Goal: Task Accomplishment & Management: Manage account settings

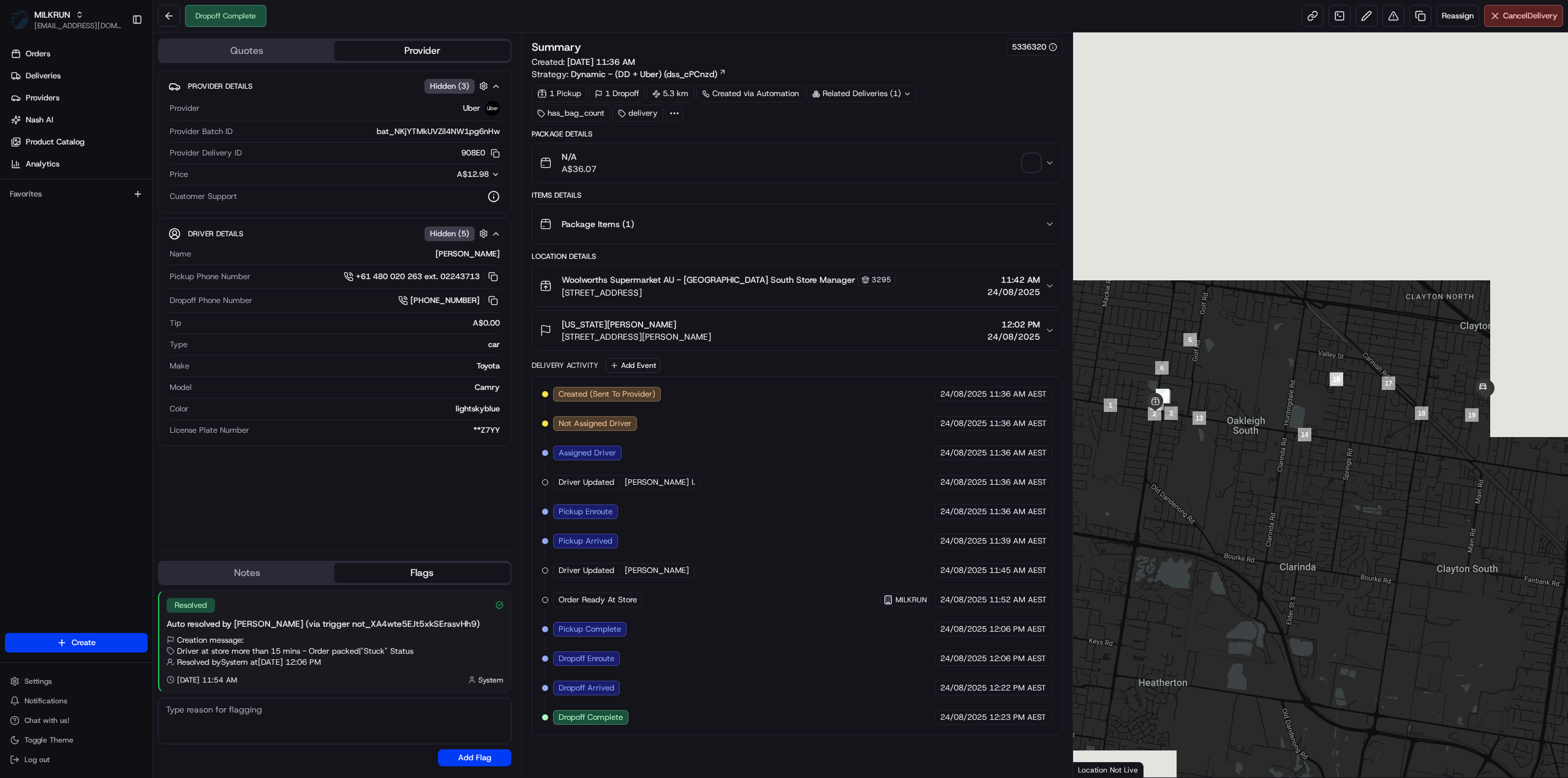
click at [880, 89] on div "Related Deliveries (1)" at bounding box center [861, 94] width 110 height 17
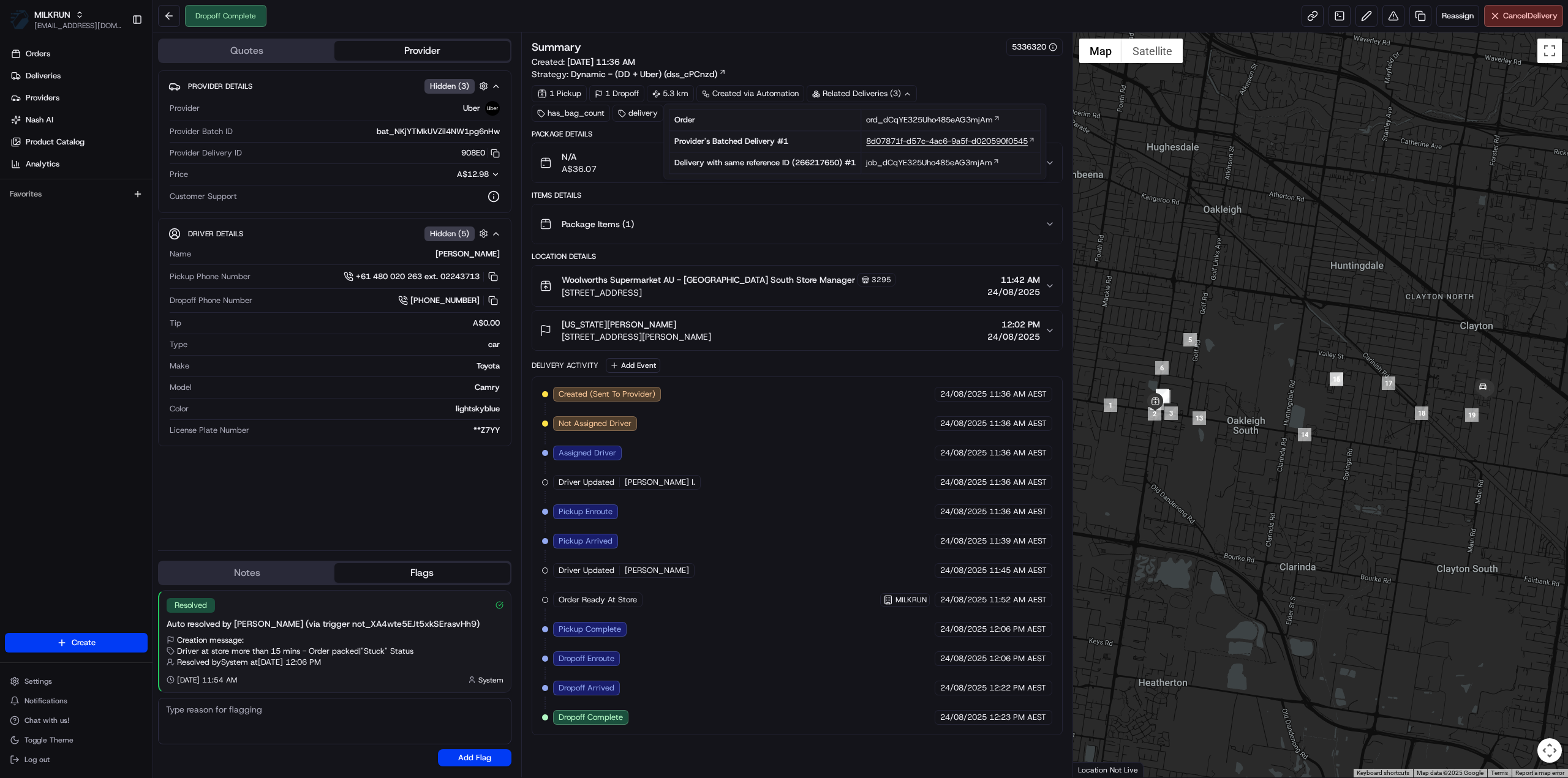
click at [893, 144] on span "8d07871f-d57c-4ac6-9a5f-d020590f0545" at bounding box center [947, 141] width 162 height 11
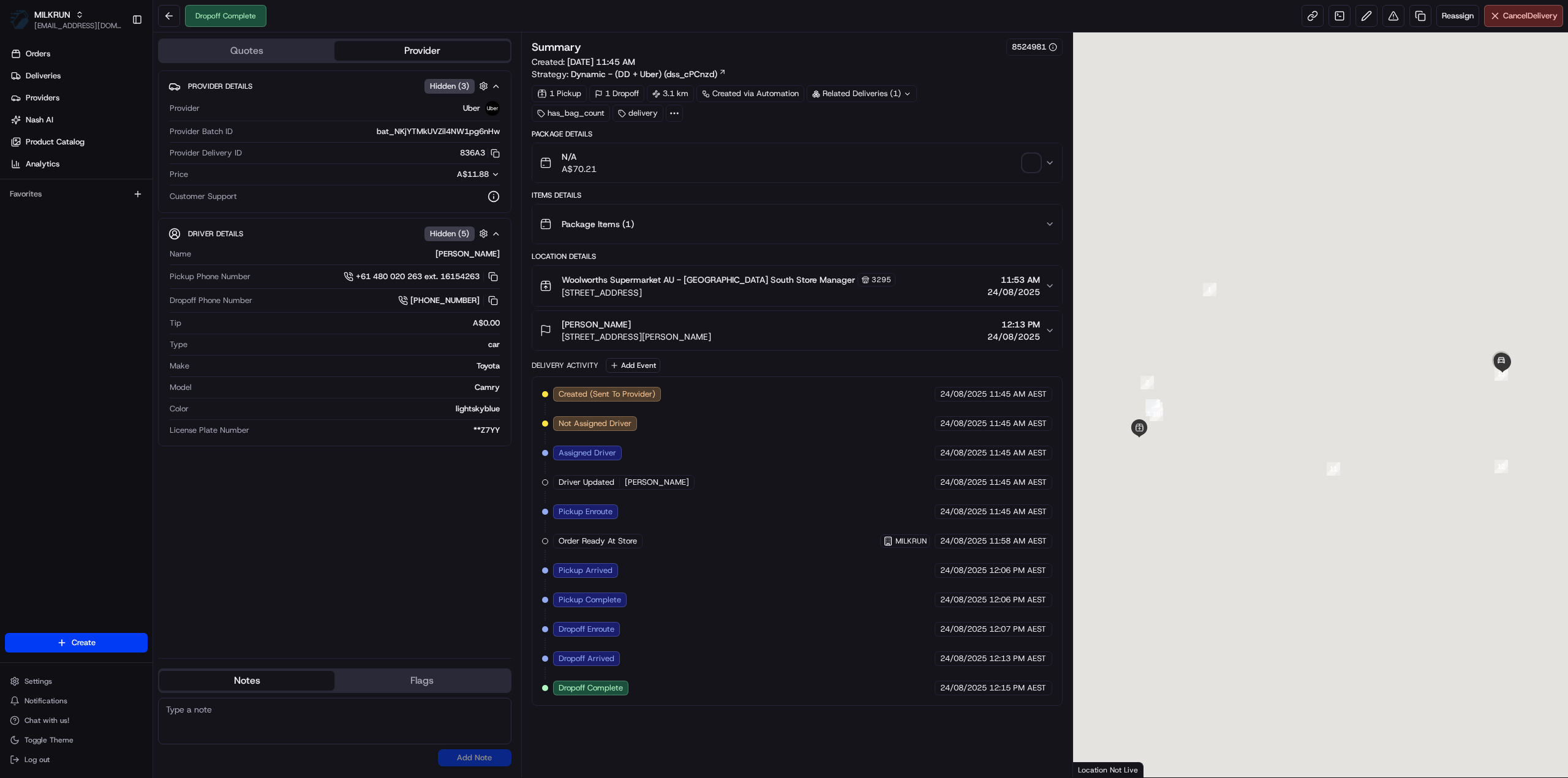
click at [1029, 160] on span "button" at bounding box center [1032, 163] width 17 height 17
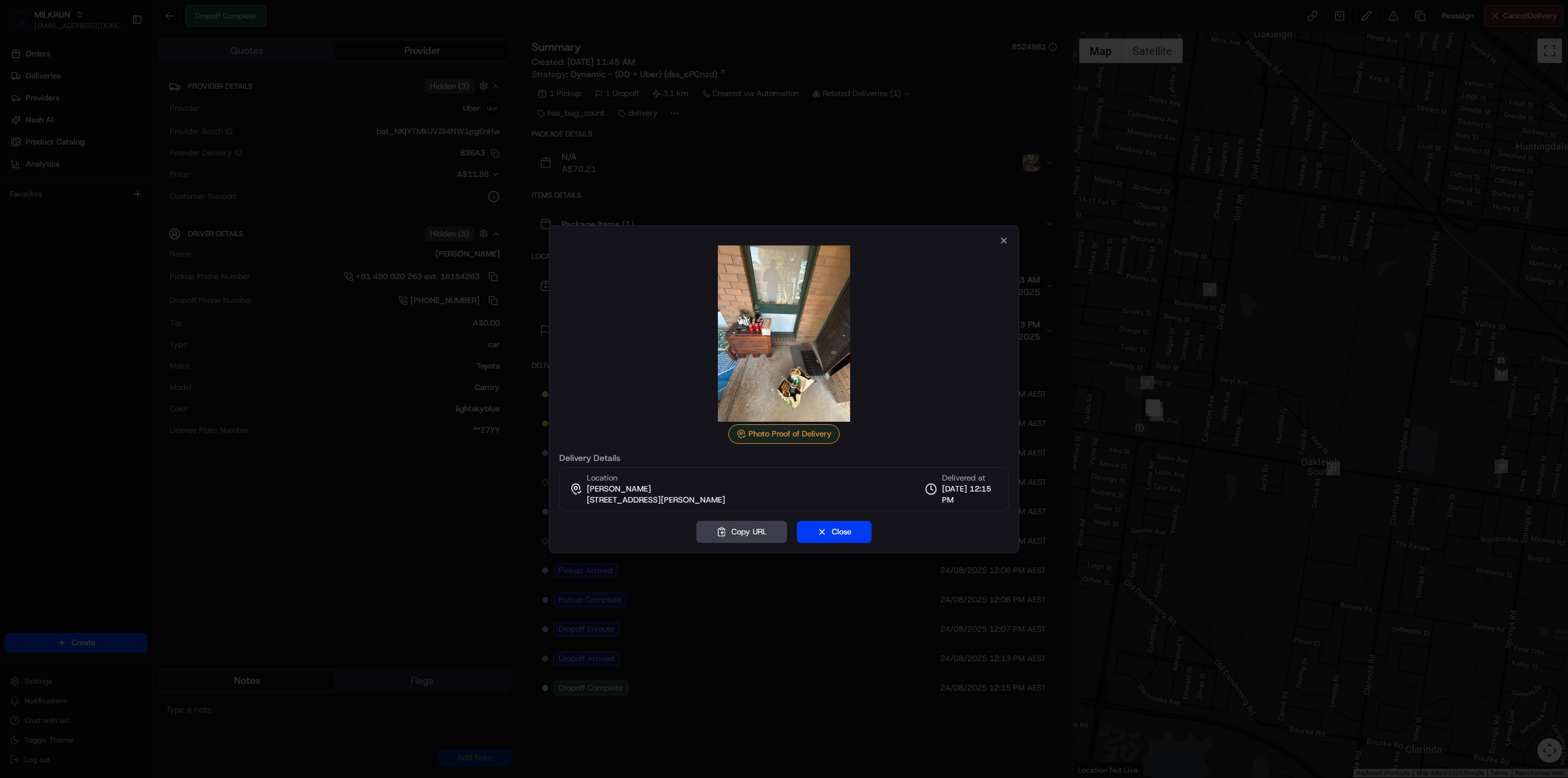
click at [771, 336] on img at bounding box center [784, 334] width 176 height 176
click at [764, 330] on img at bounding box center [784, 334] width 176 height 176
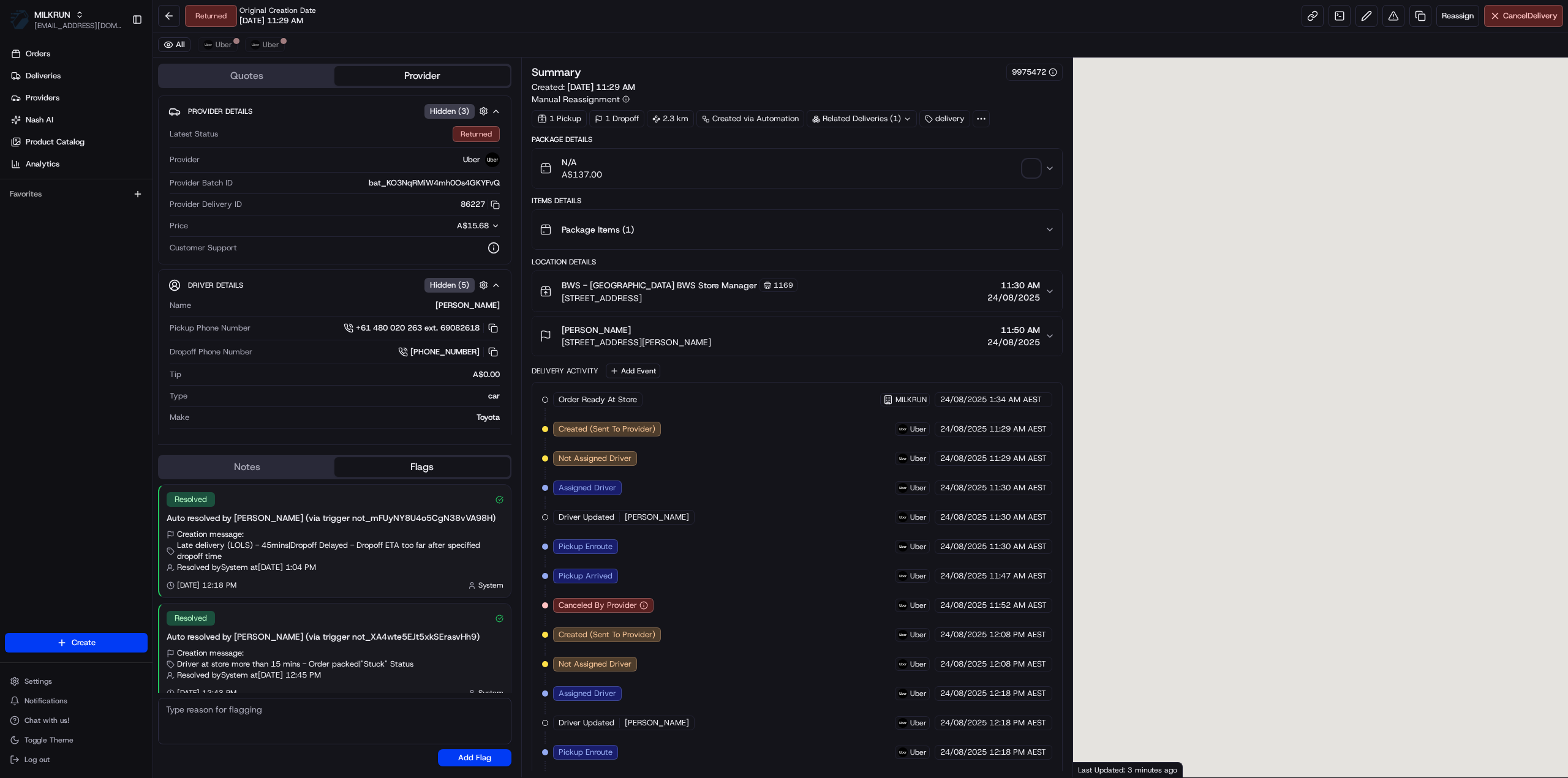
scroll to position [11, 0]
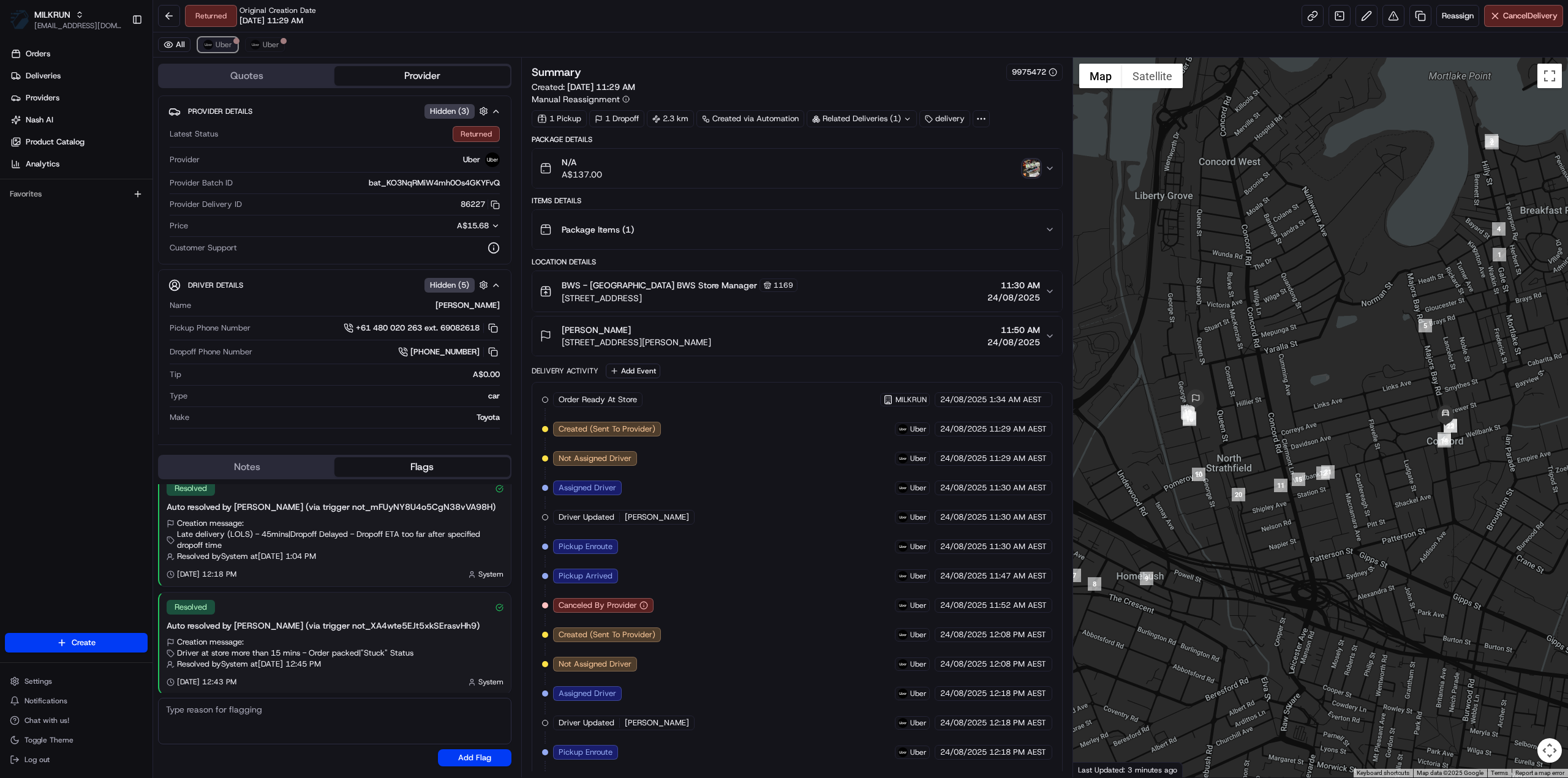
click at [220, 49] on span "Uber" at bounding box center [223, 44] width 17 height 10
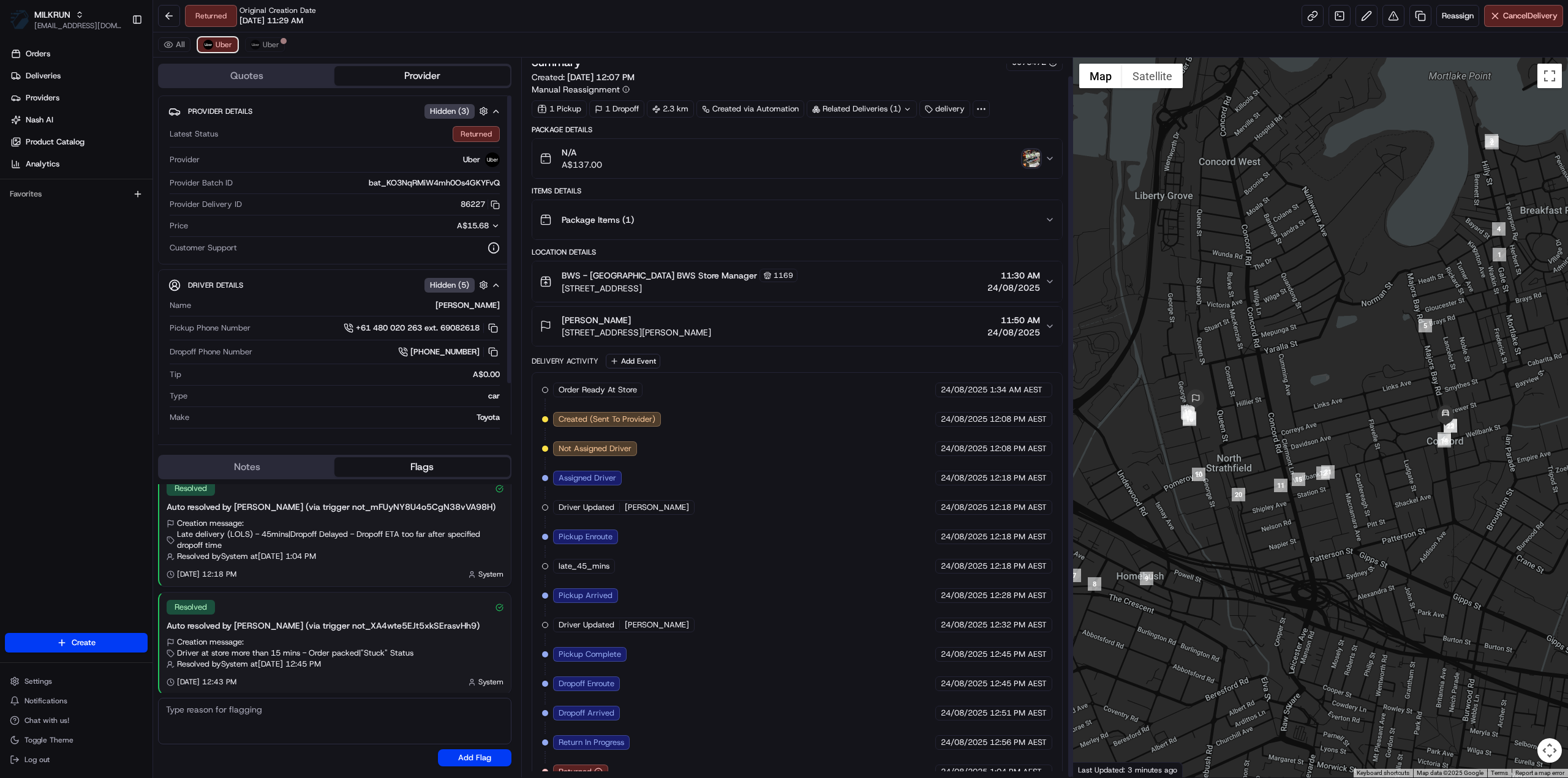
scroll to position [18, 0]
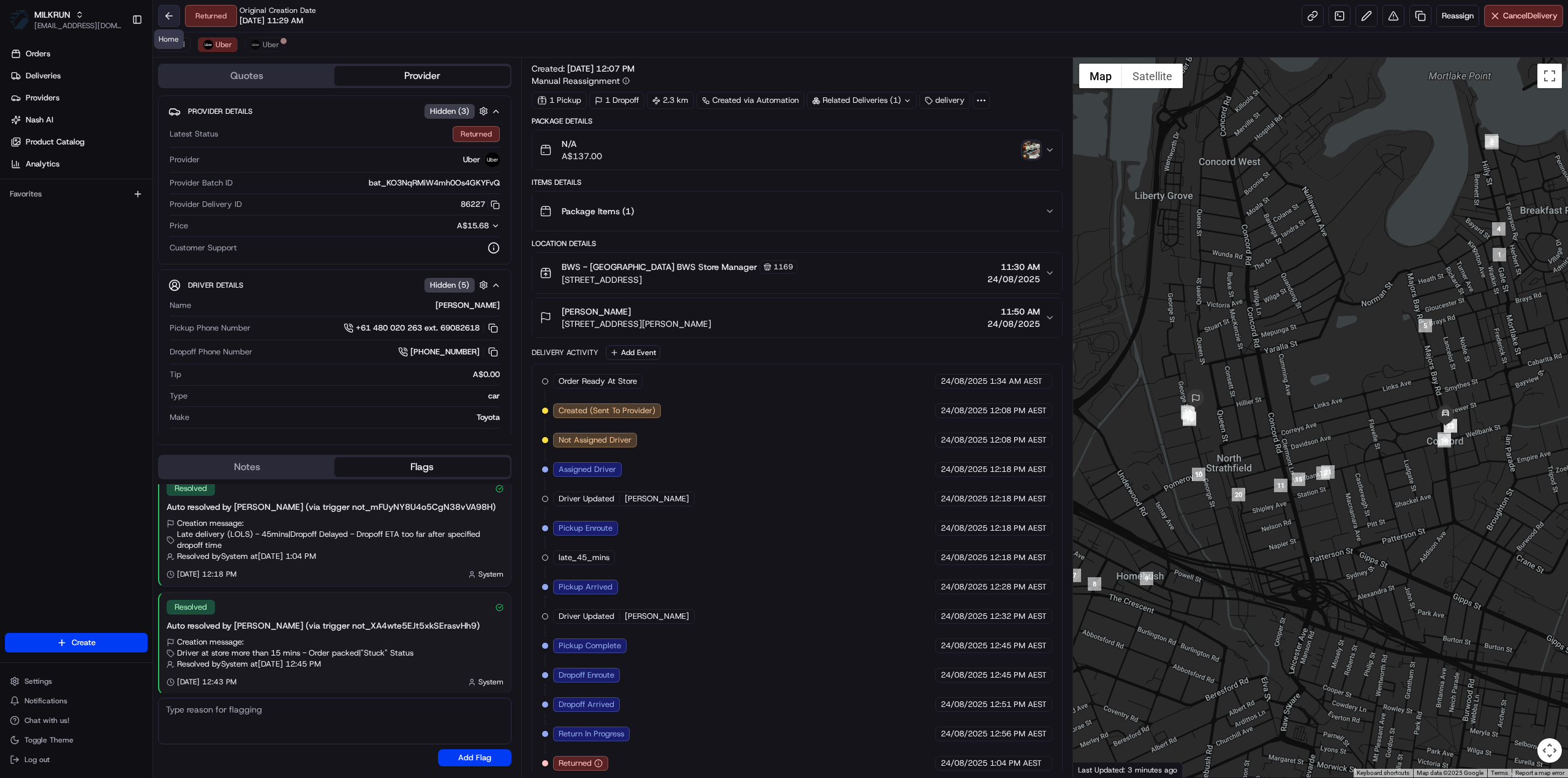
click at [171, 17] on button at bounding box center [168, 16] width 22 height 22
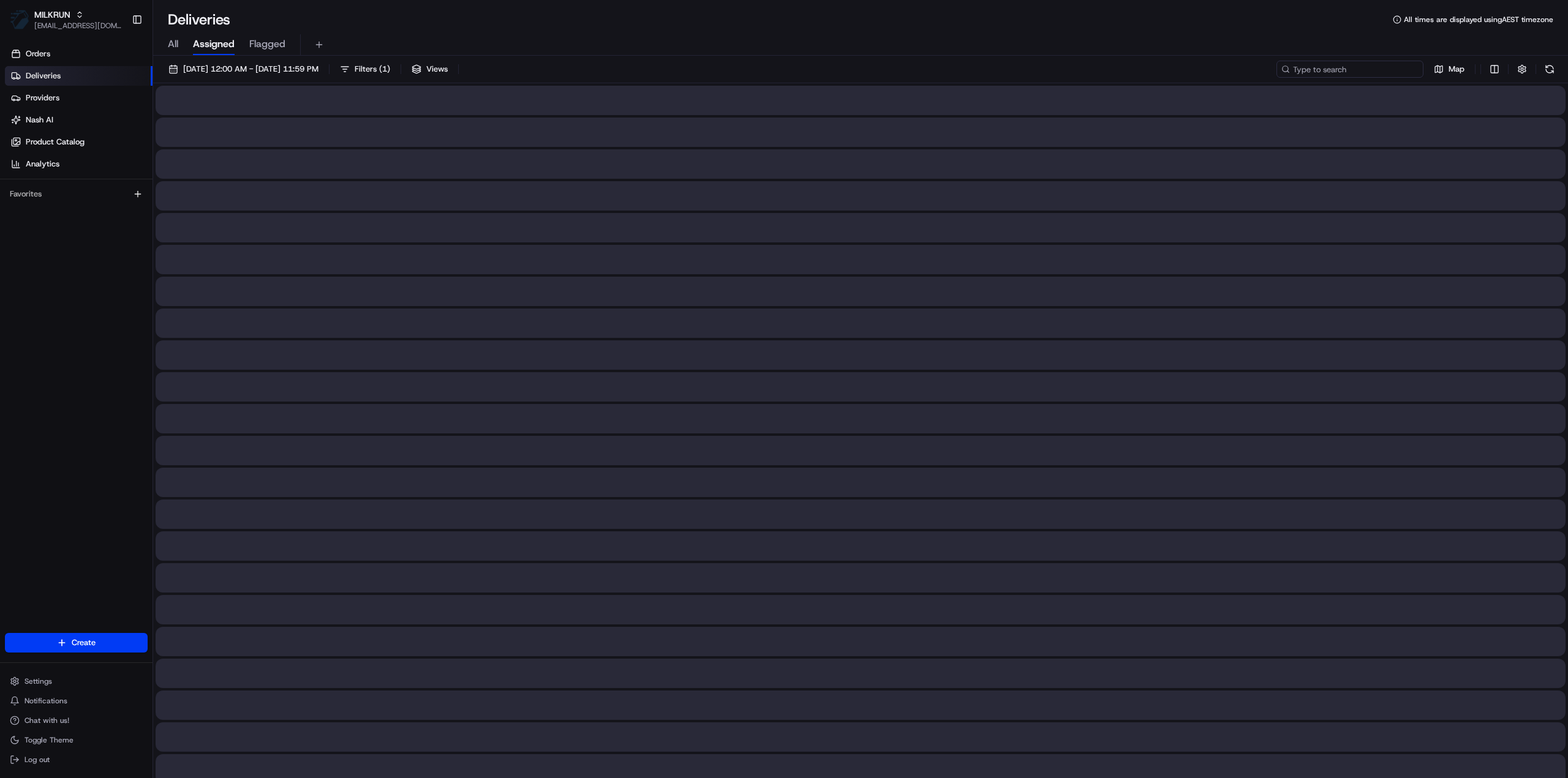
click at [1354, 75] on input at bounding box center [1349, 70] width 147 height 17
paste input "0979b255-3bdb-400d-afe3-1cbee10b50f6"
type input "0979b255-3bdb-400d-afe3-1cbee10b50f6"
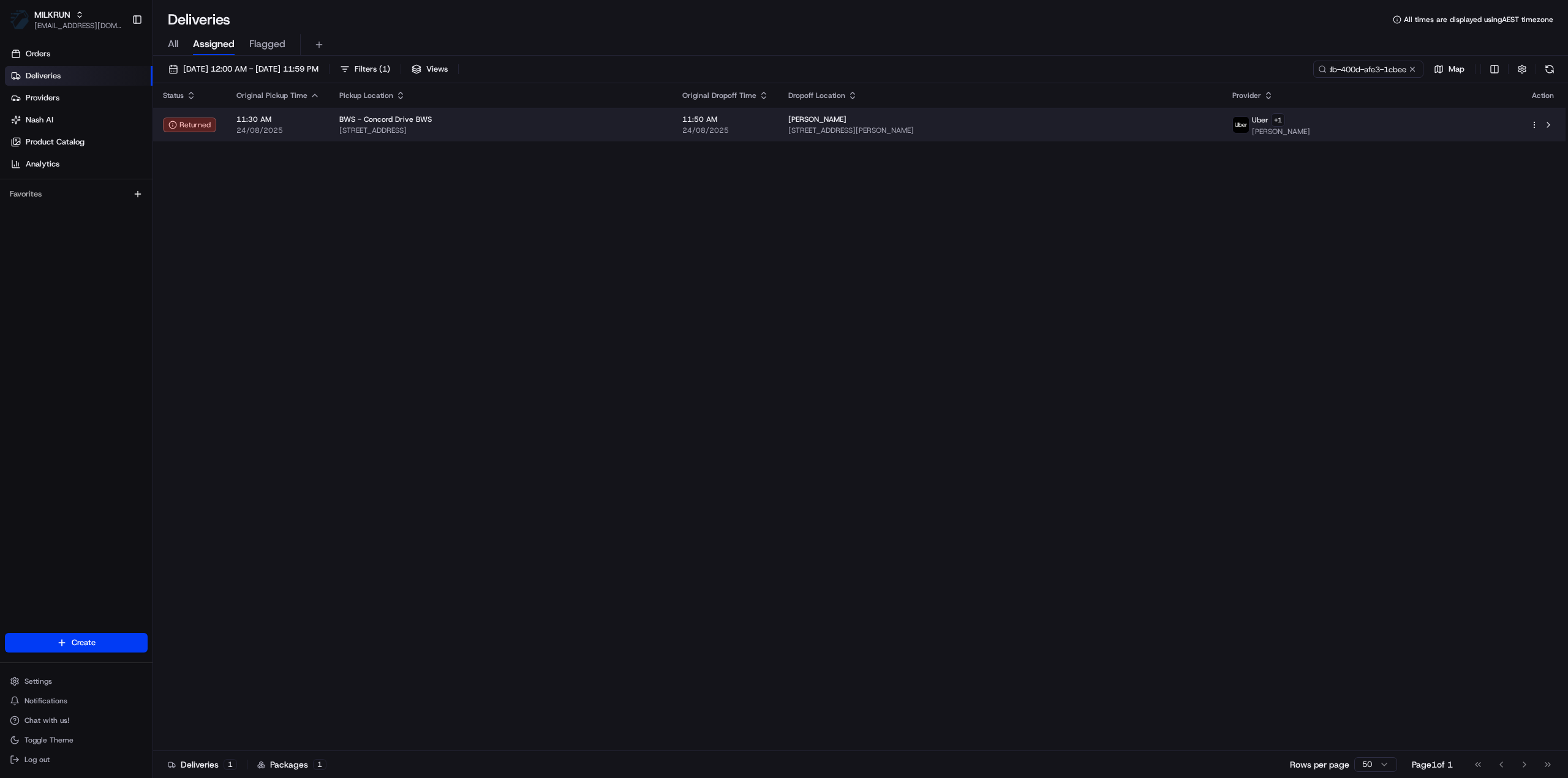
click at [971, 118] on div "Simon Maurice" at bounding box center [1000, 118] width 424 height 10
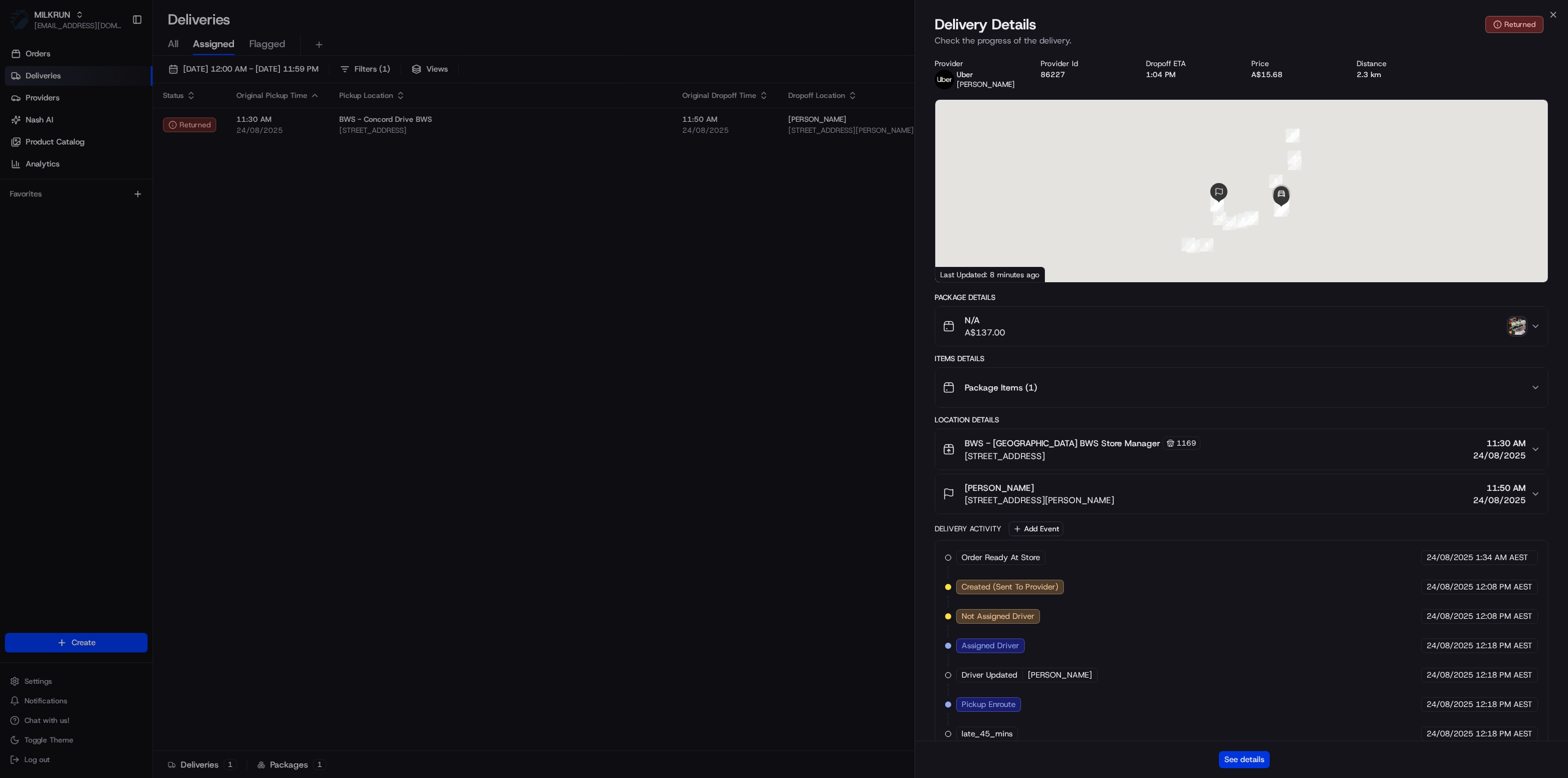
click at [1246, 766] on button "See details" at bounding box center [1244, 760] width 51 height 17
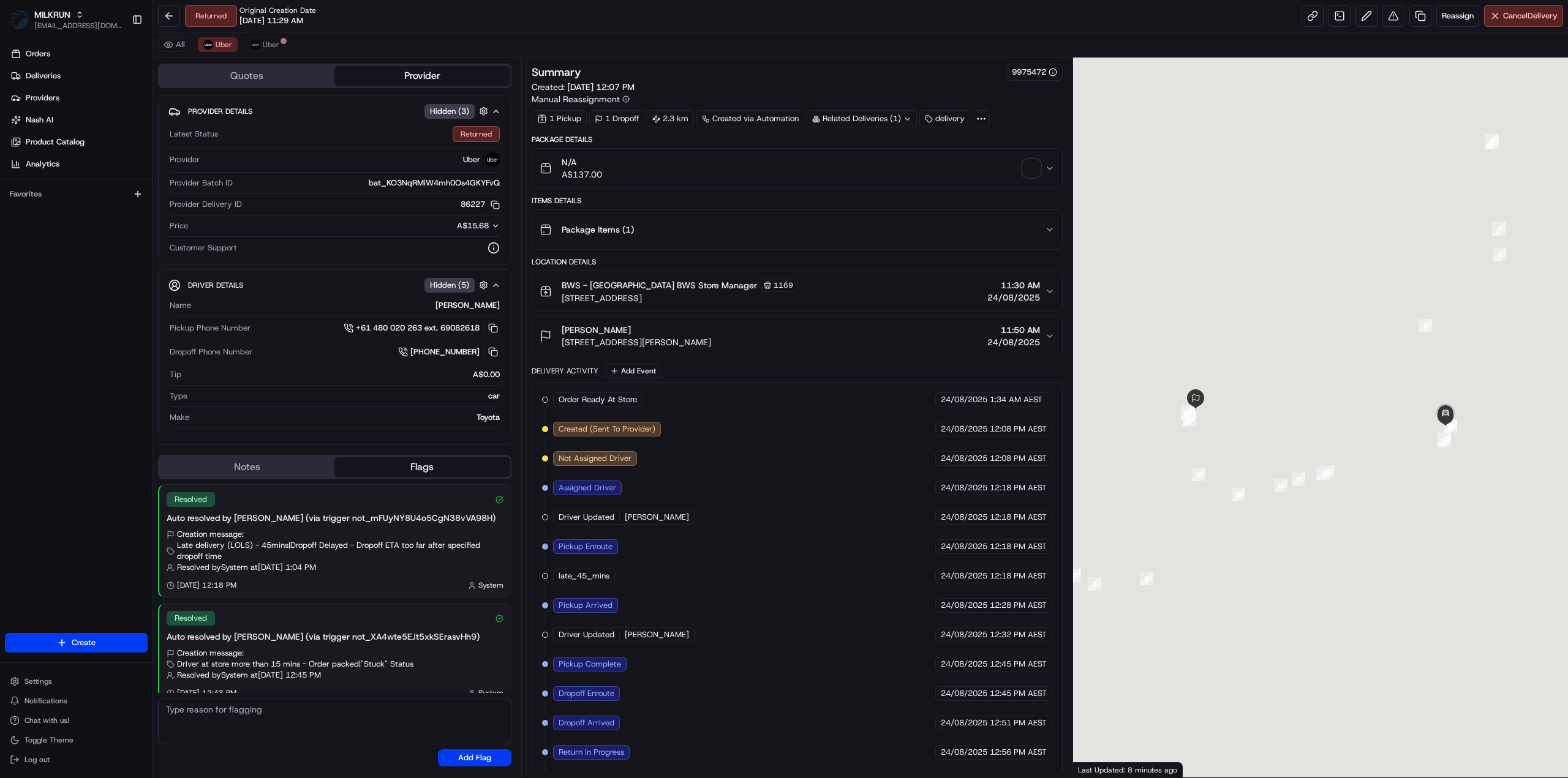
scroll to position [11, 0]
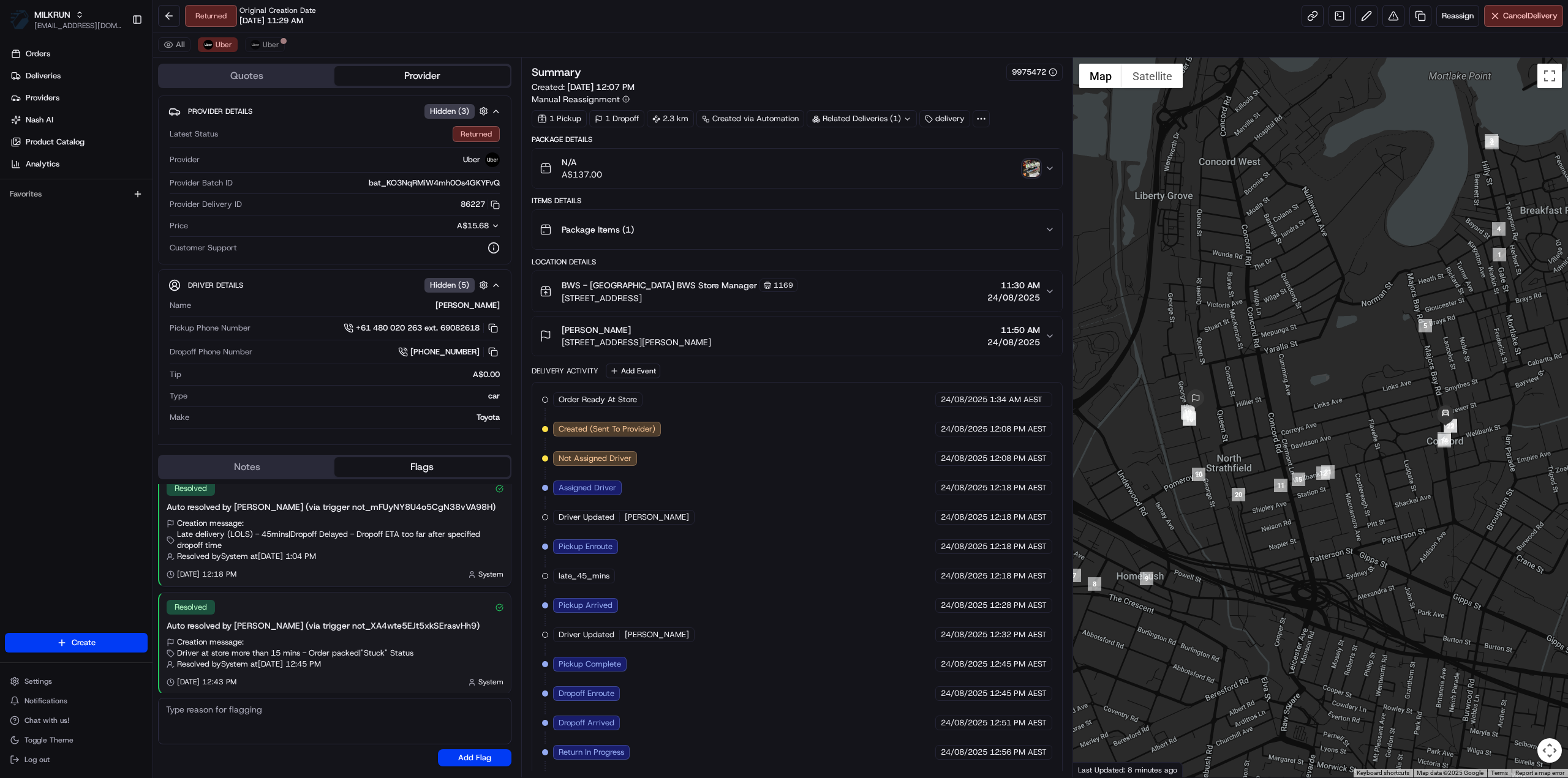
click at [1033, 164] on img "button" at bounding box center [1032, 168] width 17 height 17
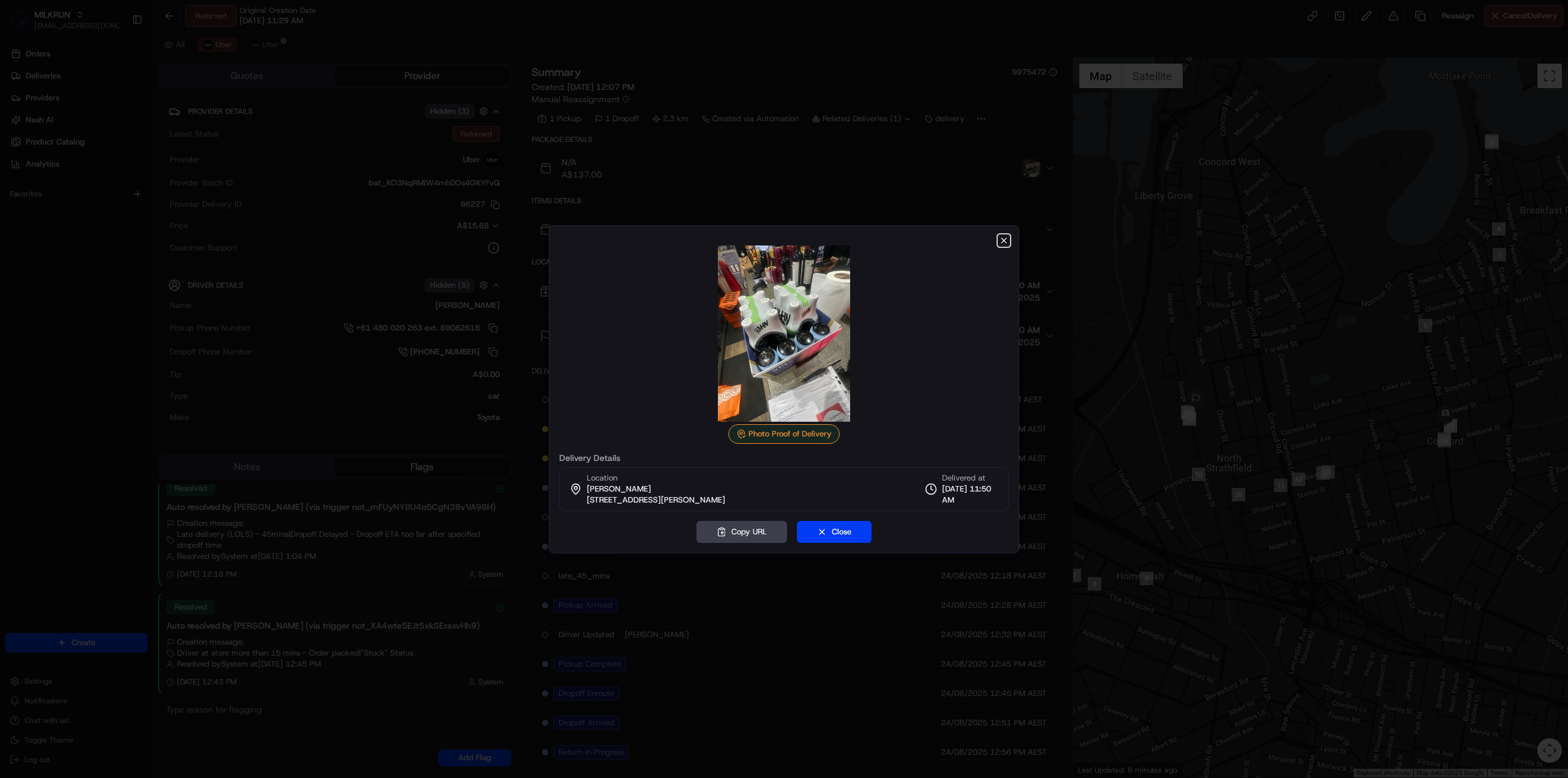
click at [1001, 243] on icon "button" at bounding box center [1003, 240] width 10 height 10
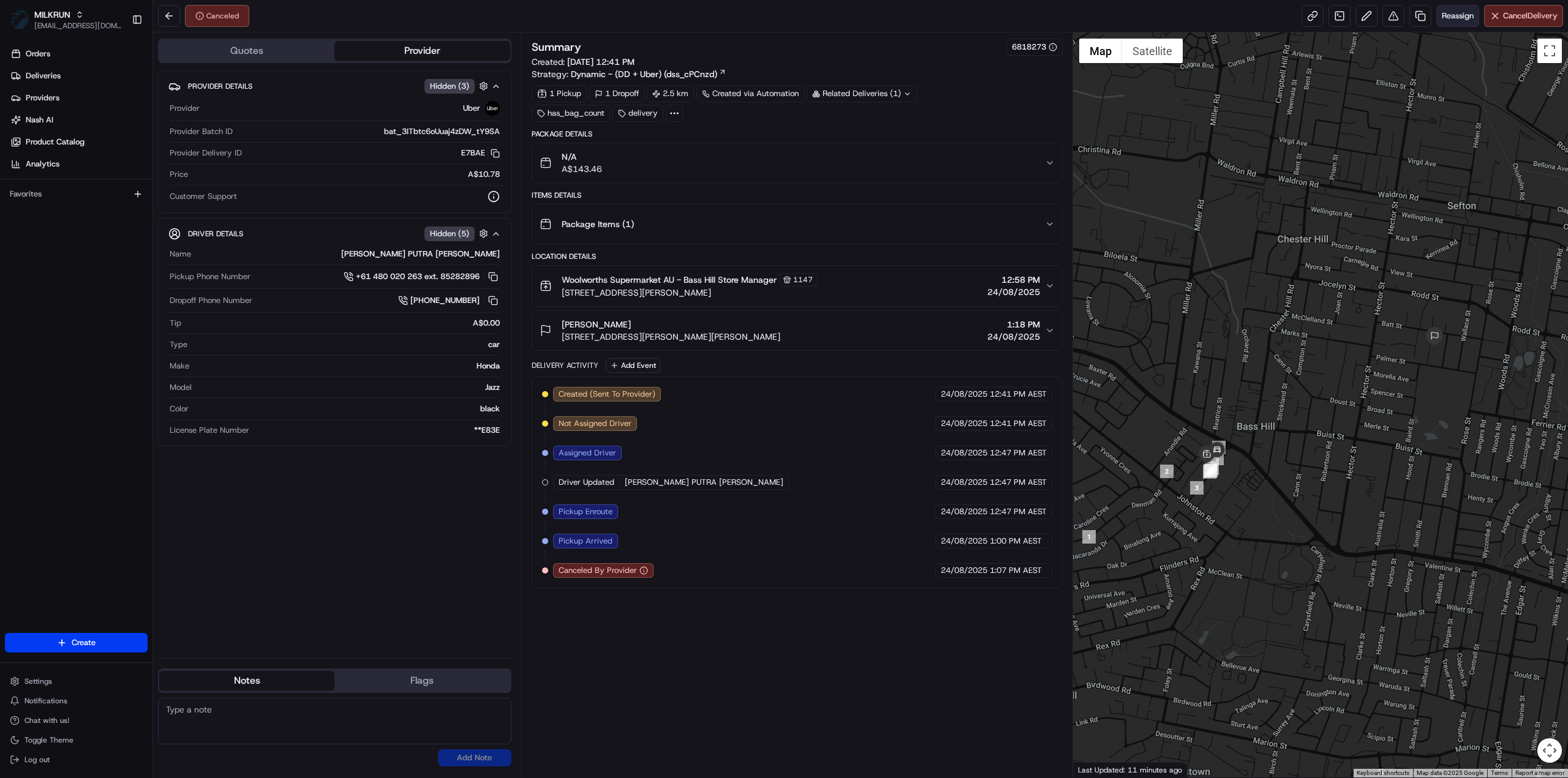
click at [1466, 16] on span "Reassign" at bounding box center [1457, 16] width 32 height 11
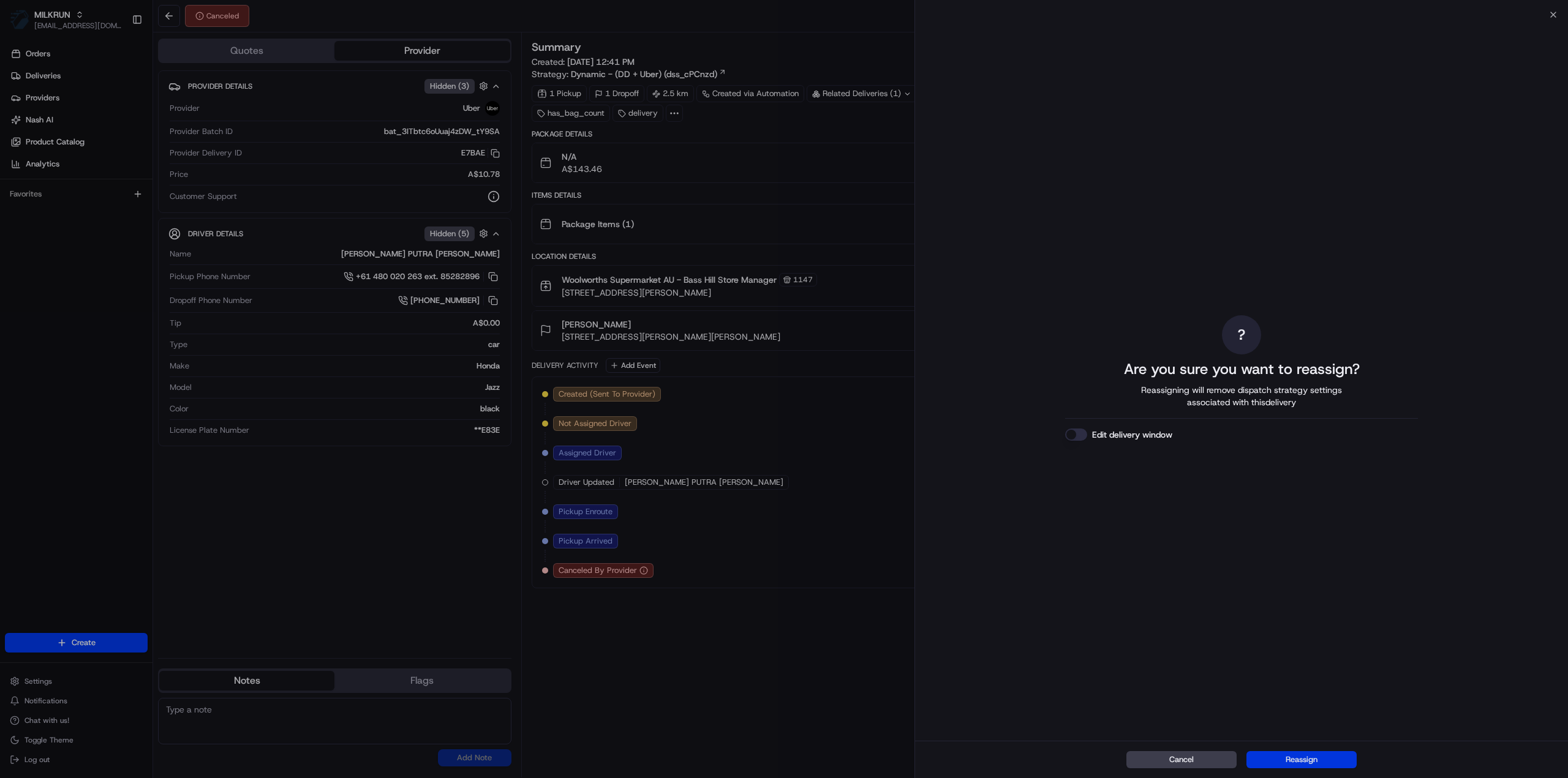
click at [1306, 757] on button "Reassign" at bounding box center [1301, 760] width 110 height 17
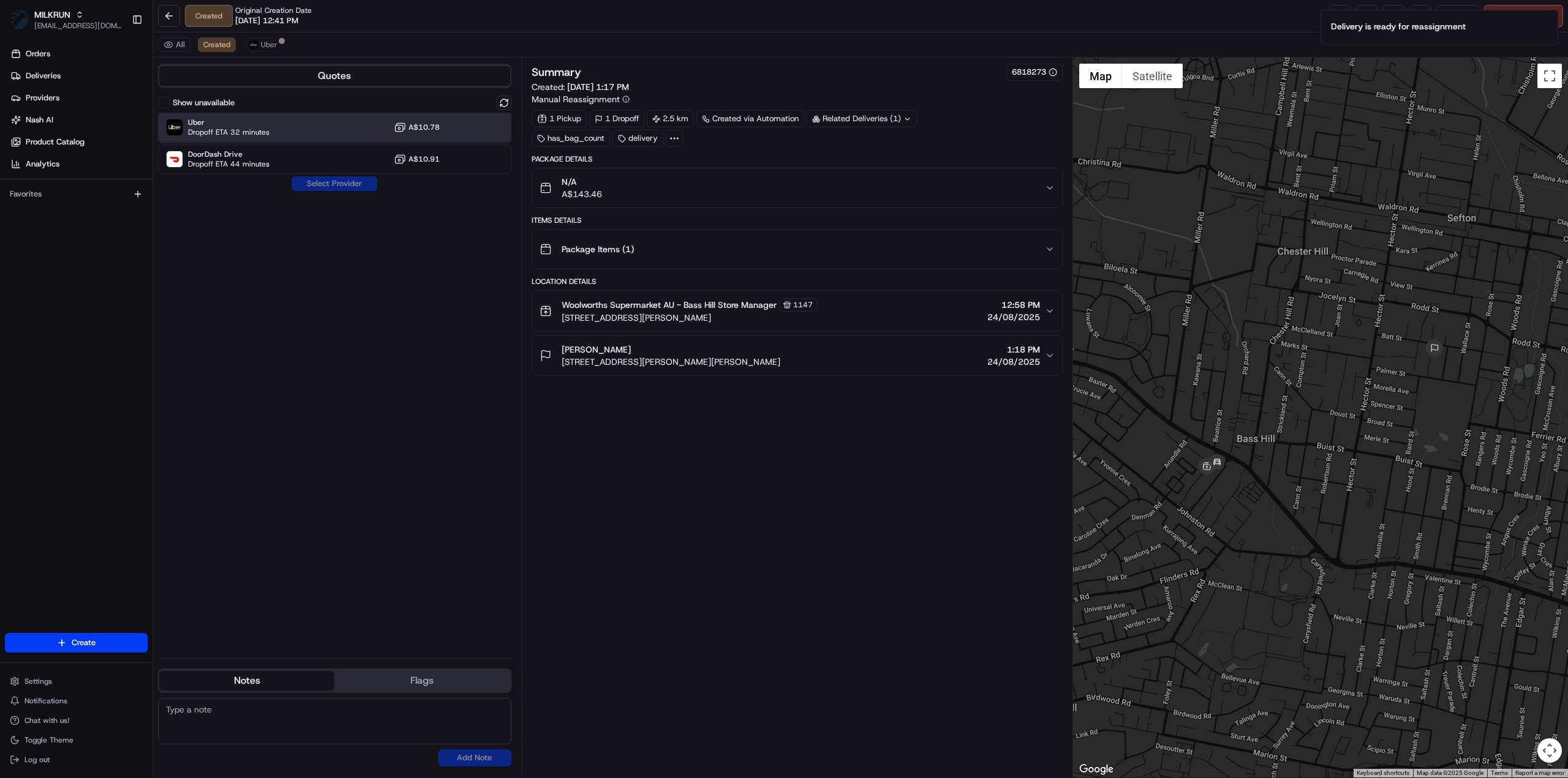
click at [298, 127] on div "Uber Dropoff ETA 32 minutes A$10.78" at bounding box center [334, 127] width 353 height 30
click at [329, 181] on button "Assign Provider" at bounding box center [335, 183] width 87 height 15
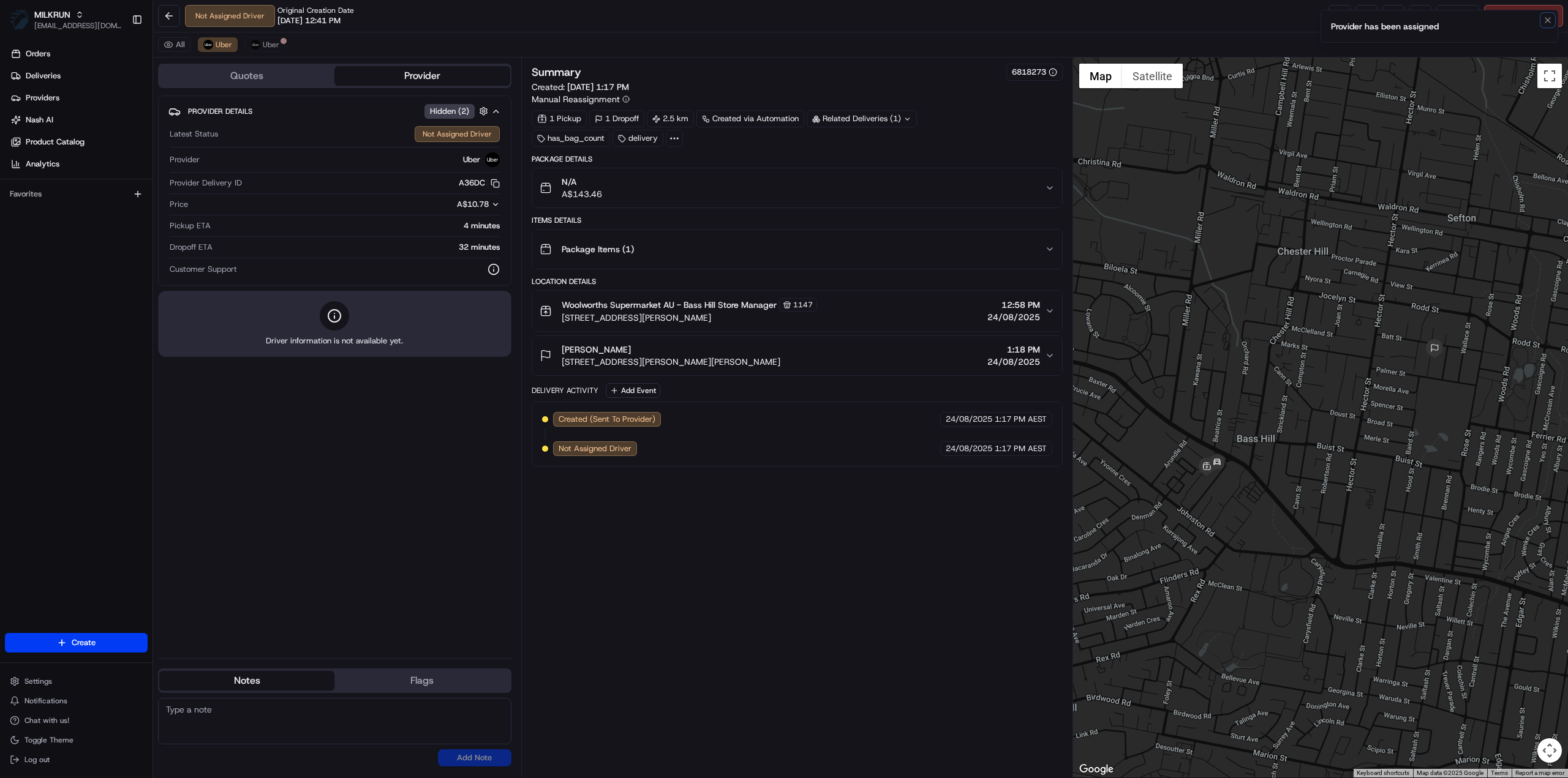
drag, startPoint x: 1546, startPoint y: 19, endPoint x: 1536, endPoint y: 23, distance: 10.8
click at [1546, 20] on icon "Notifications (F8)" at bounding box center [1547, 20] width 10 height 10
click at [1326, 22] on div "Not Assigned Driver Original Creation Date 08/24/2025 12:41 PM Reassign Cancel …" at bounding box center [860, 16] width 1415 height 32
click at [1335, 19] on link at bounding box center [1339, 16] width 22 height 22
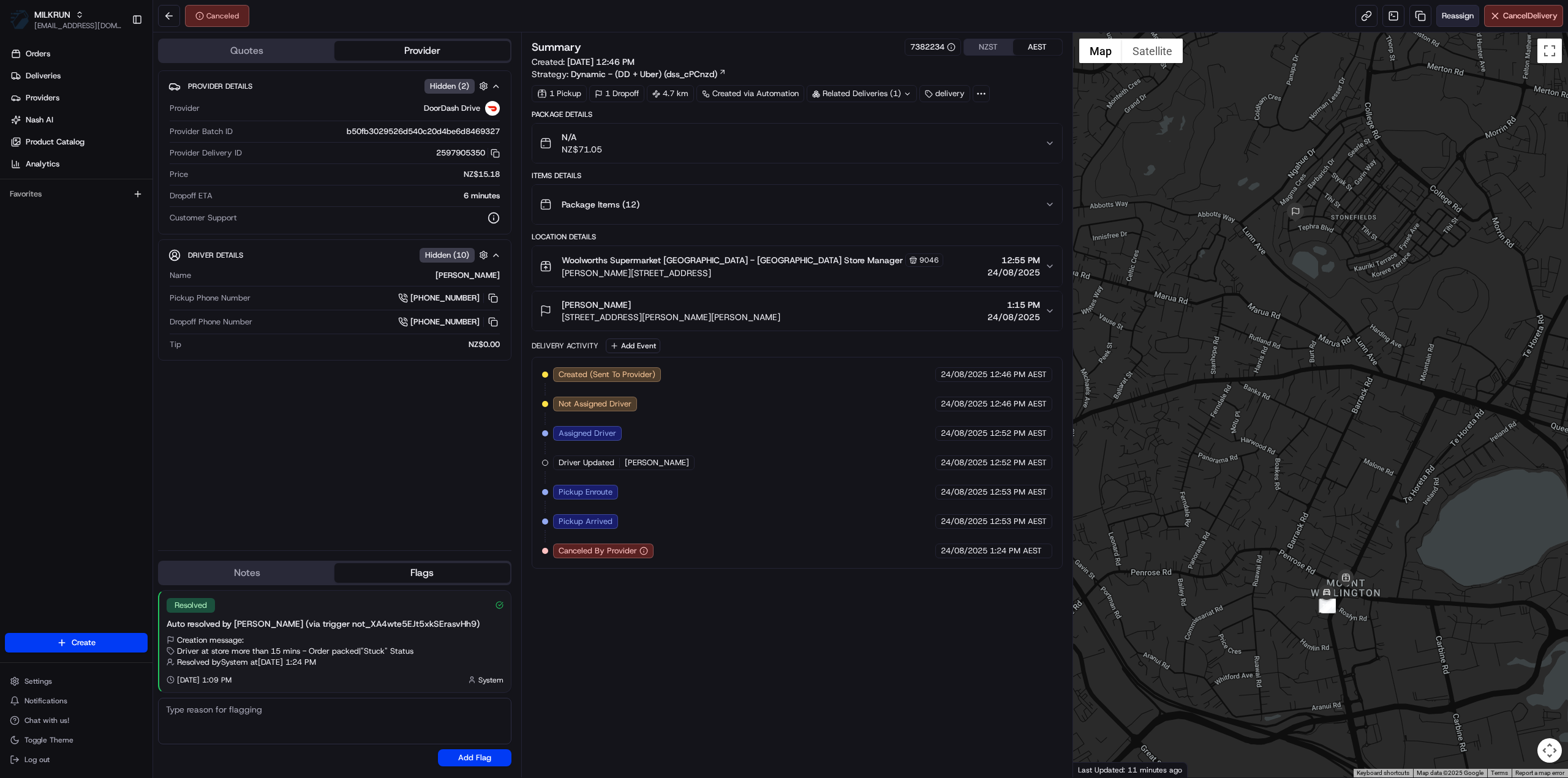
click at [1468, 17] on span "Reassign" at bounding box center [1457, 16] width 32 height 11
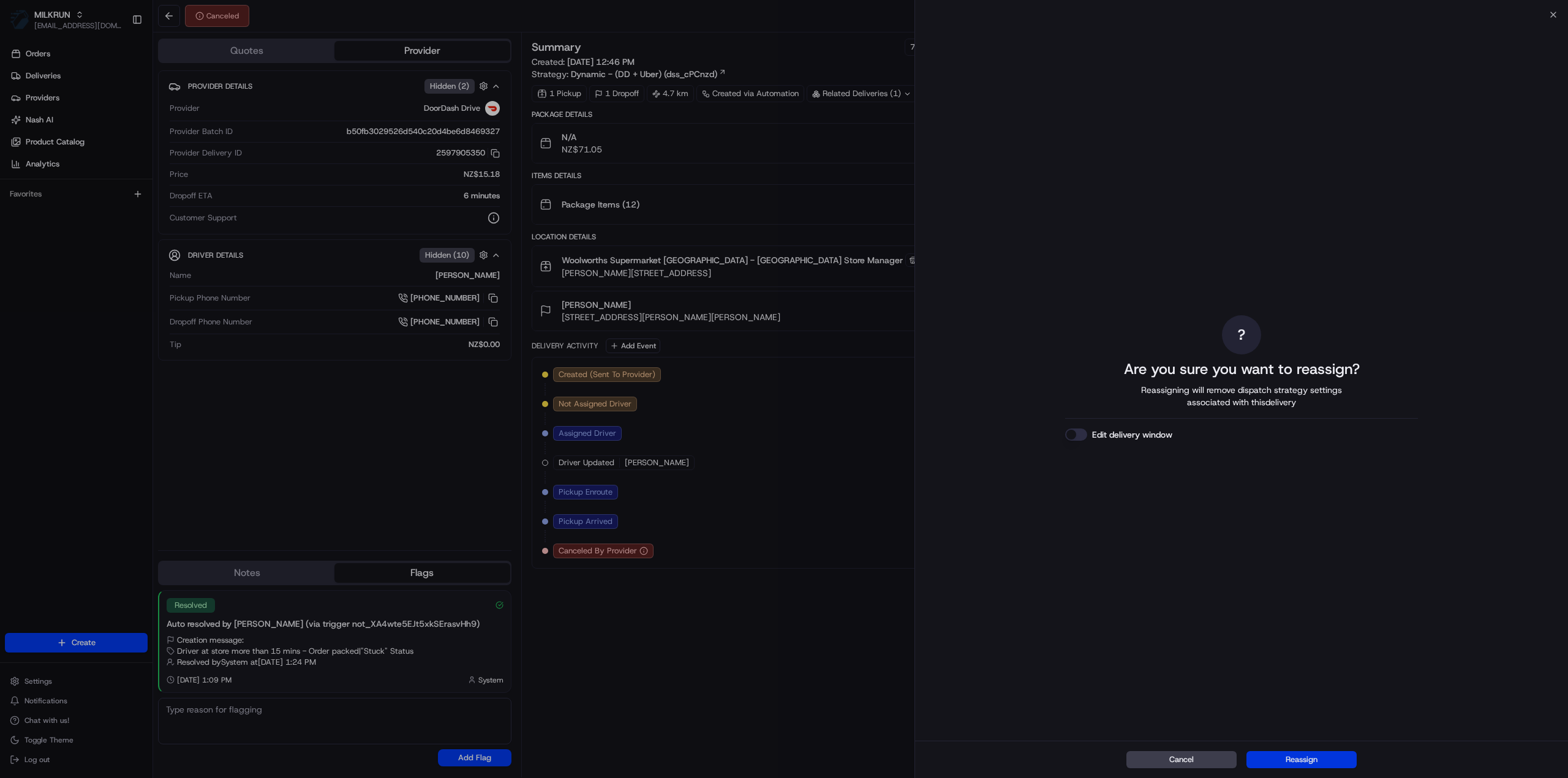
click at [1330, 762] on button "Reassign" at bounding box center [1301, 760] width 110 height 17
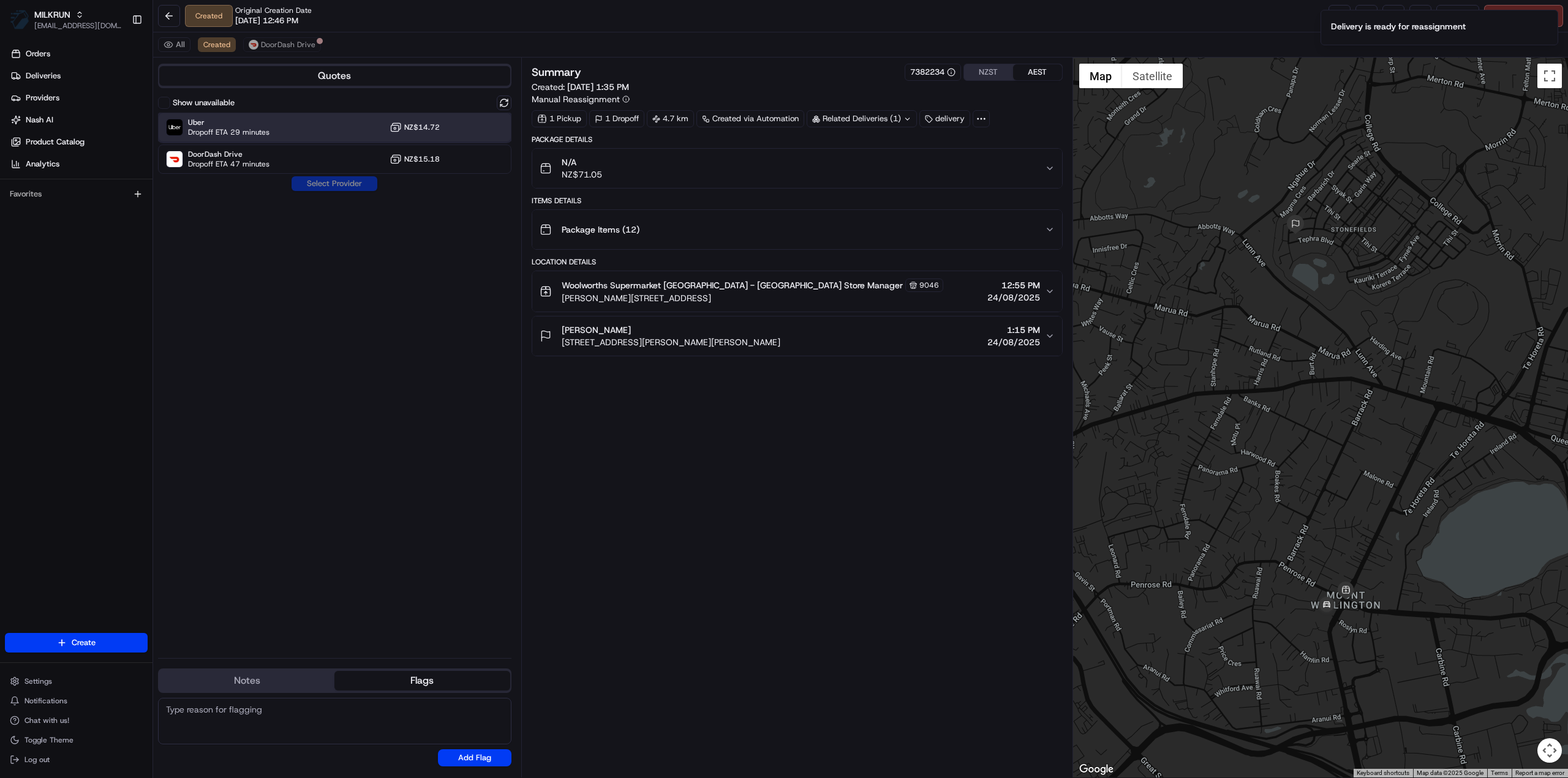
click at [273, 114] on div "Uber Dropoff ETA 29 minutes NZ$14.72" at bounding box center [334, 127] width 353 height 30
click at [319, 185] on button "Assign Provider" at bounding box center [335, 183] width 87 height 15
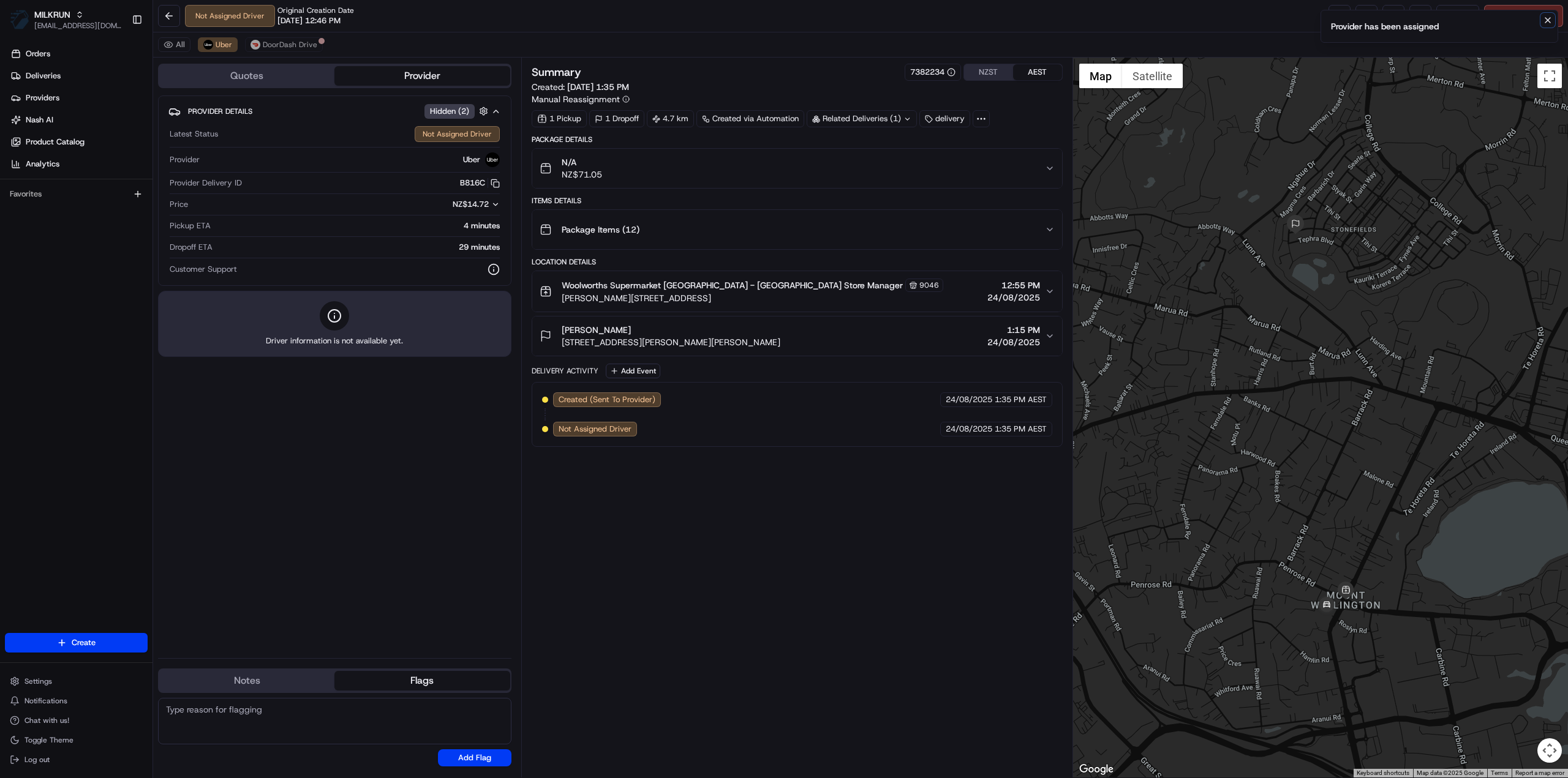
click at [1546, 22] on icon "Notifications (F8)" at bounding box center [1548, 20] width 5 height 5
click at [1342, 16] on link at bounding box center [1339, 16] width 22 height 22
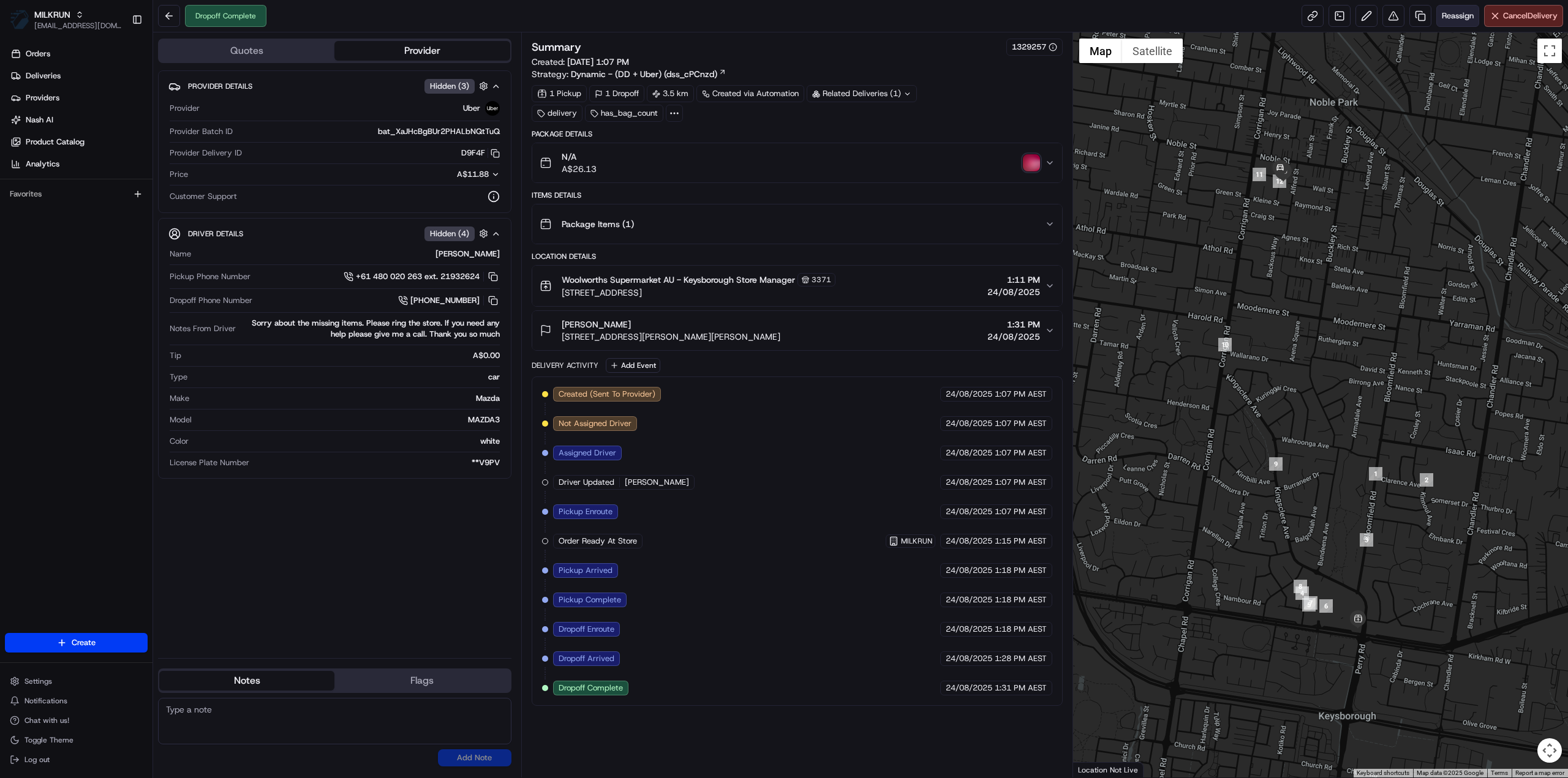
click at [1463, 22] on button "Reassign" at bounding box center [1457, 16] width 43 height 22
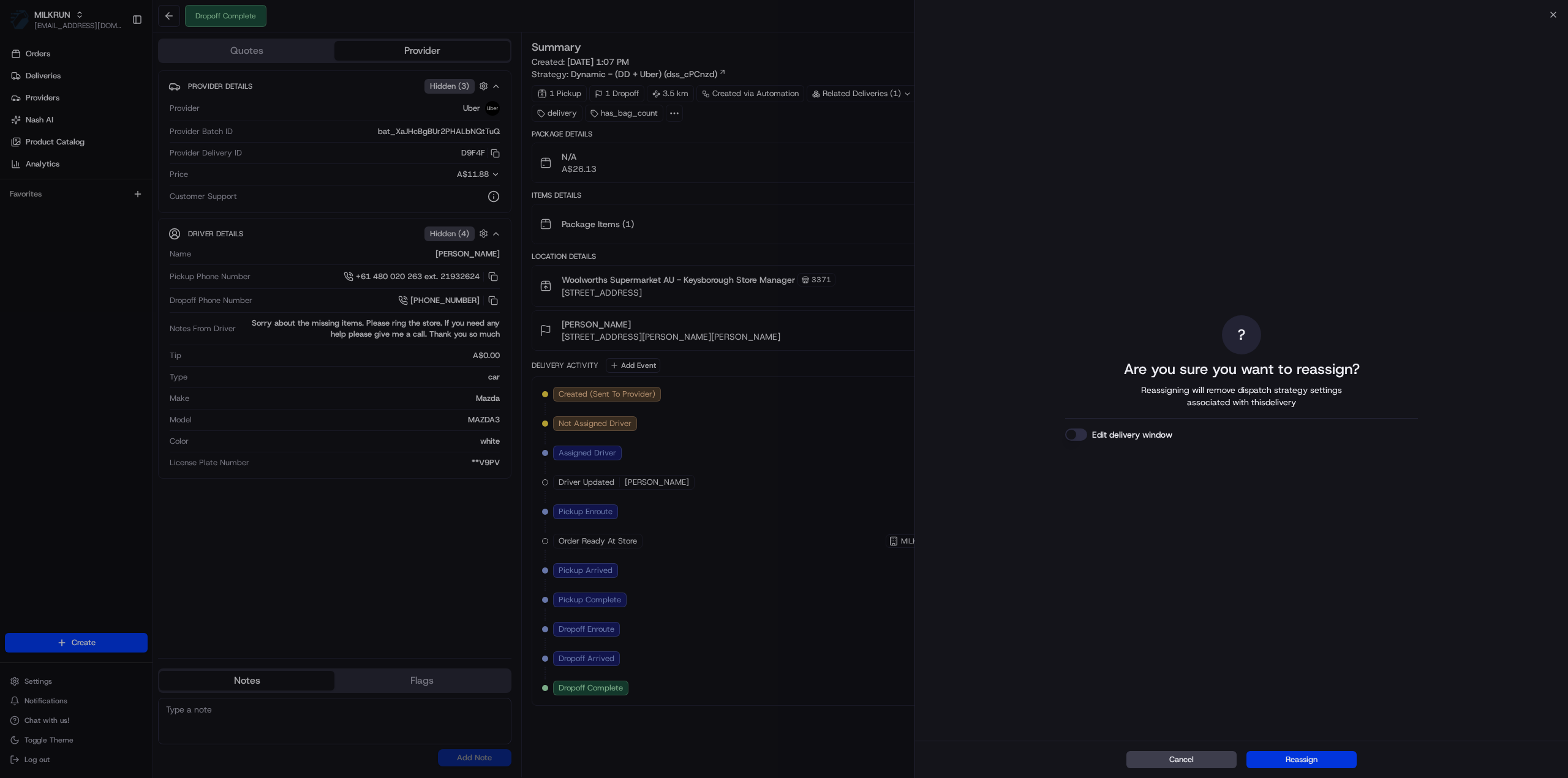
click at [1300, 767] on button "Reassign" at bounding box center [1301, 760] width 110 height 17
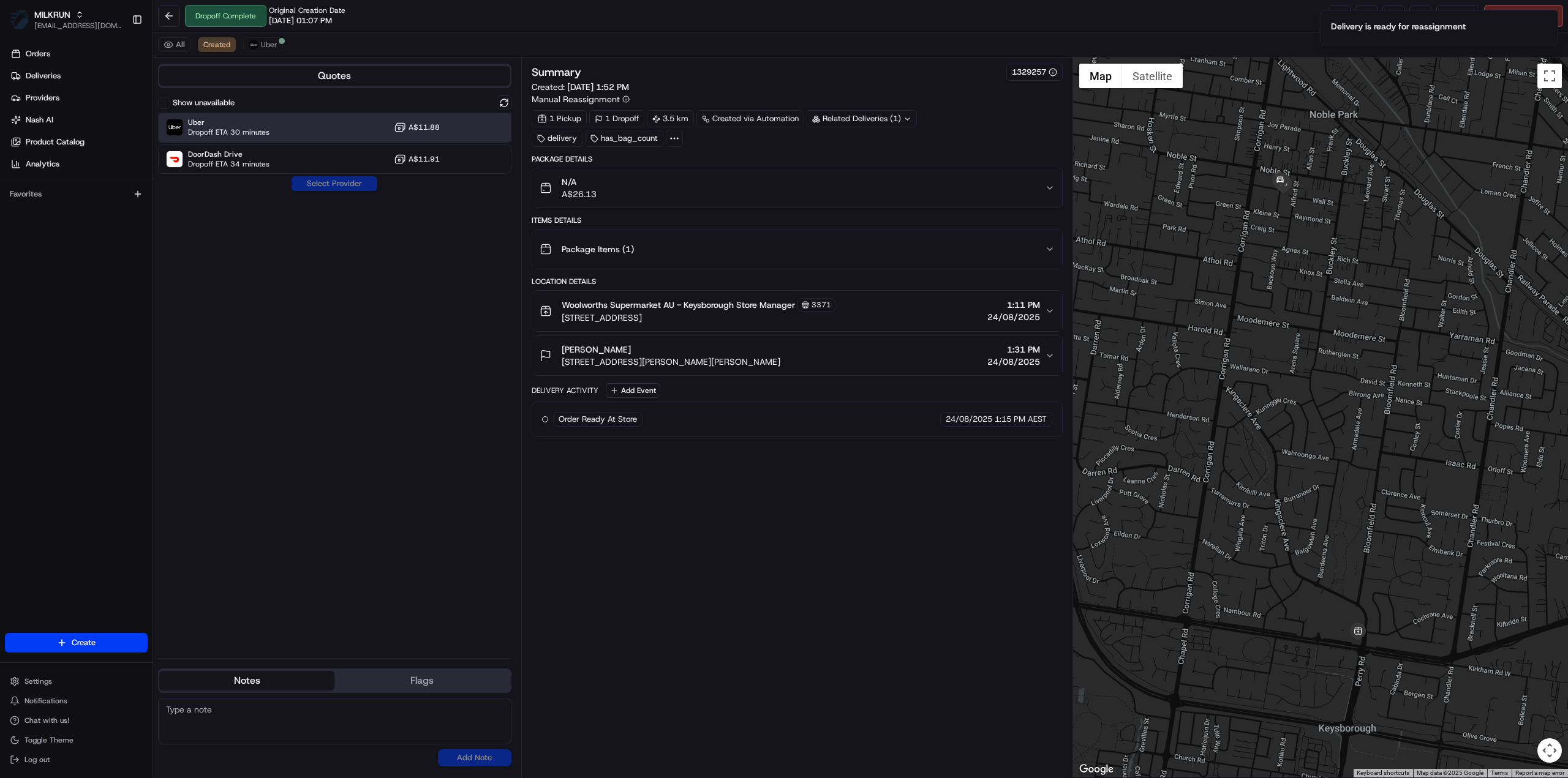
click at [274, 125] on div "Uber Dropoff ETA 30 minutes A$11.88" at bounding box center [334, 127] width 353 height 30
click at [347, 184] on button "Assign Provider" at bounding box center [335, 183] width 87 height 15
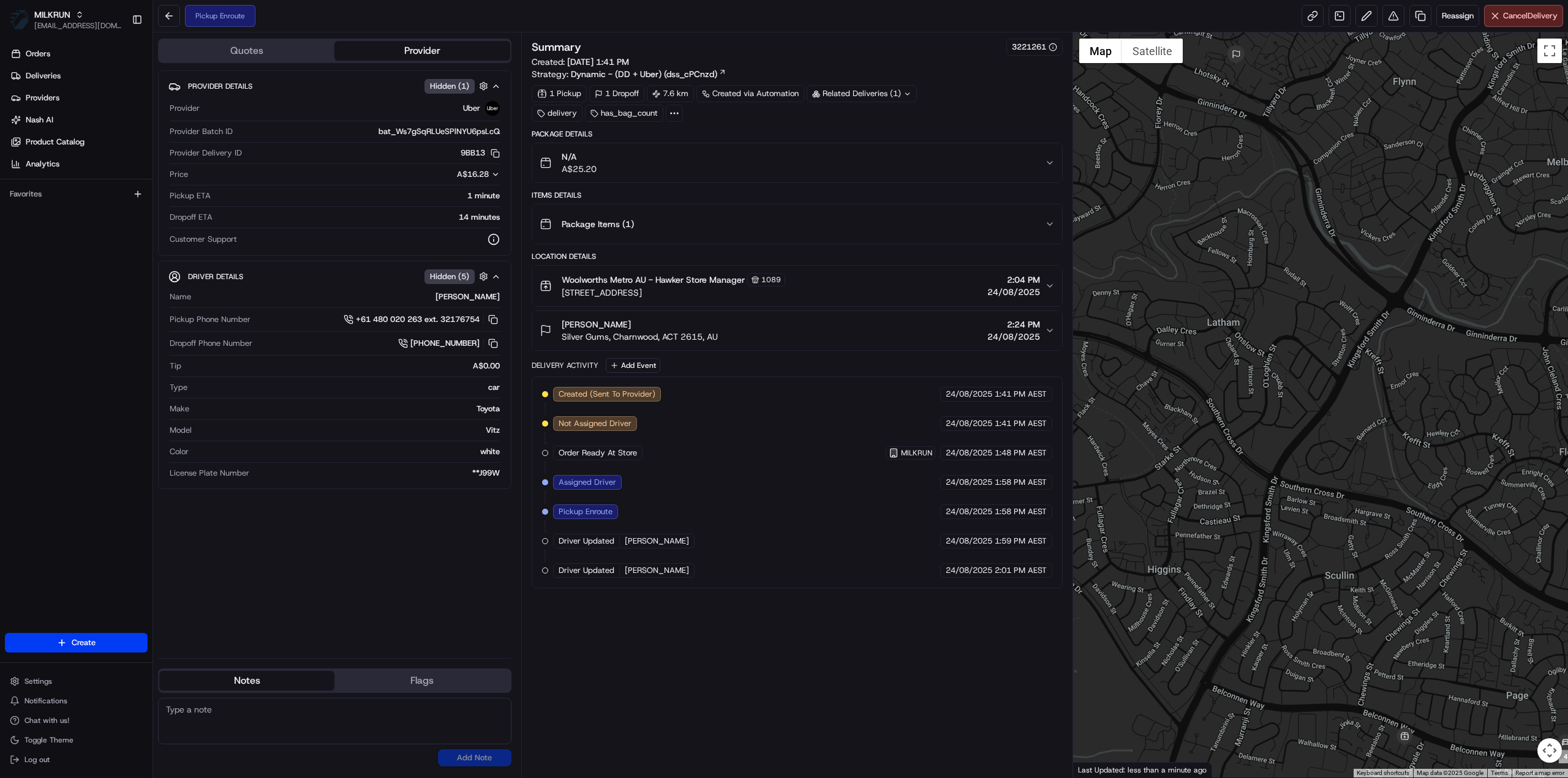
click at [931, 331] on div "Scott McTaggart Silver Gums, Charnwood, ACT 2615, AU 2:24 PM 24/08/2025" at bounding box center [792, 330] width 506 height 24
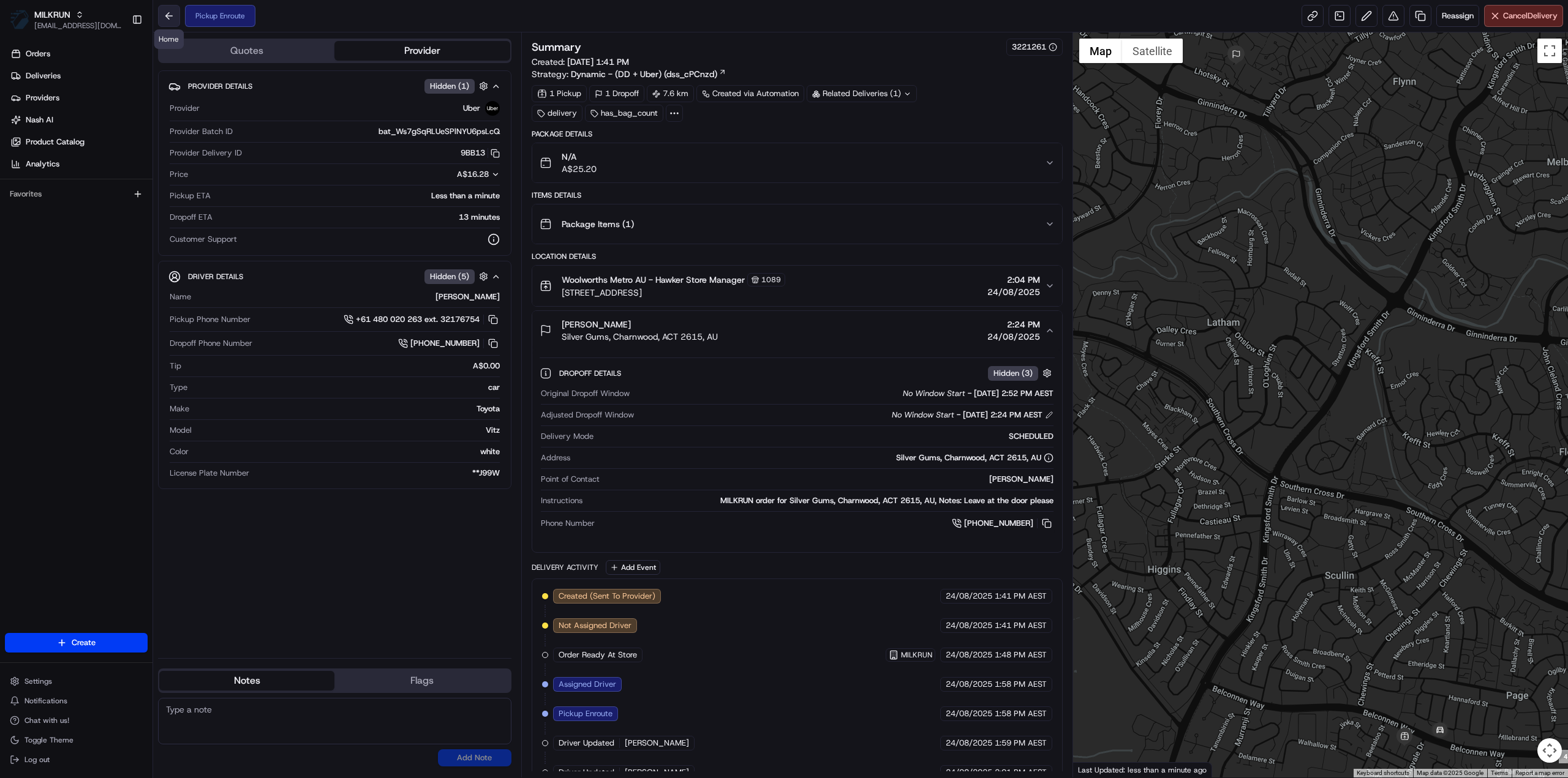
click at [164, 15] on button at bounding box center [168, 16] width 22 height 22
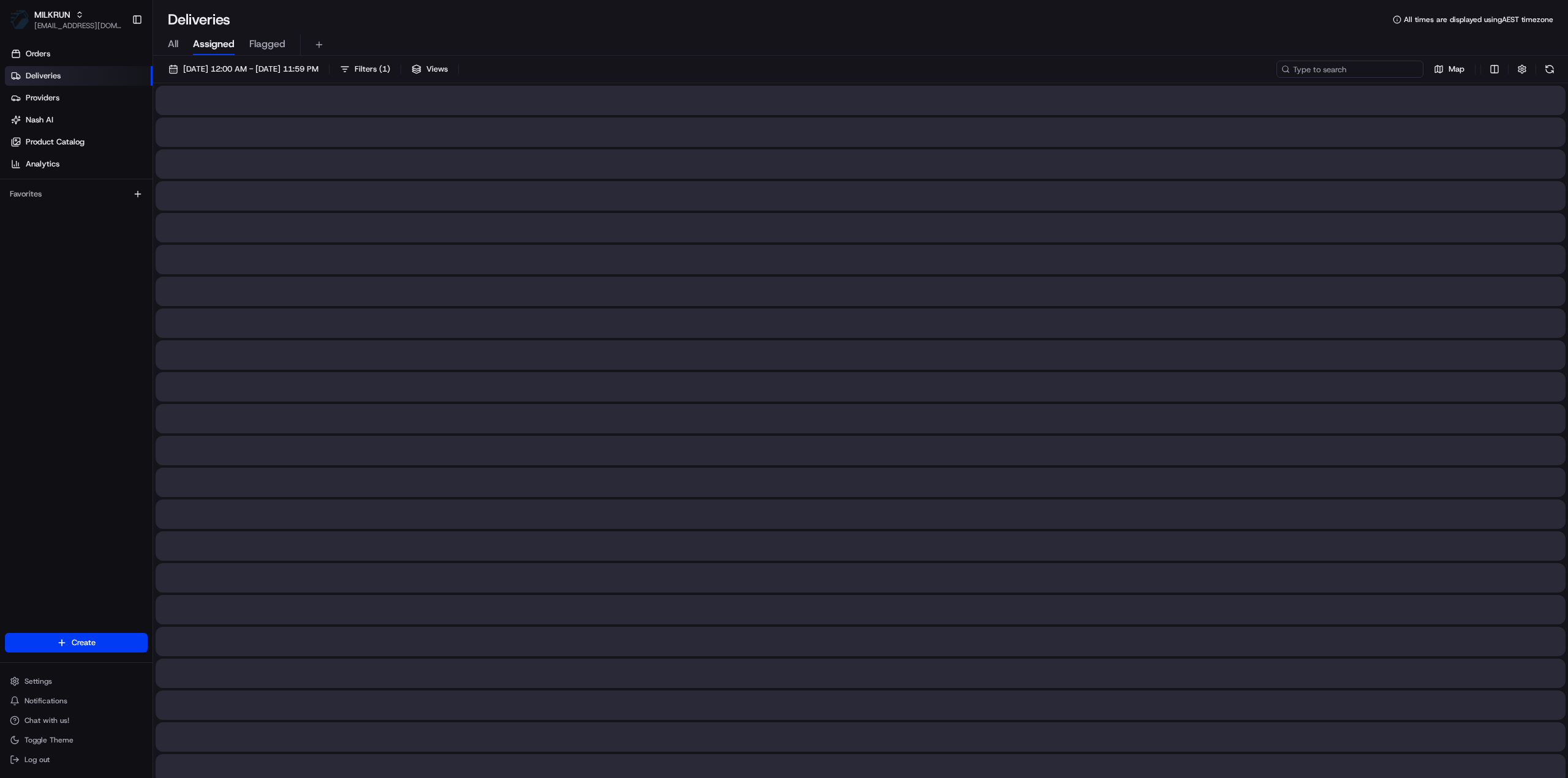
click at [1354, 71] on input at bounding box center [1349, 70] width 147 height 17
paste input "767c96db-ab3c-48b8-bfcb-cb79157b33d1"
type input "767c96db-ab3c-48b8-bfcb-cb79157b33d1"
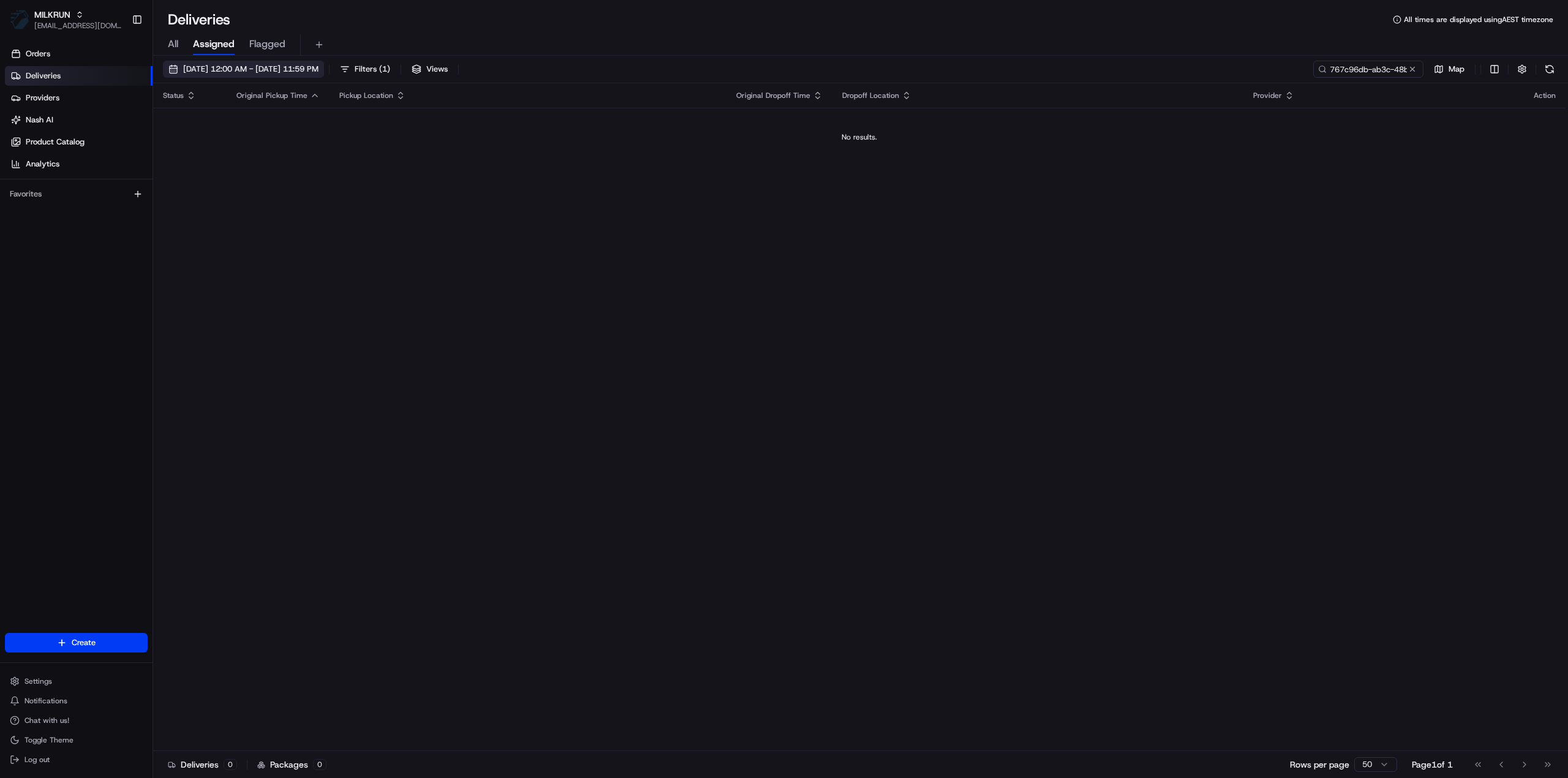
click at [259, 74] on button "24/08/2025 12:00 AM - 24/08/2025 11:59 PM" at bounding box center [243, 70] width 161 height 17
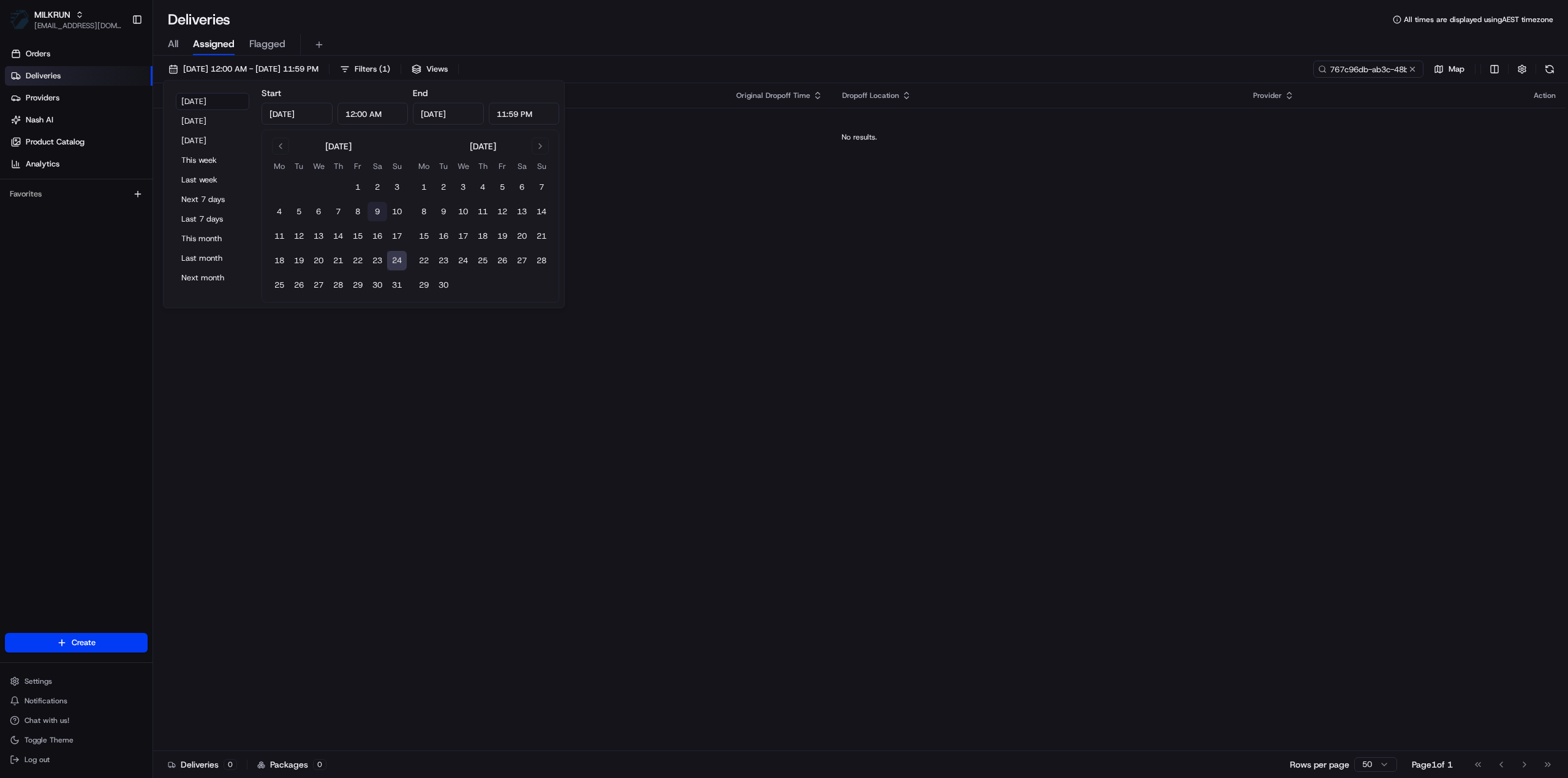
click at [370, 211] on button "9" at bounding box center [377, 212] width 19 height 19
type input "Aug 9, 2025"
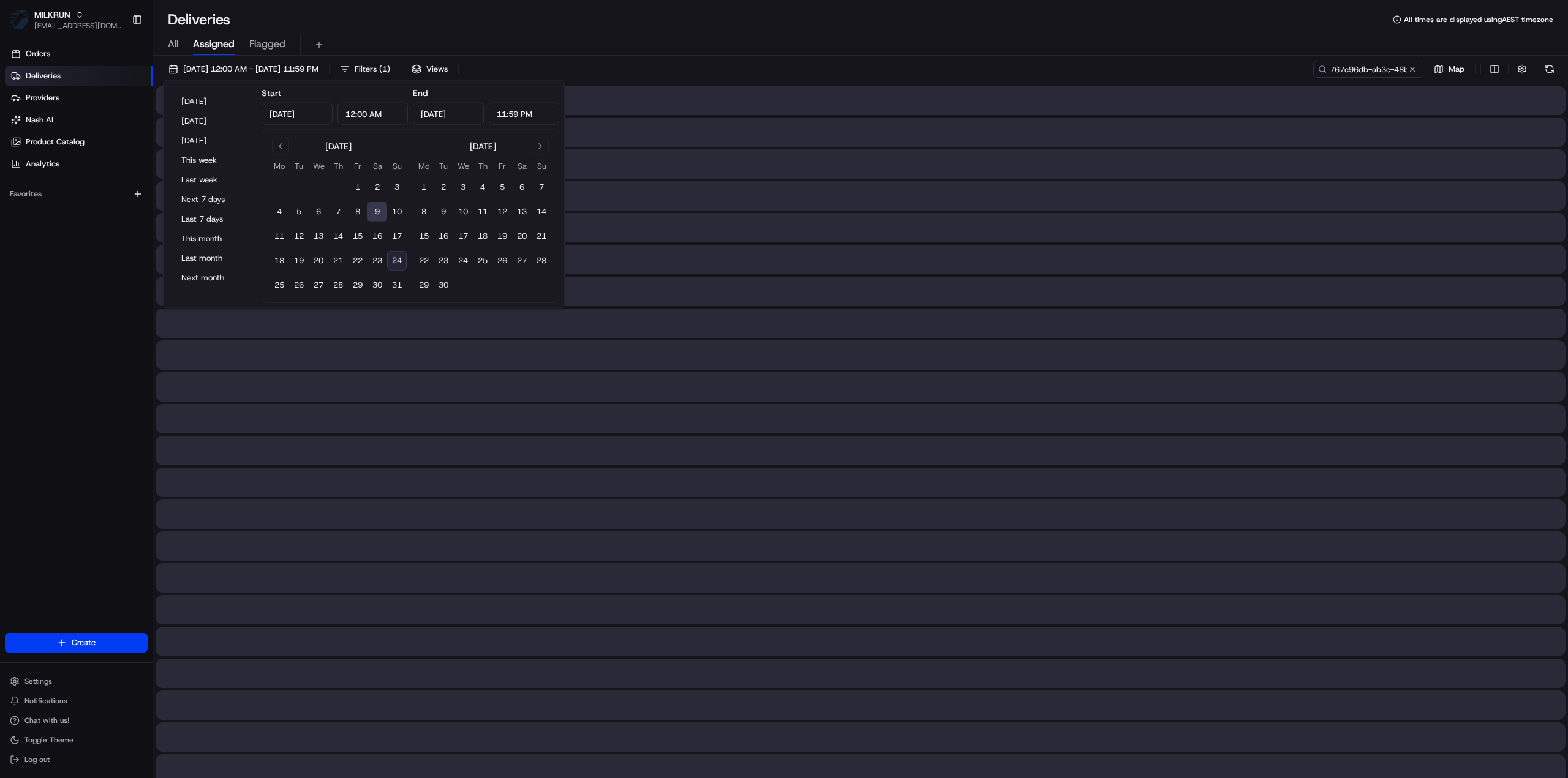
click at [376, 212] on button "9" at bounding box center [377, 212] width 19 height 19
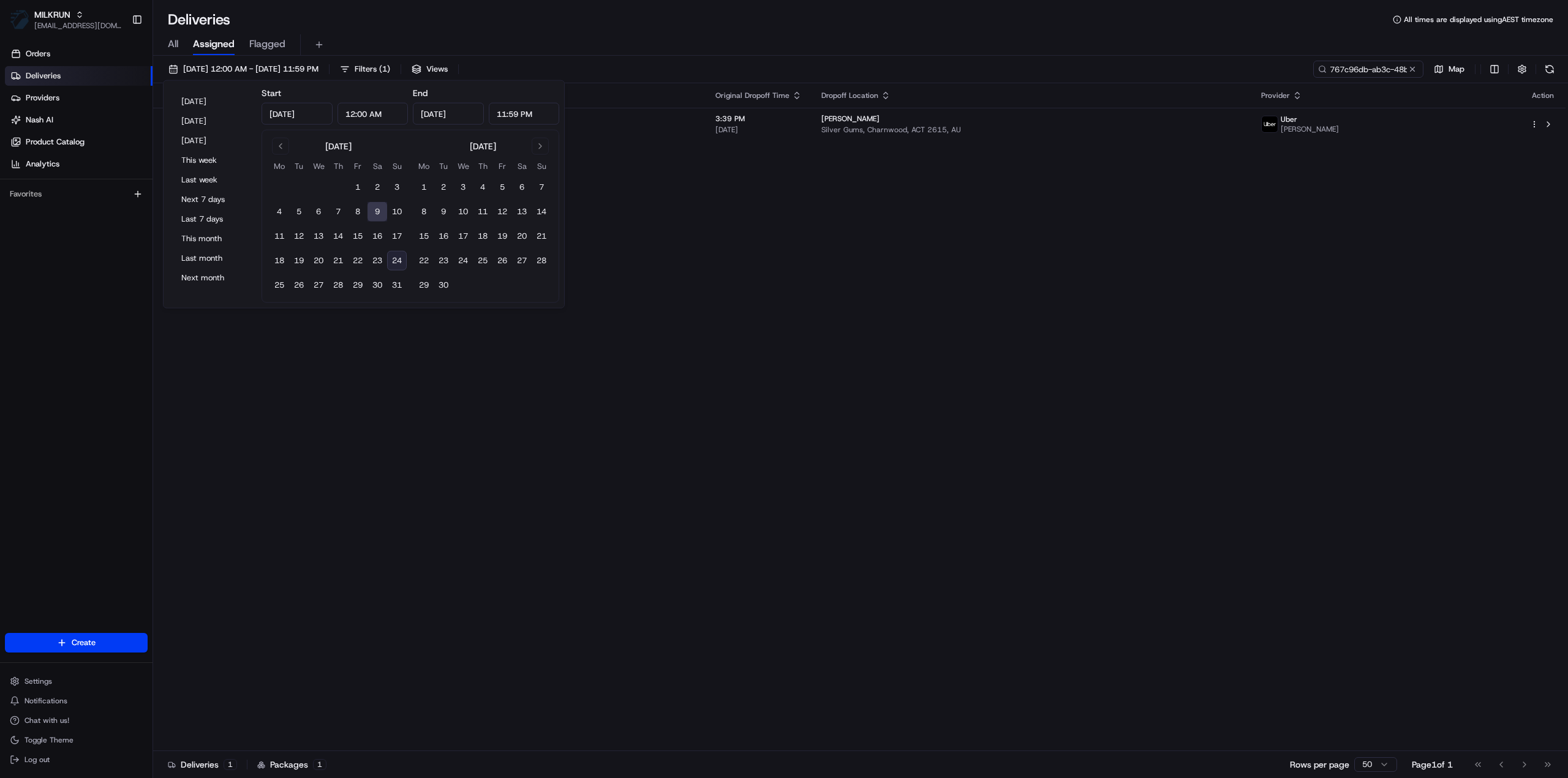
click at [923, 252] on div "Status Original Pickup Time Pickup Location Original Dropoff Time Dropoff Locat…" at bounding box center [859, 417] width 1412 height 668
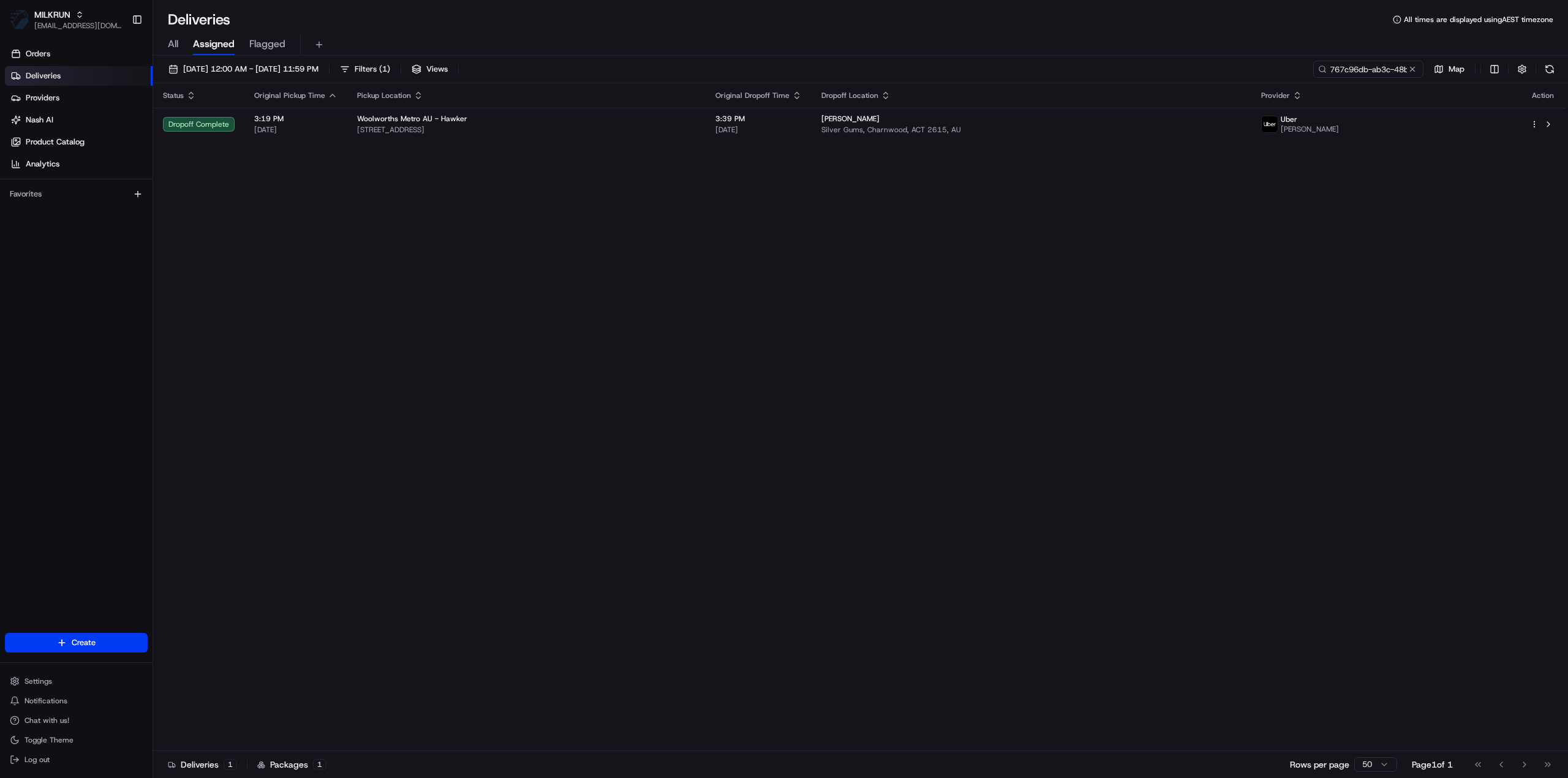
click at [806, 106] on th "Original Dropoff Time" at bounding box center [759, 96] width 106 height 24
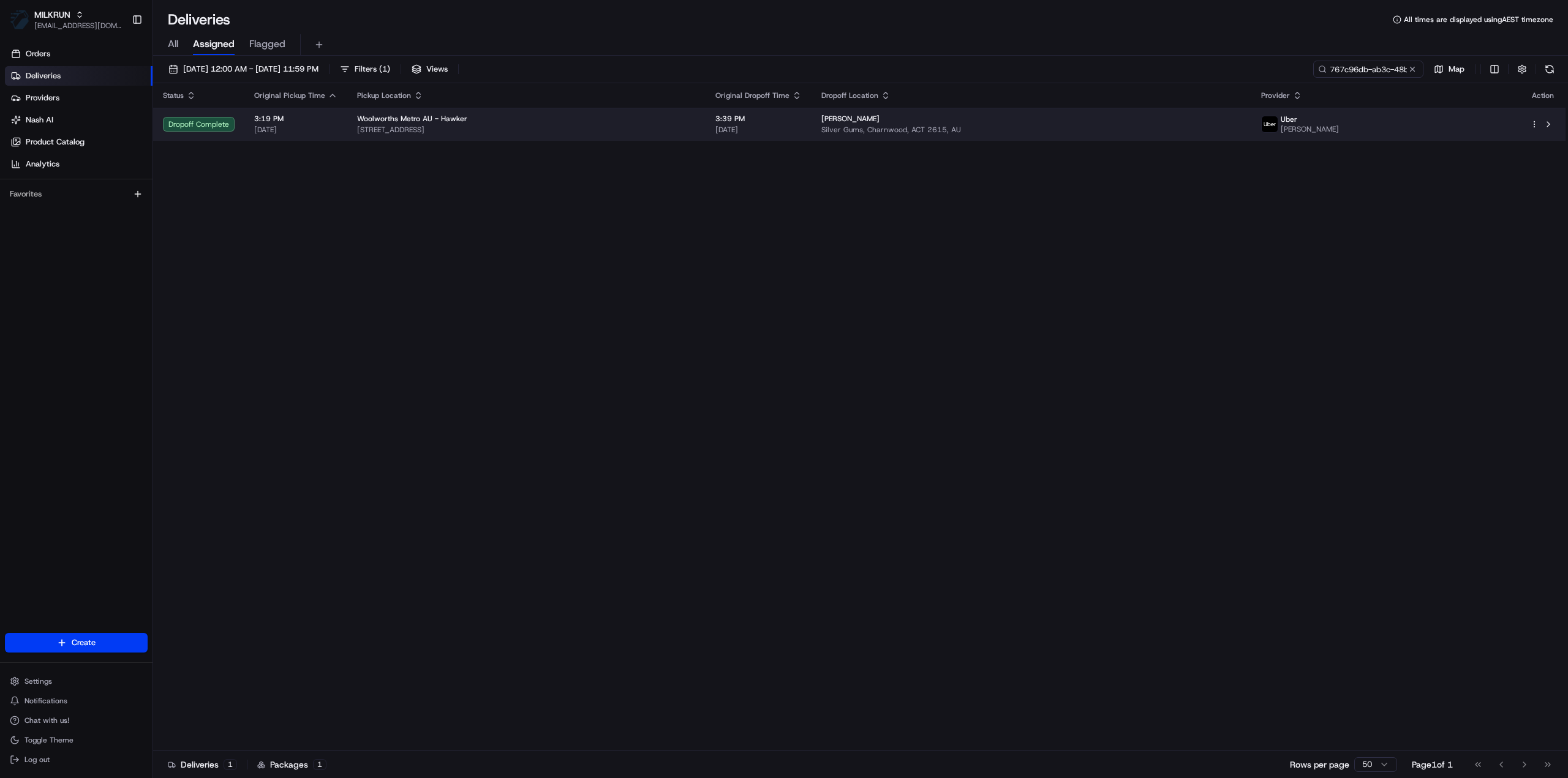
click at [948, 129] on span "Silver Gums, Charnwood, ACT 2615, AU" at bounding box center [1031, 129] width 420 height 10
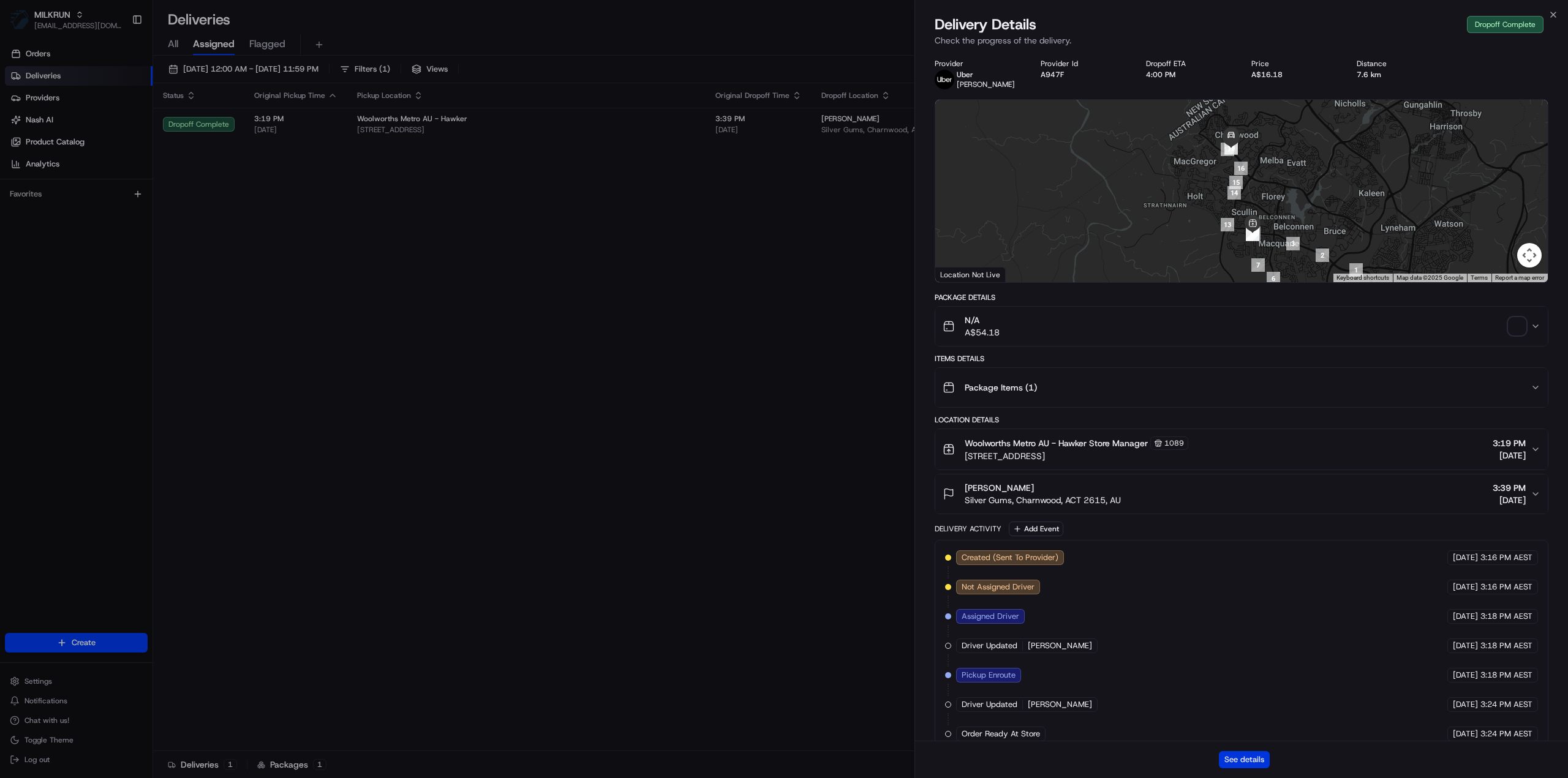
click at [1244, 763] on button "See details" at bounding box center [1244, 760] width 51 height 17
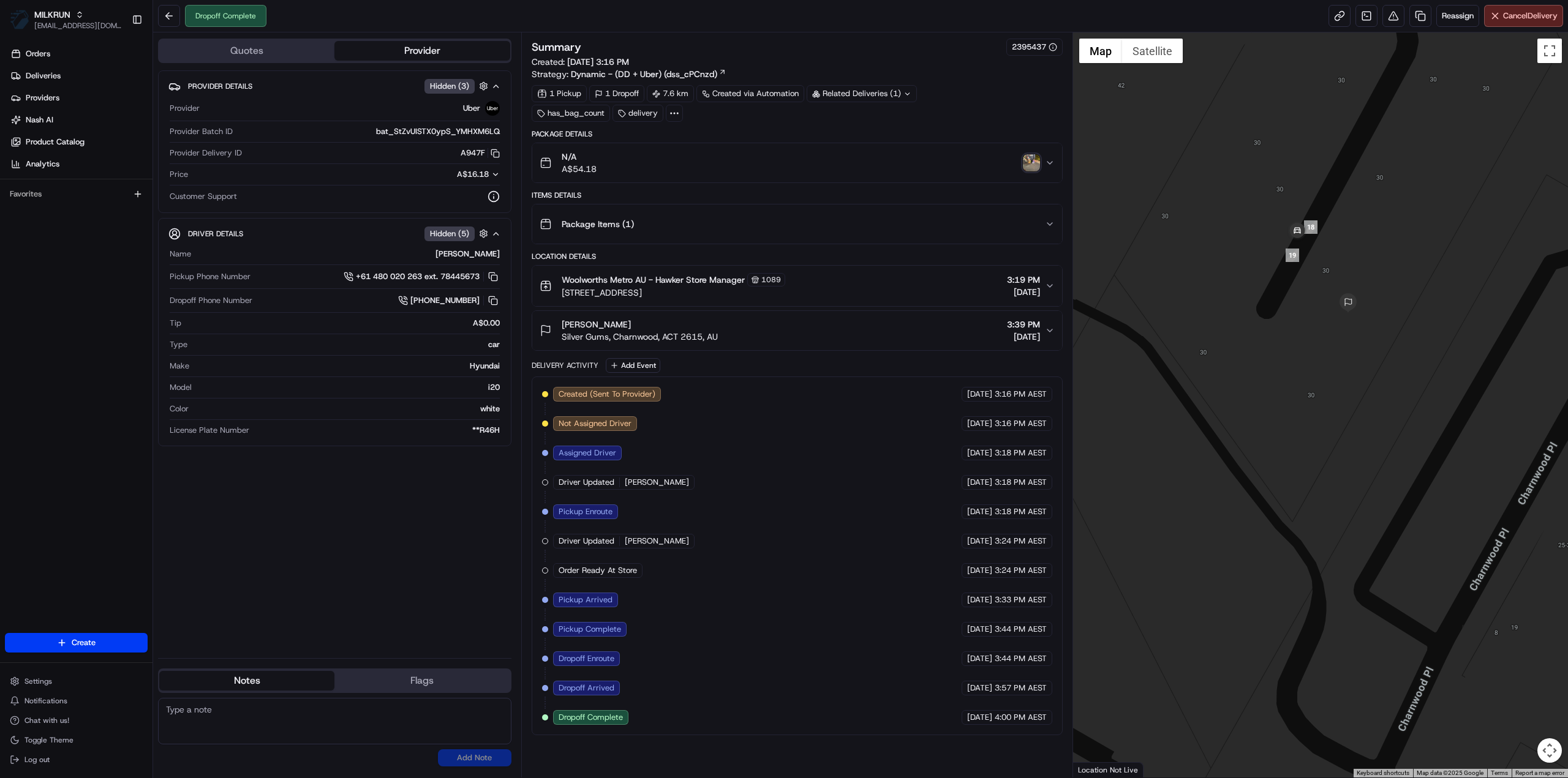
drag, startPoint x: 1375, startPoint y: 204, endPoint x: 1343, endPoint y: 275, distance: 77.9
click at [1343, 275] on div at bounding box center [1320, 404] width 495 height 745
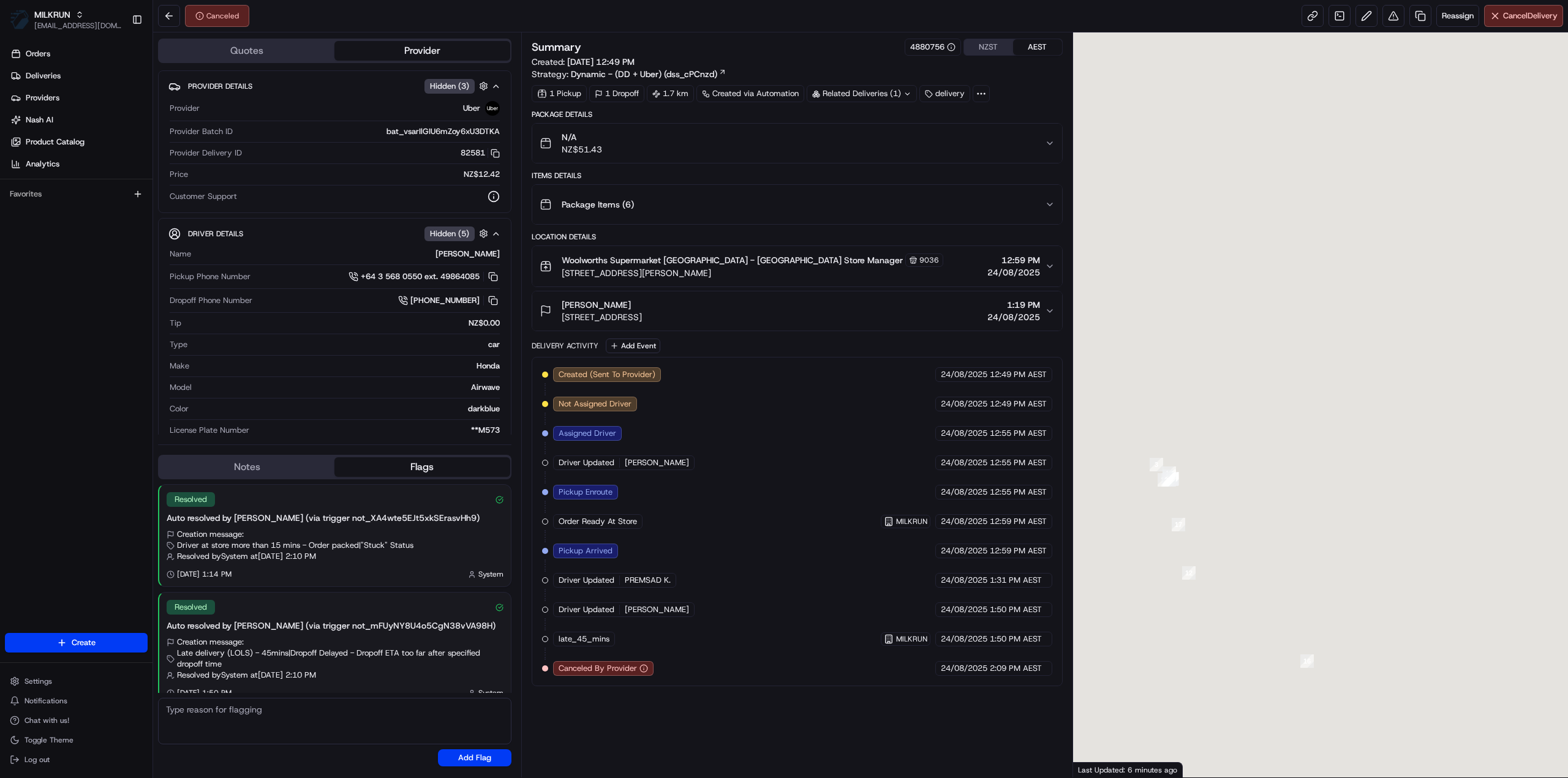
scroll to position [11, 0]
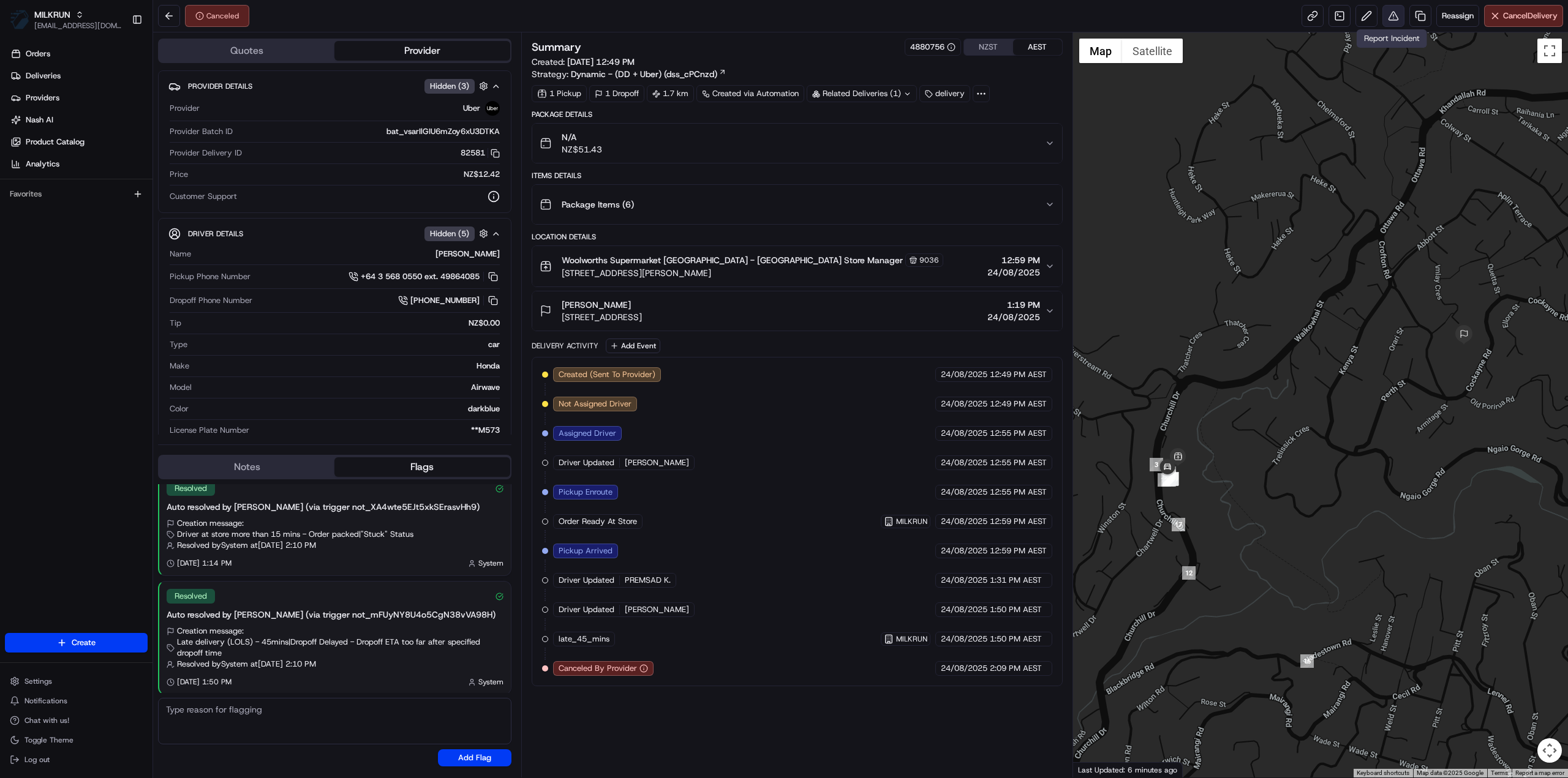
click at [1395, 21] on button at bounding box center [1393, 16] width 22 height 22
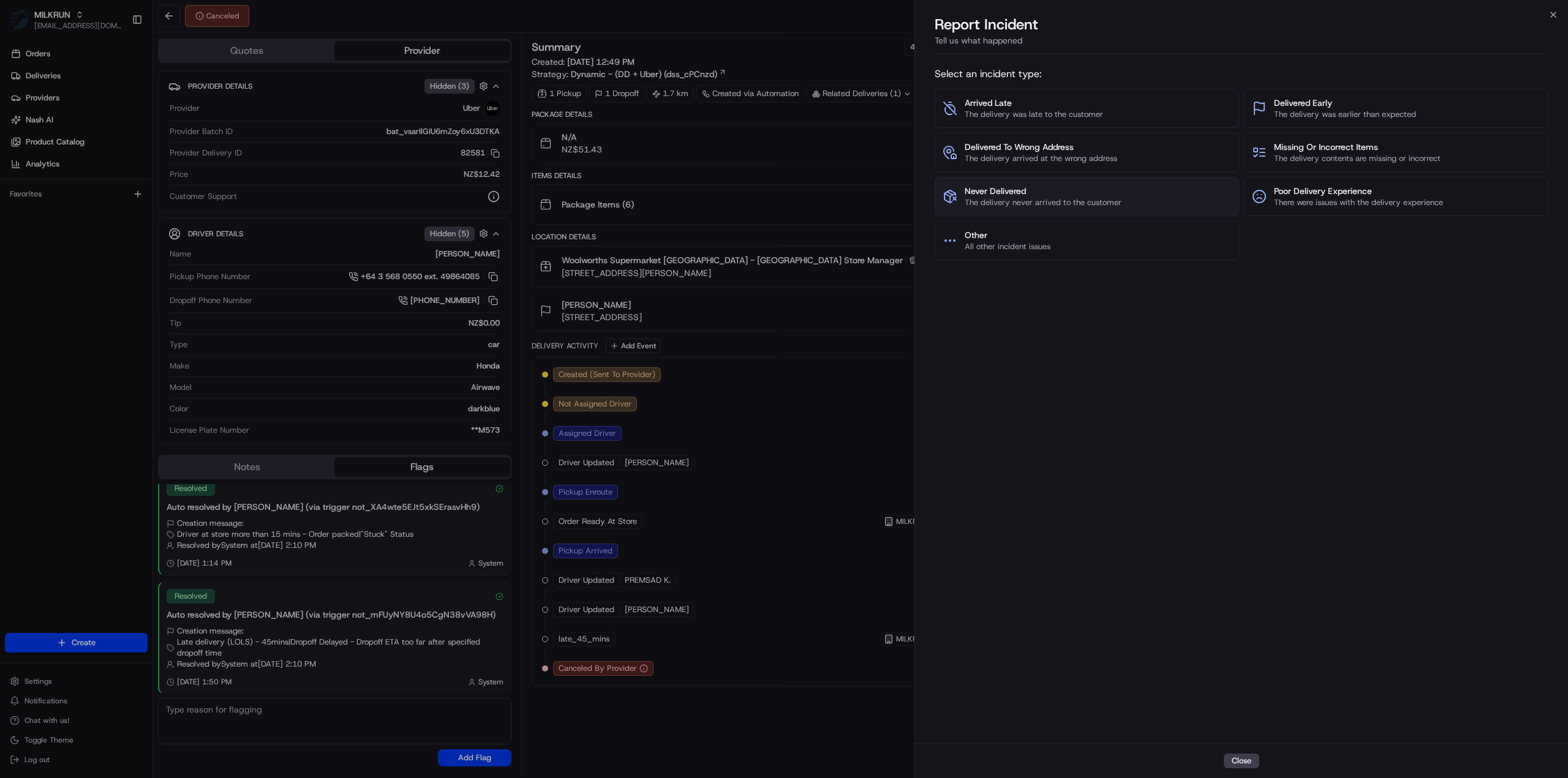
click at [1073, 192] on span "Never Delivered" at bounding box center [1043, 191] width 157 height 12
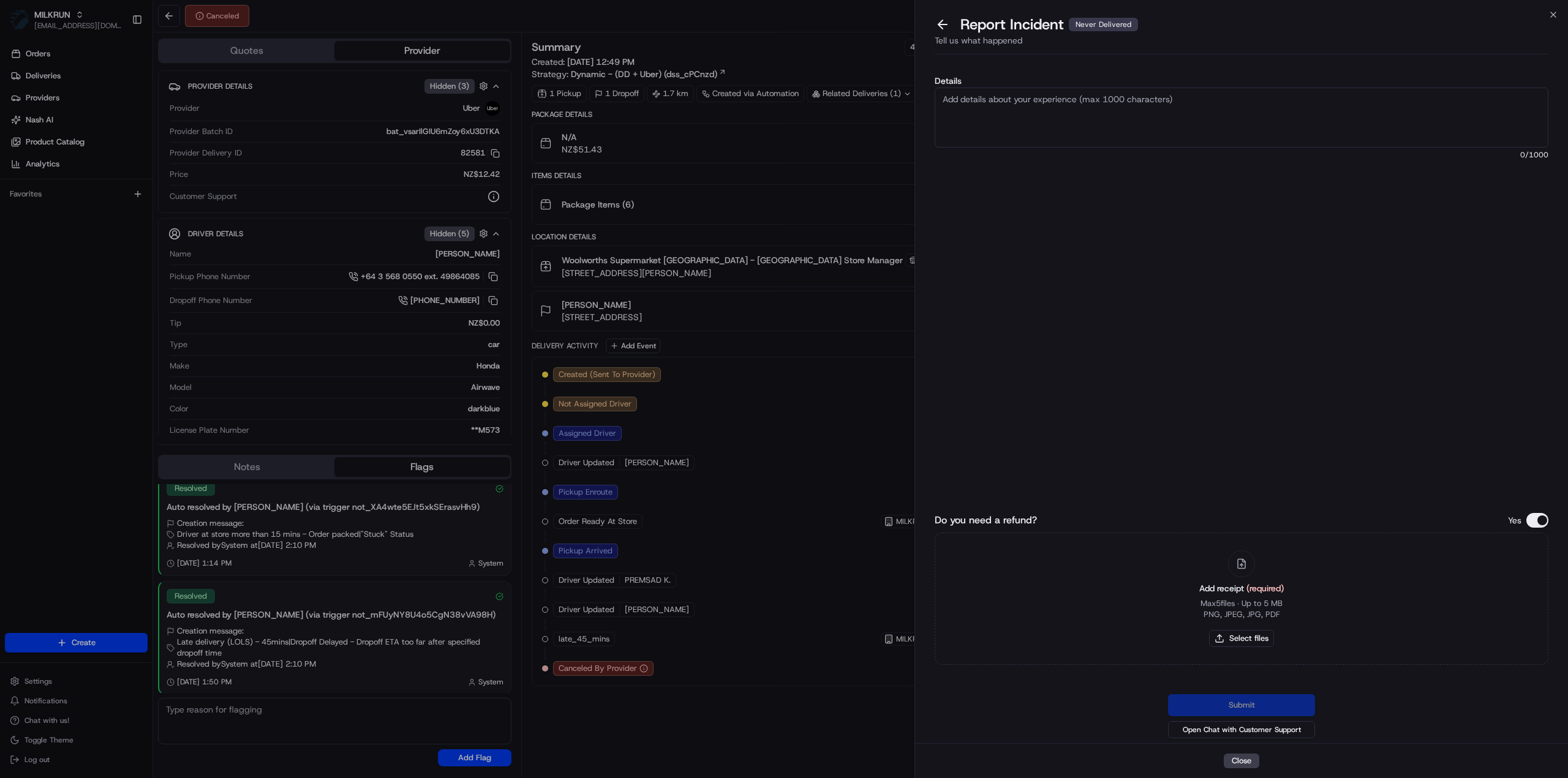
click at [1042, 117] on textarea "Details" at bounding box center [1241, 117] width 614 height 60
type textarea "Order has been collected and not delivered."
click at [1293, 653] on div "Add receipt (required) Max 5 files ∙ Up to 5 MB PNG, JPEG, JPG, PDF Select files" at bounding box center [1241, 599] width 104 height 112
click at [1250, 644] on button "Select files" at bounding box center [1241, 639] width 64 height 17
type input "C:\fakepath\Dylan - Invoice.pdf"
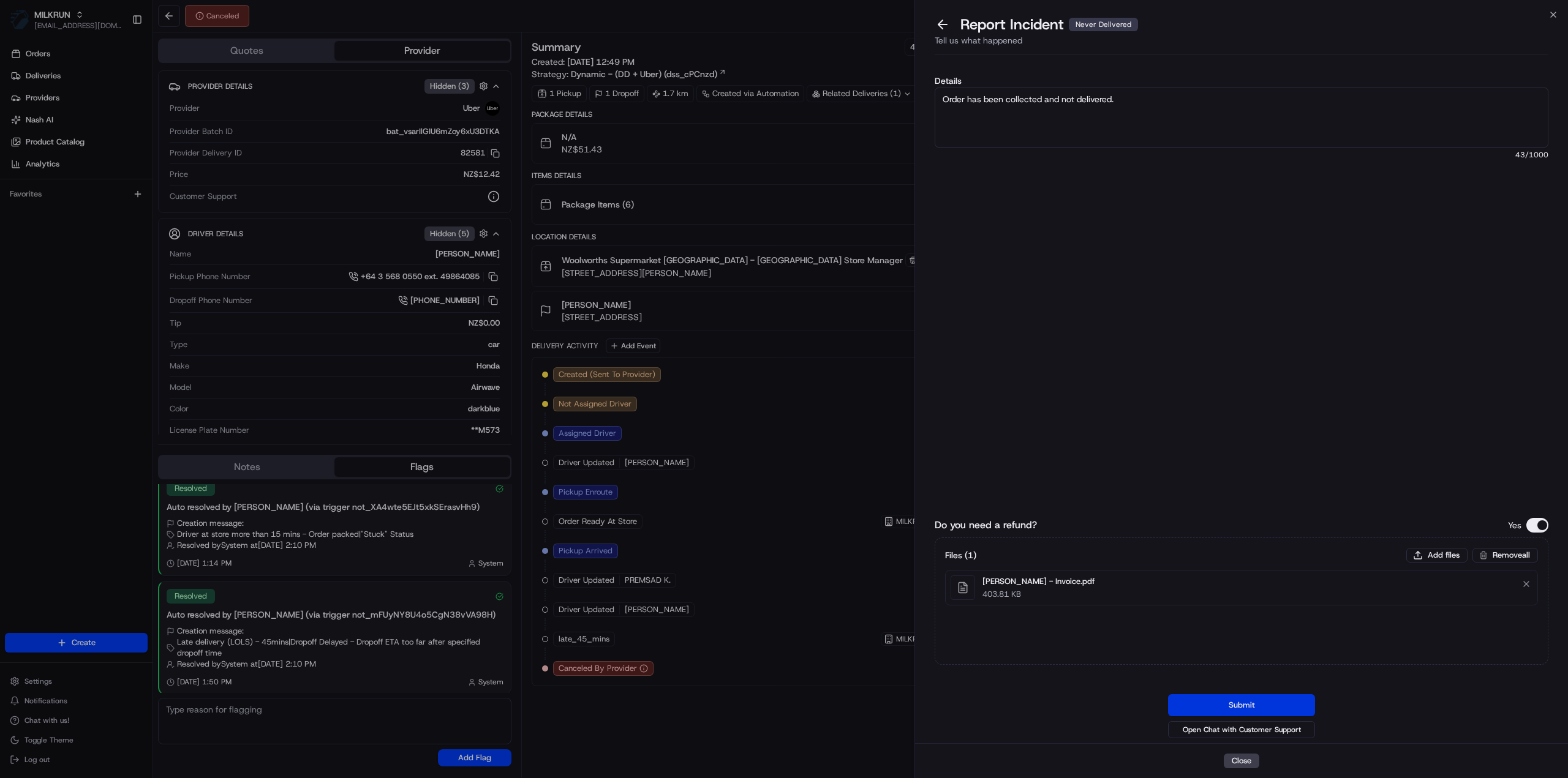
click at [1231, 706] on button "Submit" at bounding box center [1241, 705] width 147 height 22
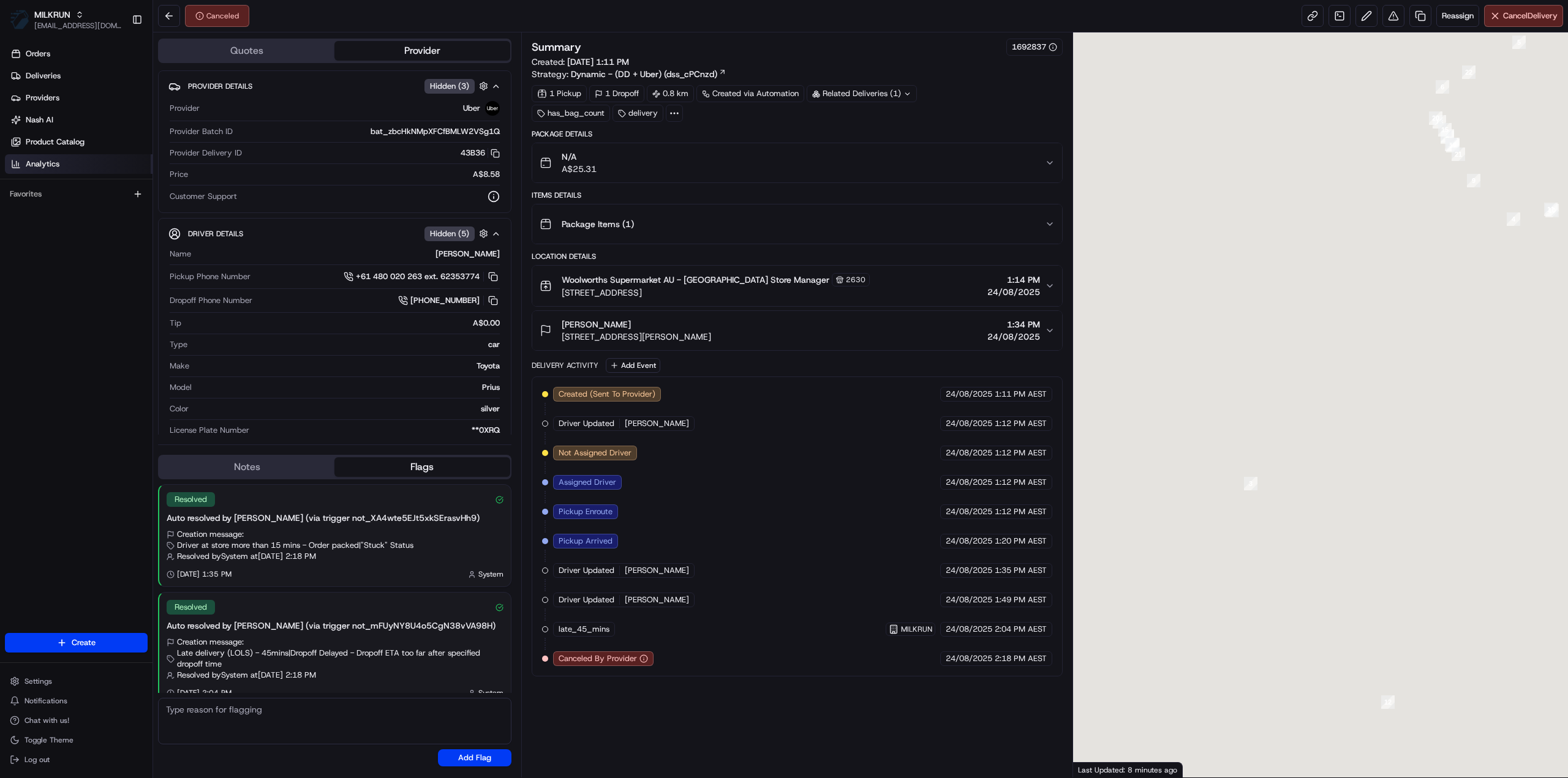
scroll to position [11, 0]
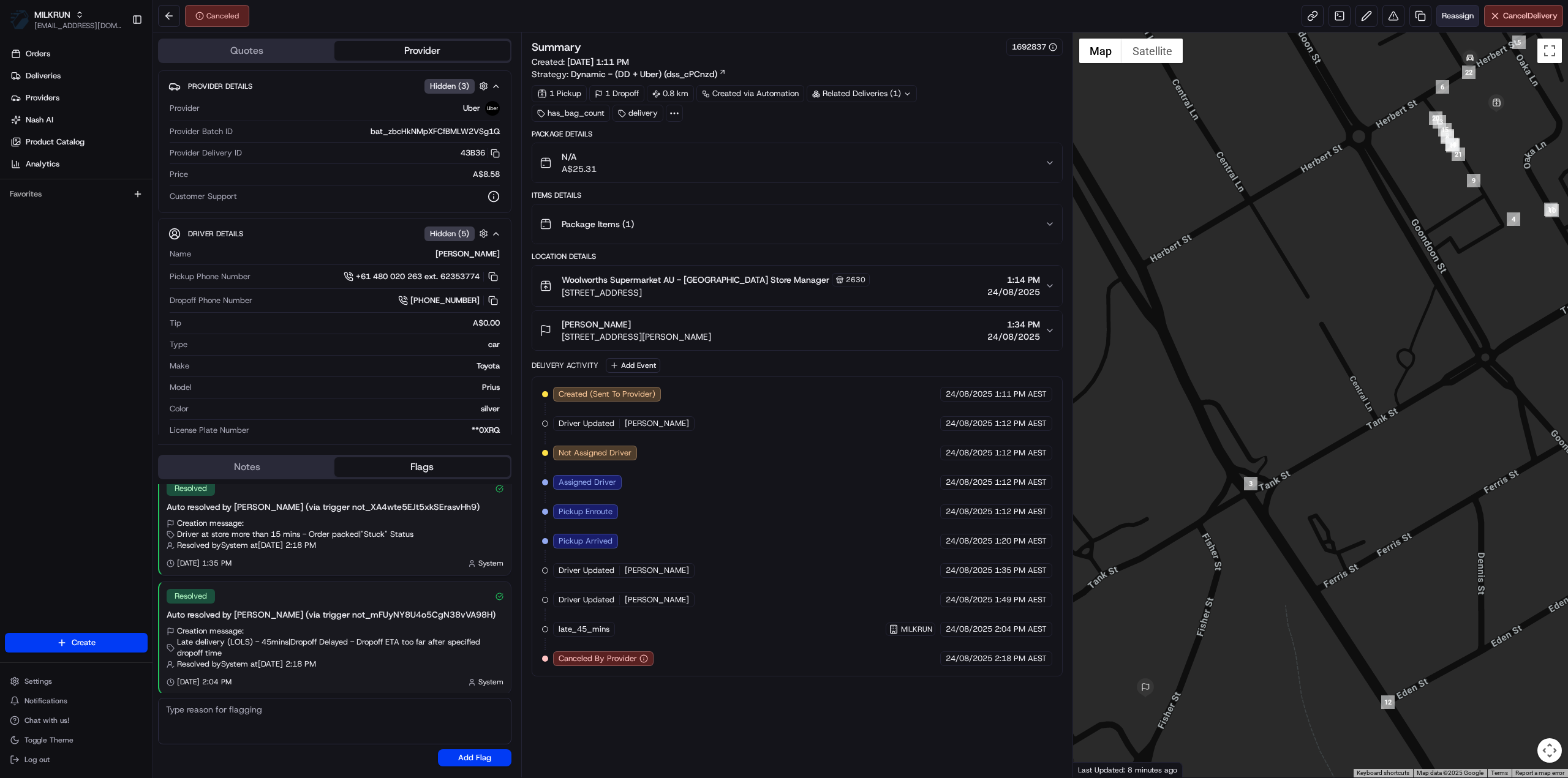
click at [1464, 16] on span "Reassign" at bounding box center [1457, 16] width 32 height 11
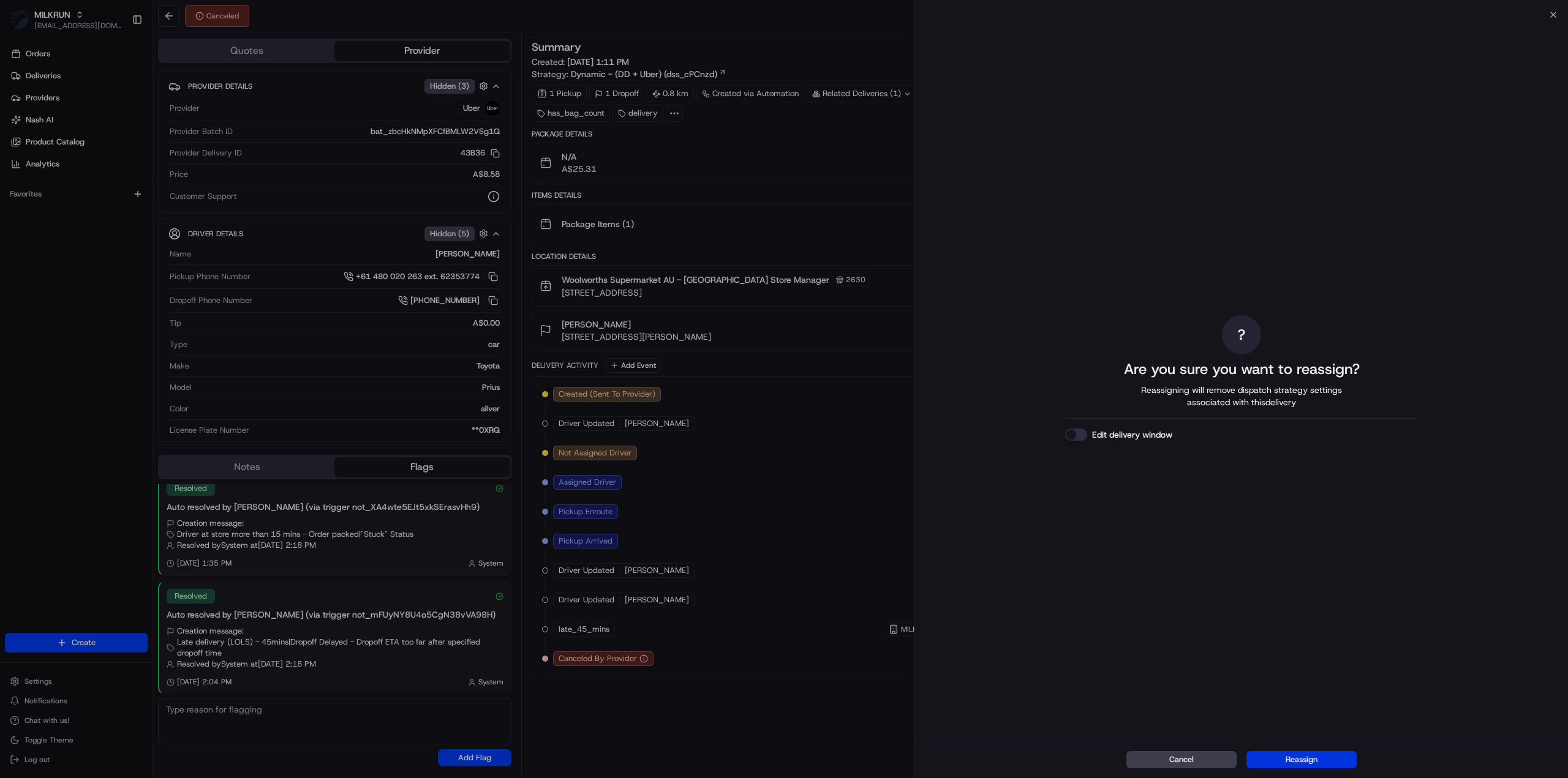
click at [1319, 756] on button "Reassign" at bounding box center [1301, 760] width 110 height 17
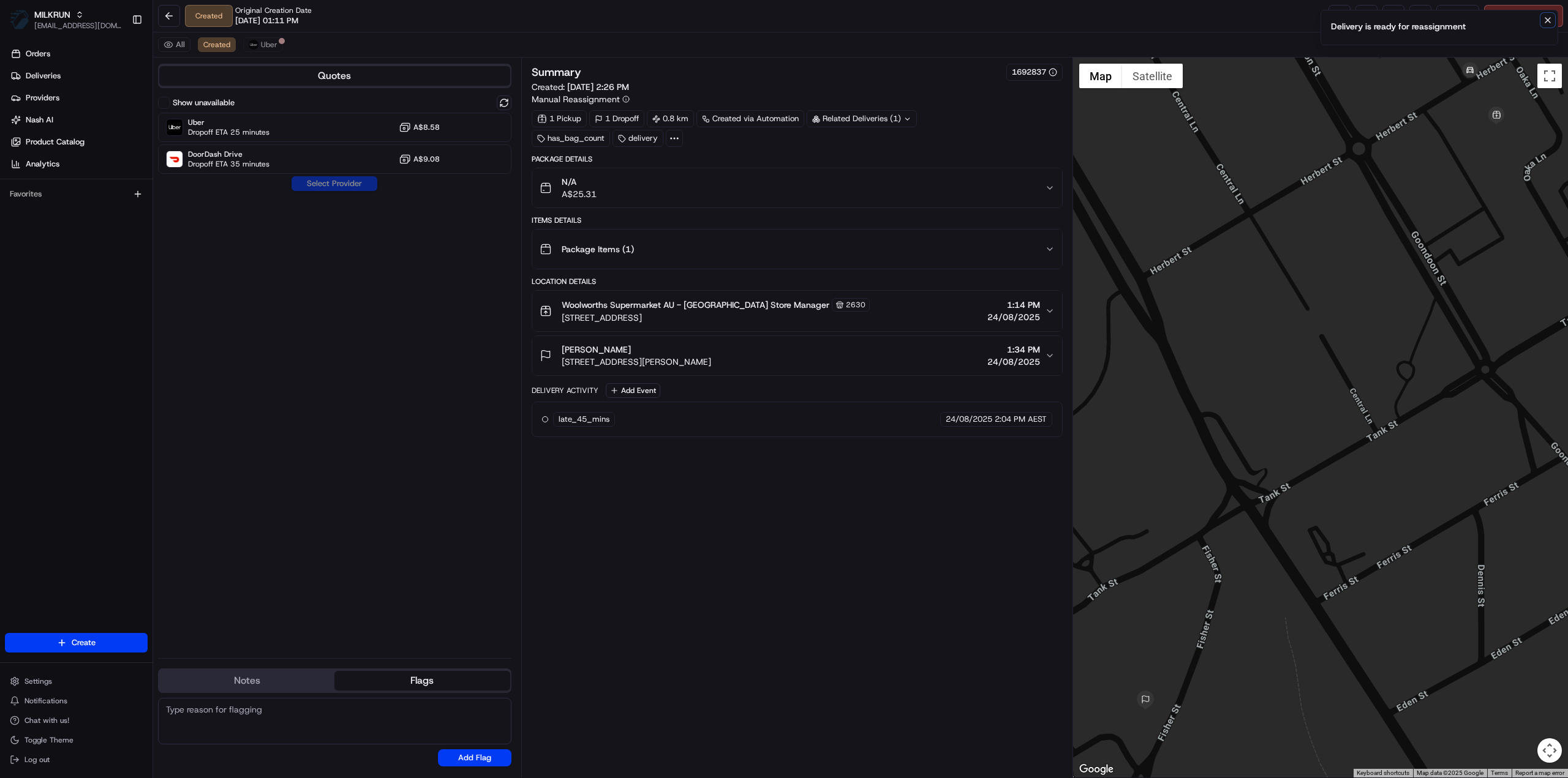
click at [1548, 22] on icon "Notifications (F8)" at bounding box center [1547, 20] width 10 height 10
click at [1336, 19] on link at bounding box center [1339, 16] width 22 height 22
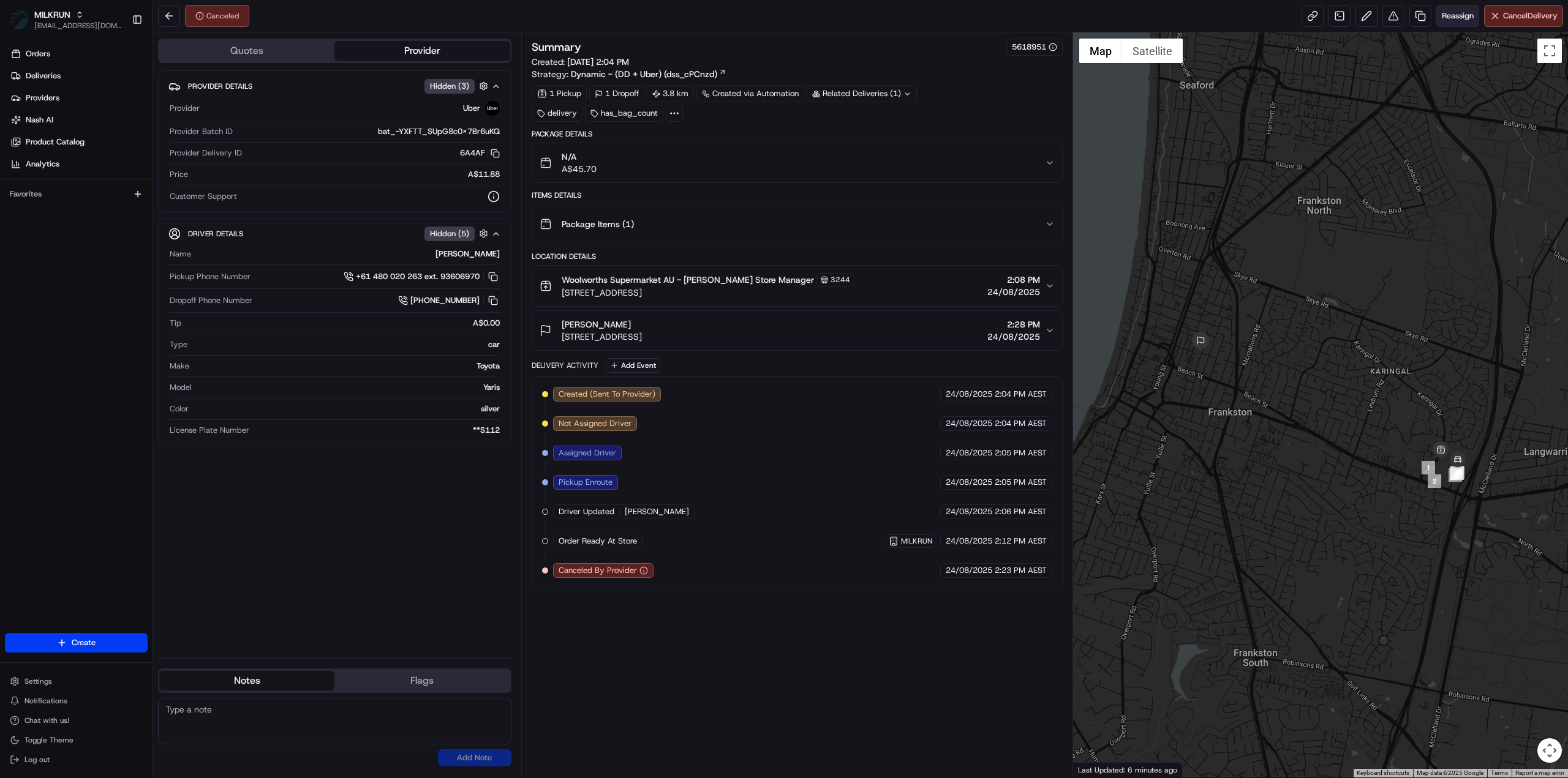
click at [1456, 14] on span "Reassign" at bounding box center [1457, 16] width 32 height 11
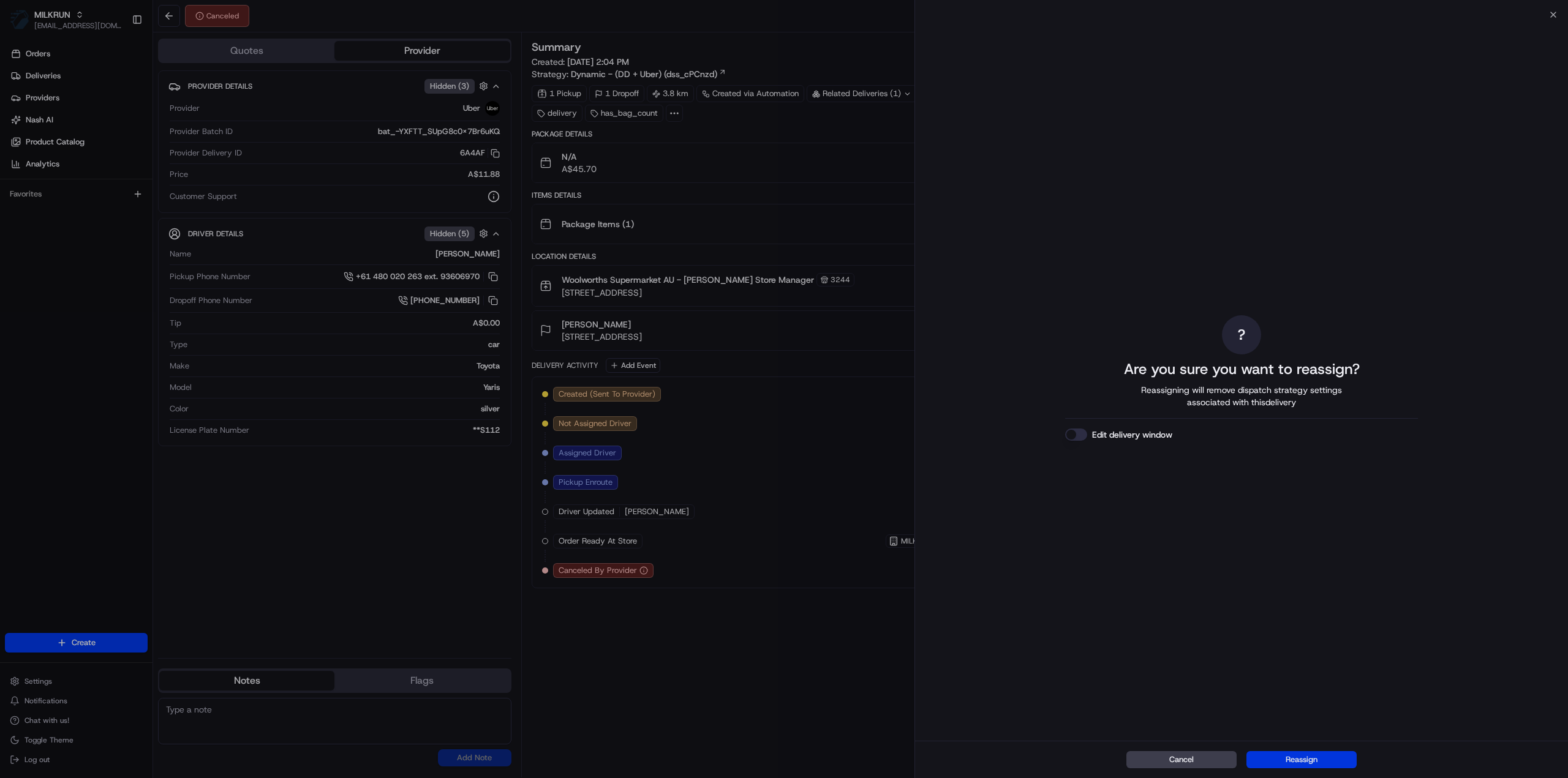
click at [1309, 759] on button "Reassign" at bounding box center [1301, 760] width 110 height 17
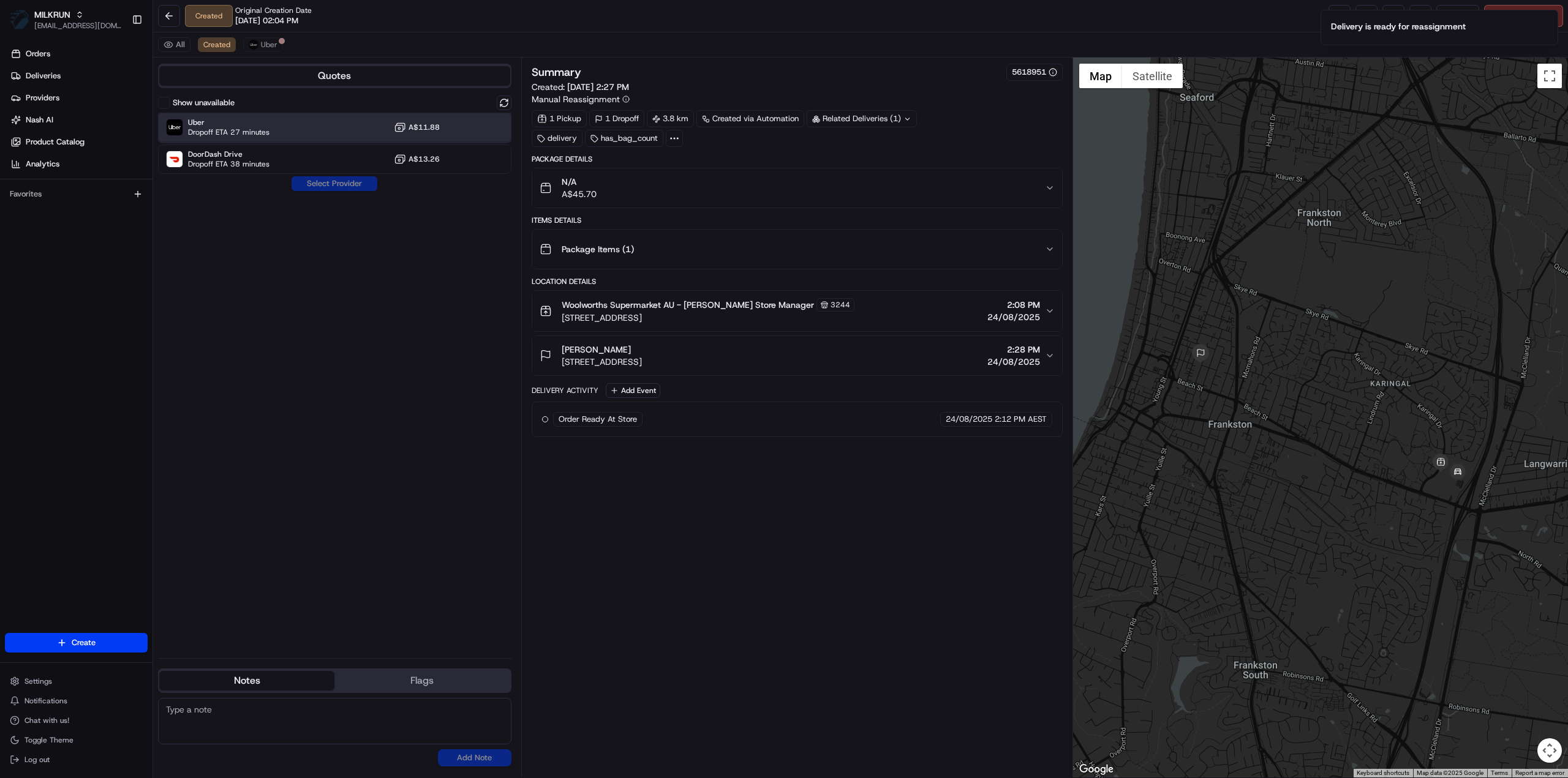
click at [248, 132] on span "Dropoff ETA 27 minutes" at bounding box center [228, 132] width 81 height 10
click at [342, 185] on button "Assign Provider" at bounding box center [335, 183] width 87 height 15
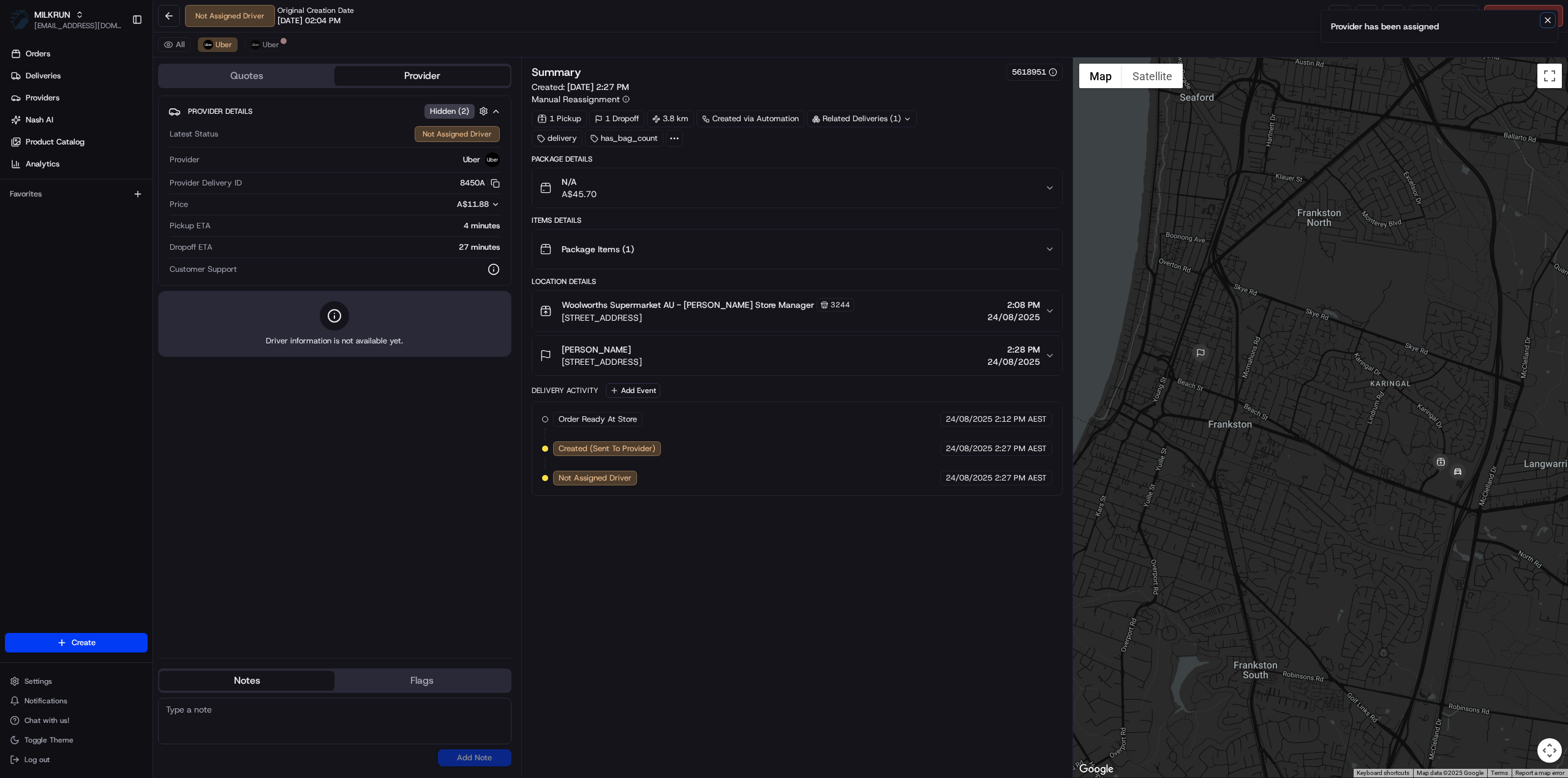
click at [1546, 23] on icon "Notifications (F8)" at bounding box center [1547, 20] width 10 height 10
click at [1335, 23] on link at bounding box center [1339, 16] width 22 height 22
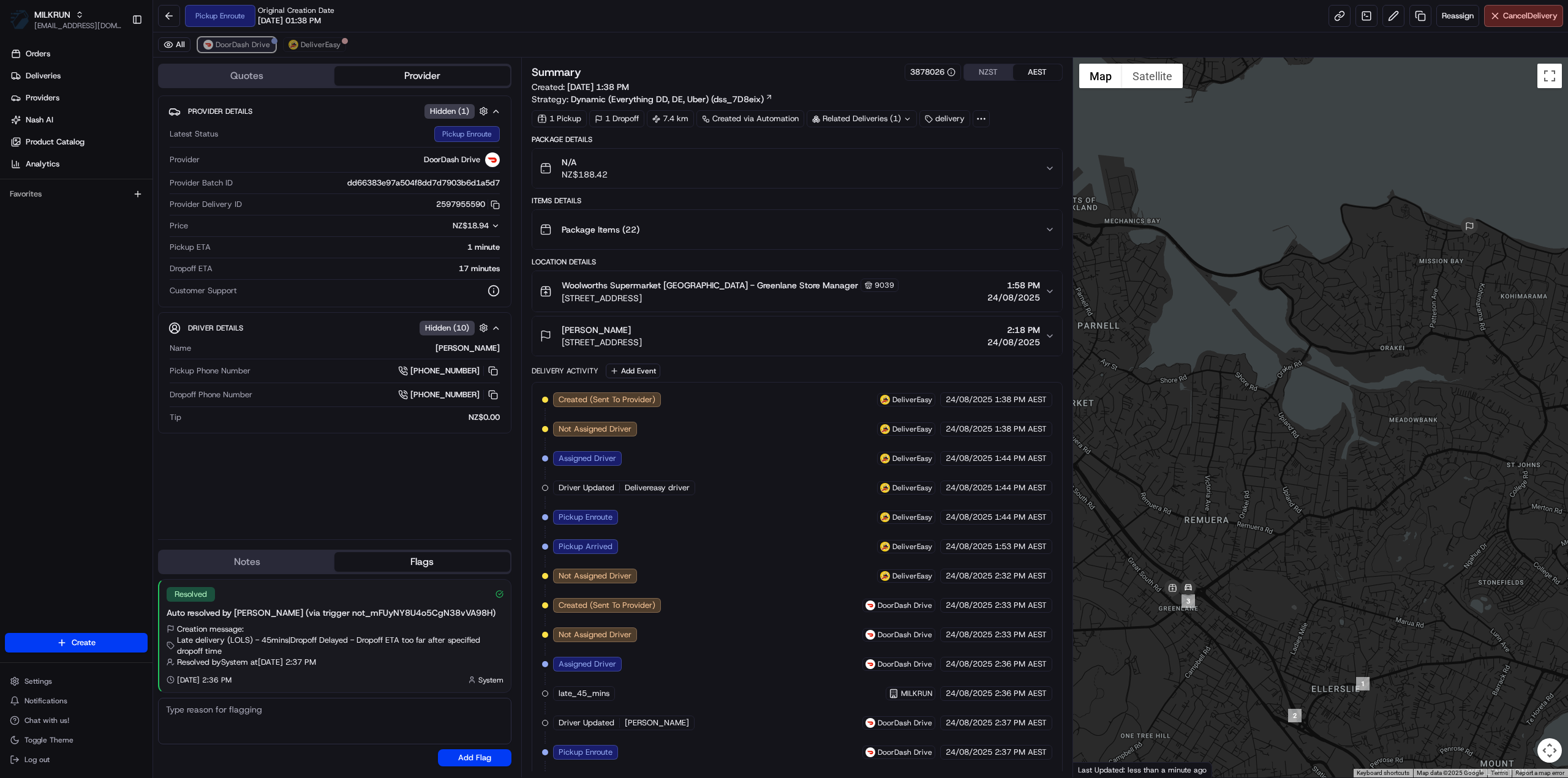
click at [245, 47] on span "DoorDash Drive" at bounding box center [242, 44] width 55 height 10
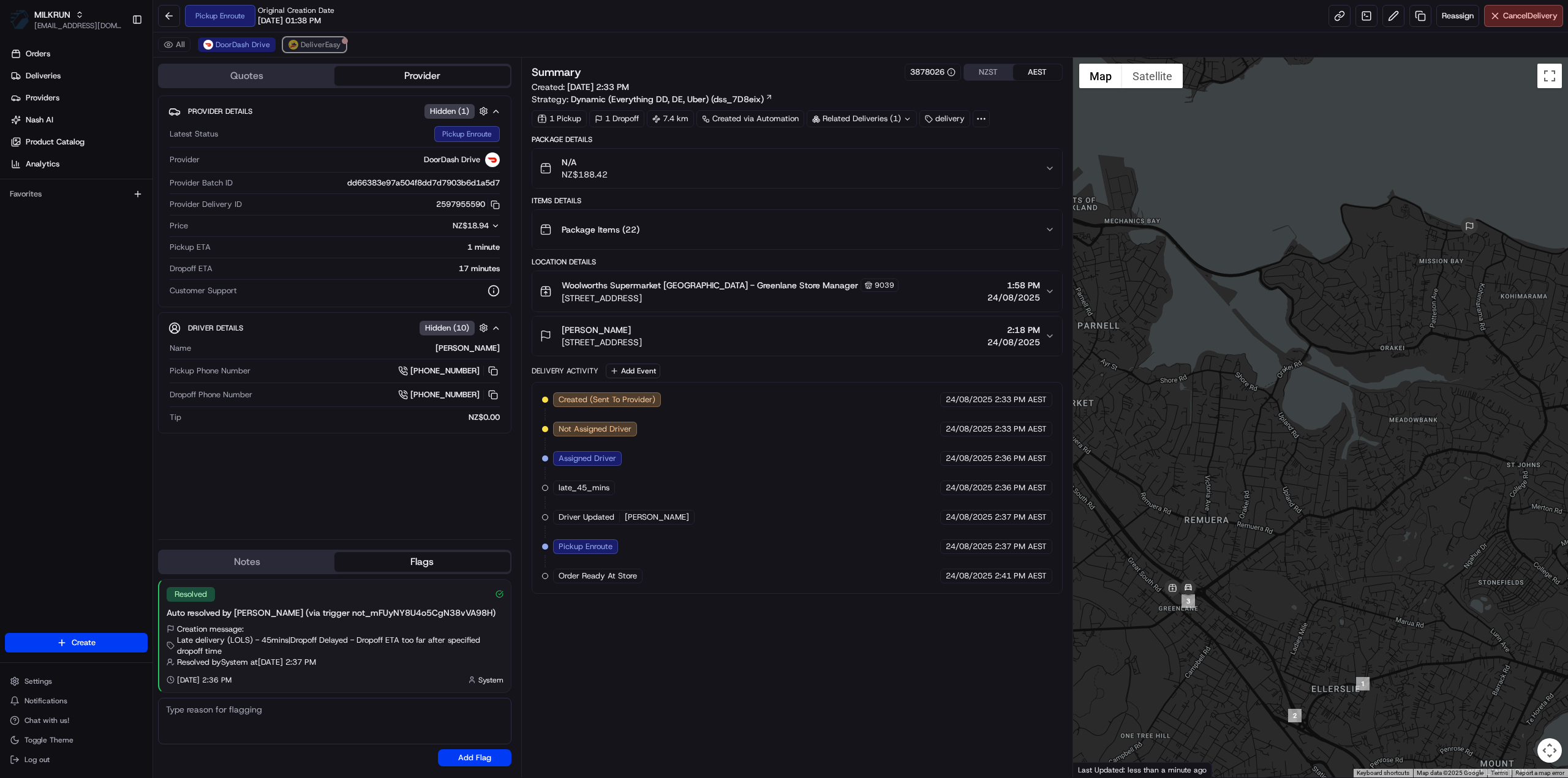
click at [322, 45] on span "DeliverEasy" at bounding box center [321, 44] width 40 height 10
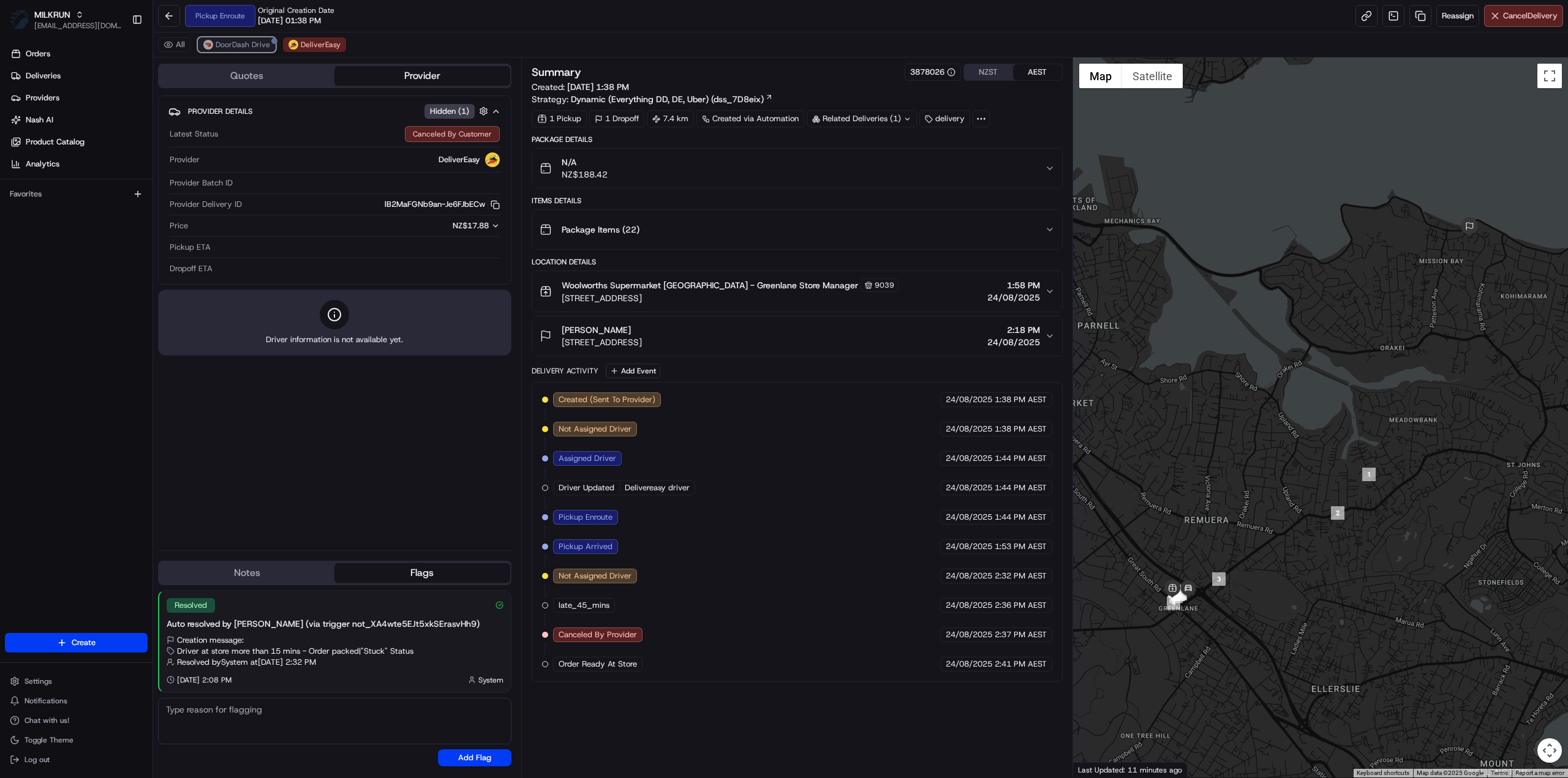
click at [246, 44] on span "DoorDash Drive" at bounding box center [242, 44] width 55 height 10
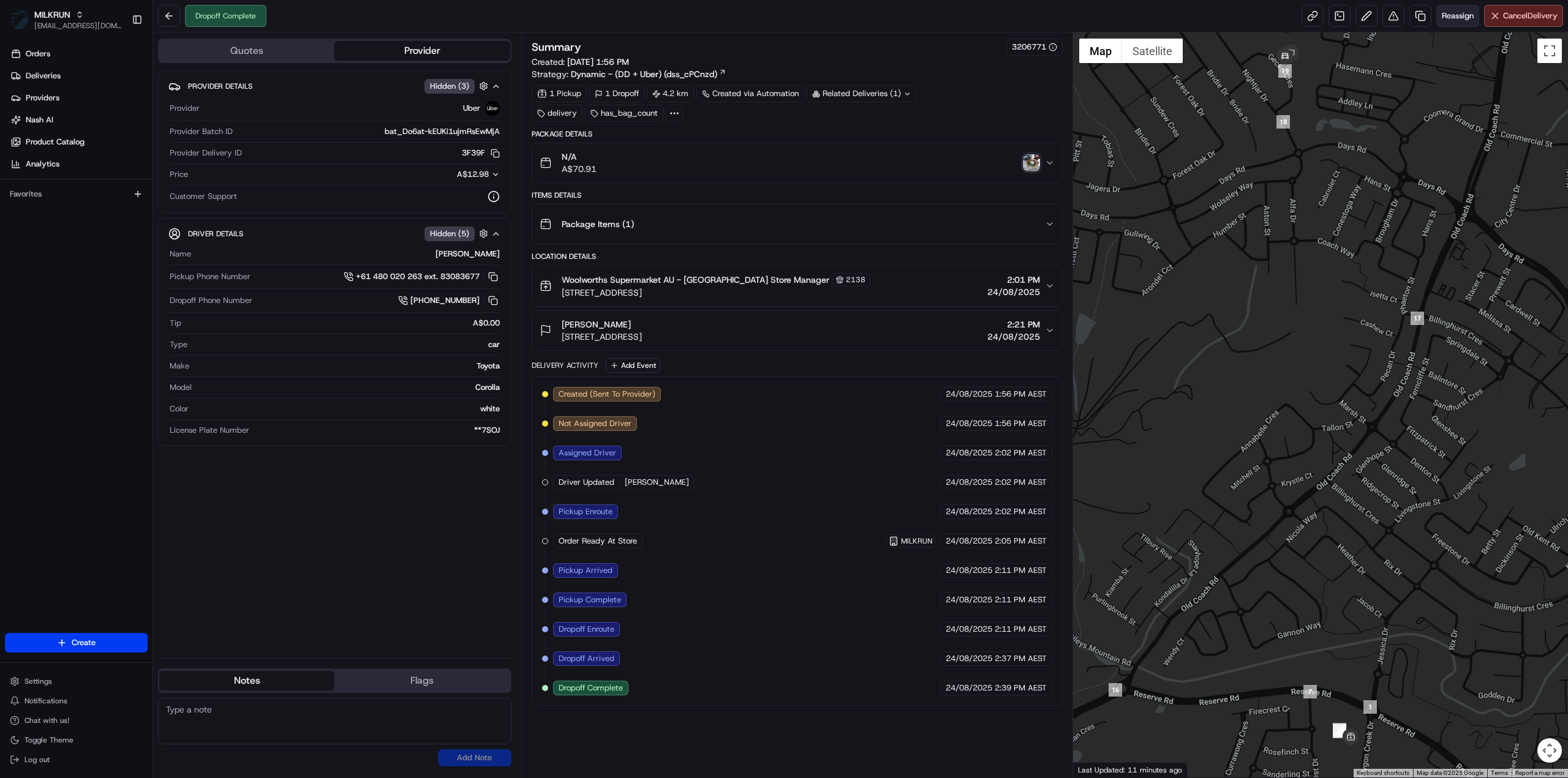
click at [1457, 23] on button "Reassign" at bounding box center [1457, 16] width 43 height 22
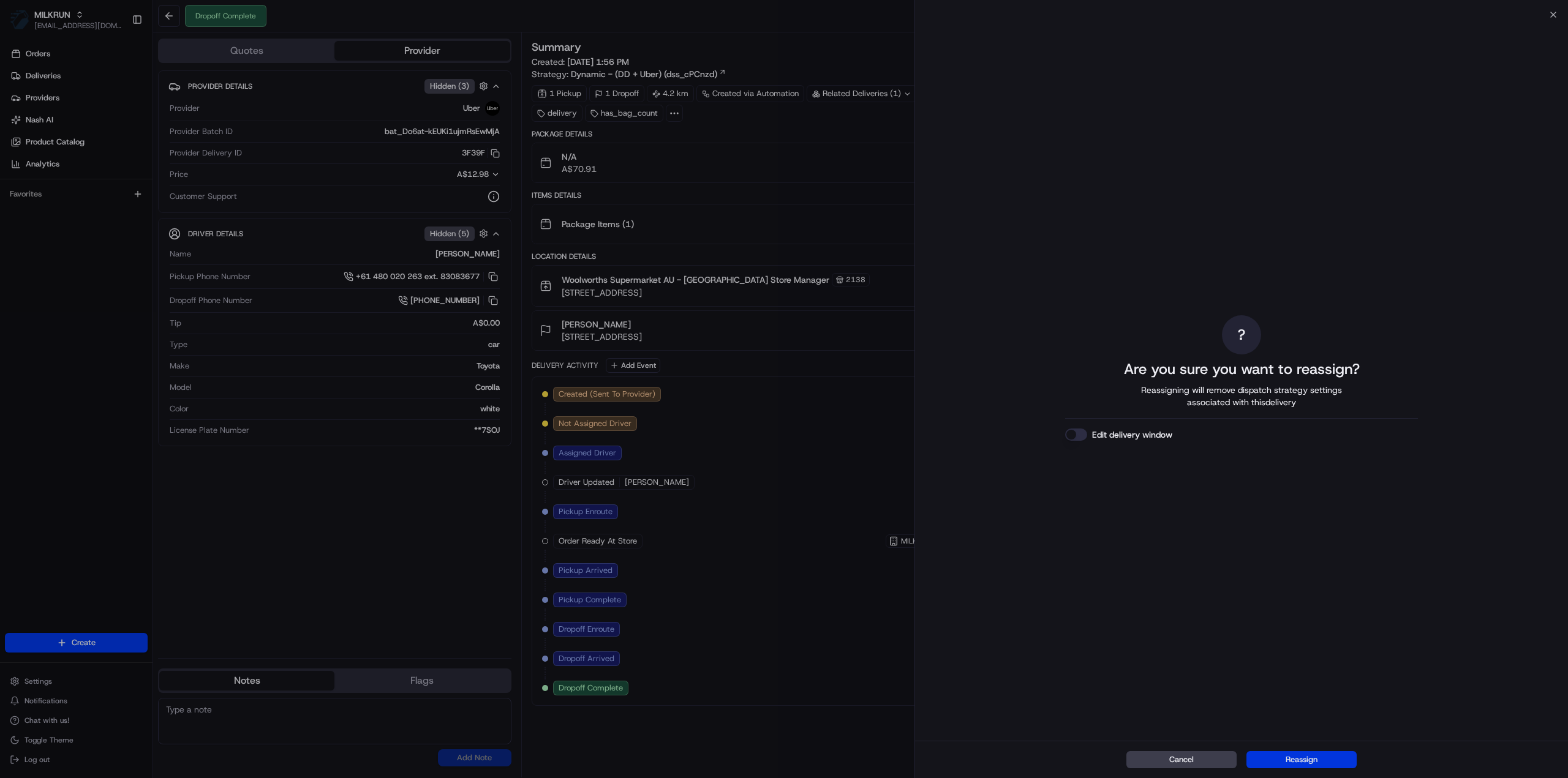
click at [1320, 764] on button "Reassign" at bounding box center [1301, 760] width 110 height 17
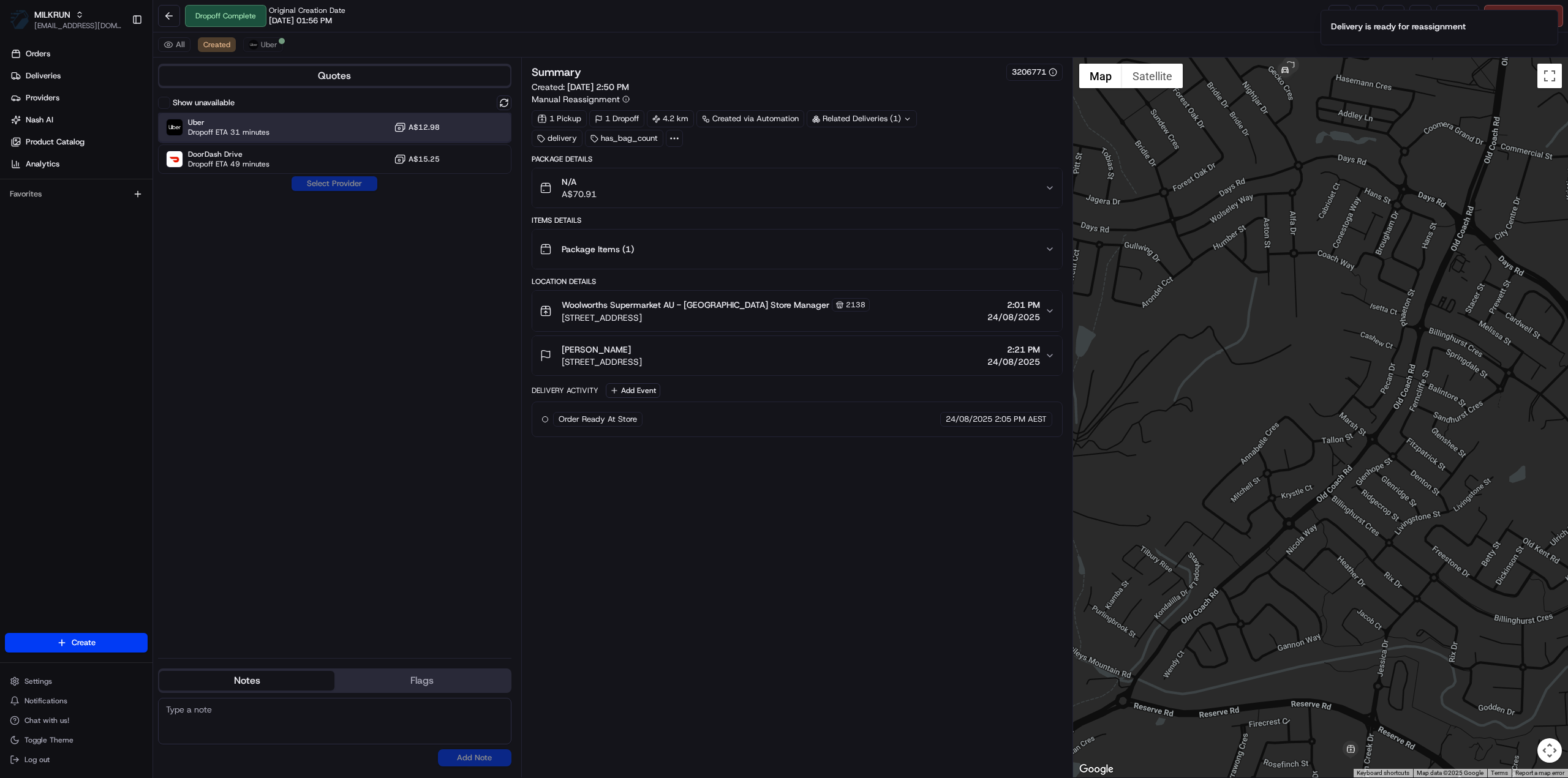
click at [245, 112] on div "Uber Dropoff ETA 31 minutes A$12.98" at bounding box center [334, 127] width 353 height 30
click at [244, 116] on div "Uber Dropoff ETA 31 minutes A$12.98" at bounding box center [334, 127] width 353 height 30
click at [247, 116] on div "Uber Dropoff ETA 31 minutes A$12.98" at bounding box center [334, 127] width 353 height 30
click at [315, 185] on button "Assign Provider" at bounding box center [335, 183] width 87 height 15
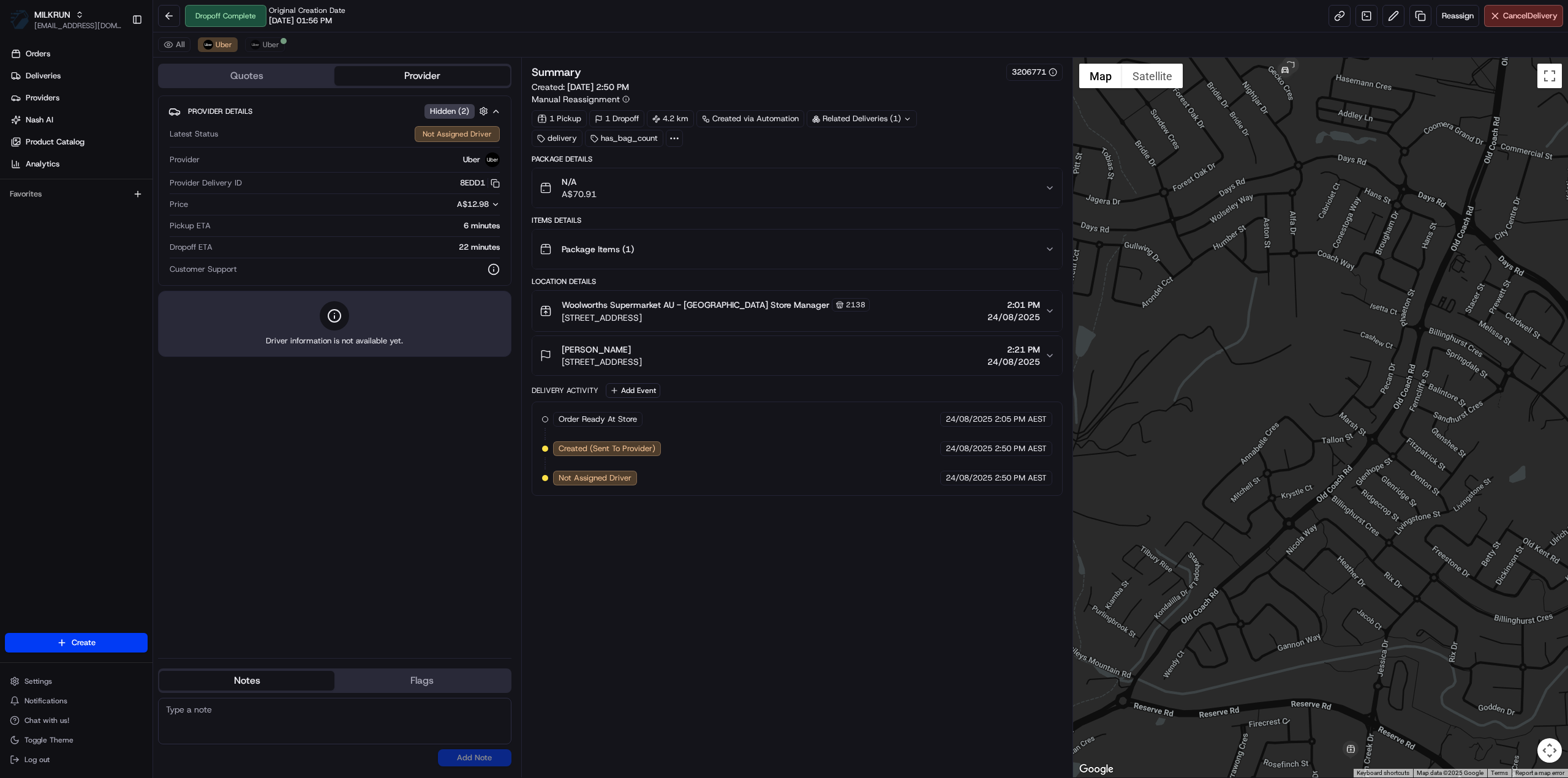
click at [712, 619] on div "Summary 3206771 Created: 24/08/2025 2:50 PM Manual Reassignment 1 Pickup 1 Drop…" at bounding box center [797, 417] width 531 height 707
click at [172, 21] on button at bounding box center [168, 16] width 22 height 22
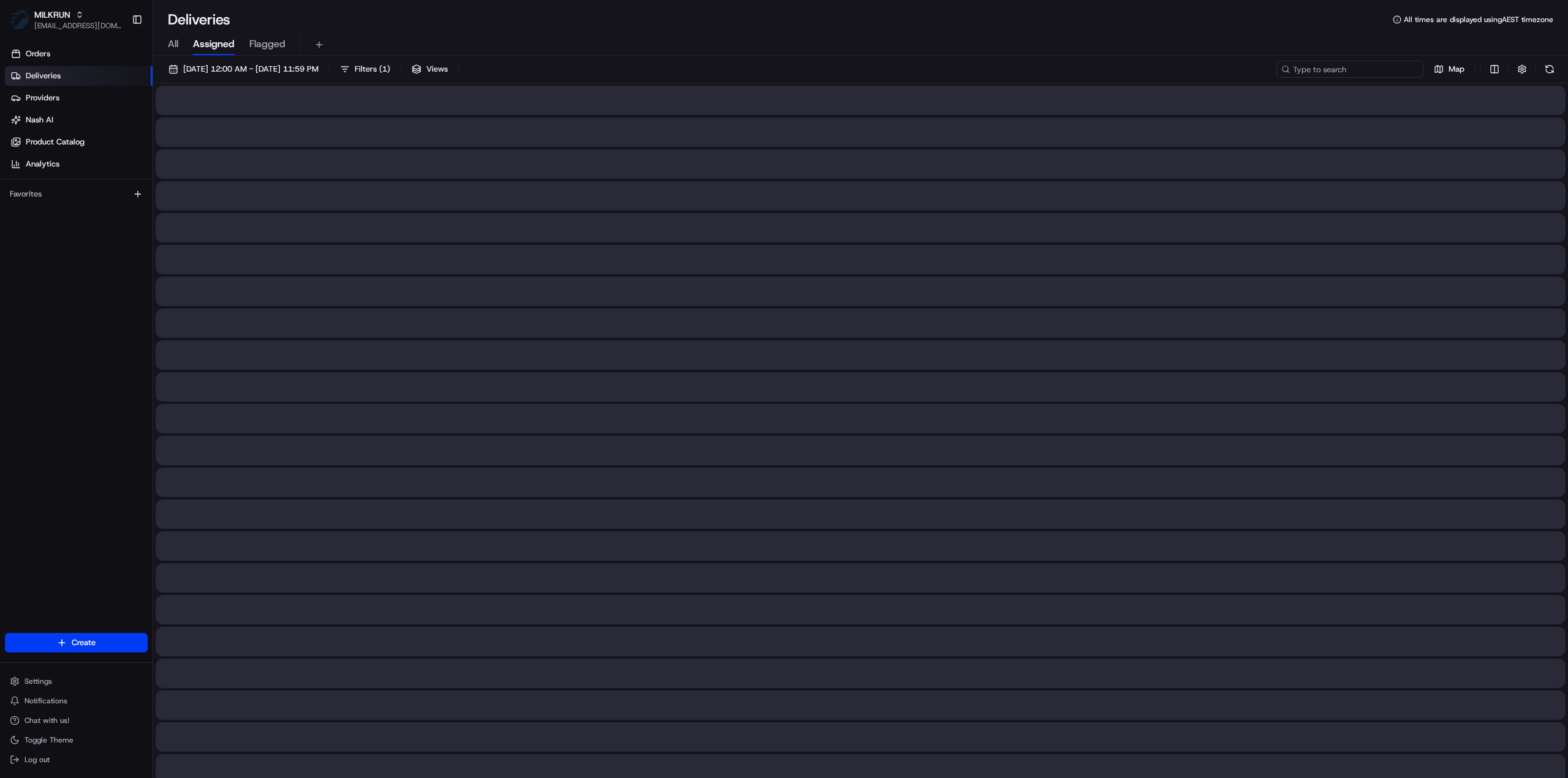
click at [1353, 73] on input at bounding box center [1349, 70] width 147 height 17
paste input "Joanna Aka"
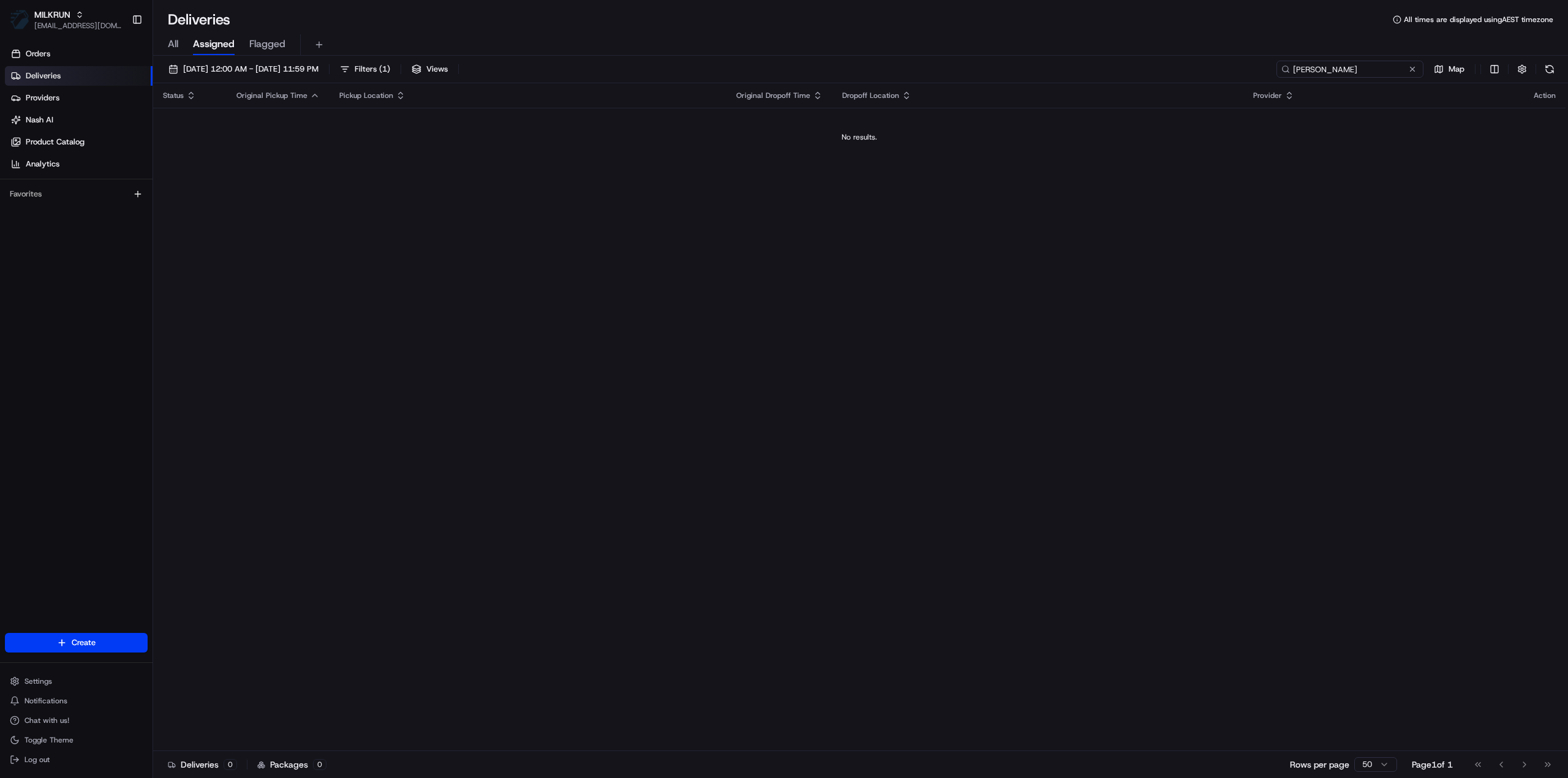
click at [1293, 69] on input "Joanna Aka" at bounding box center [1349, 70] width 147 height 17
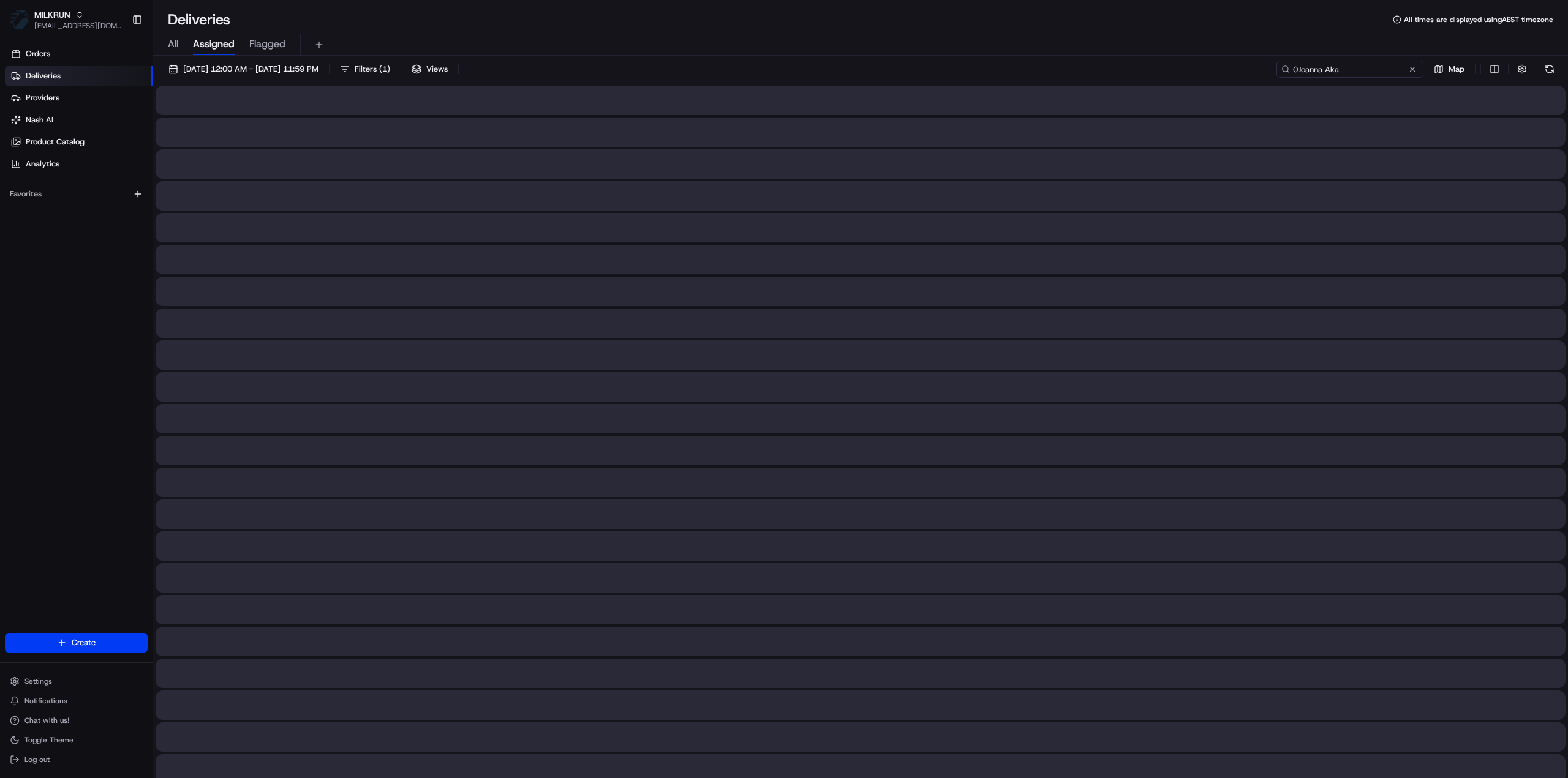
type input "Joanna Aka"
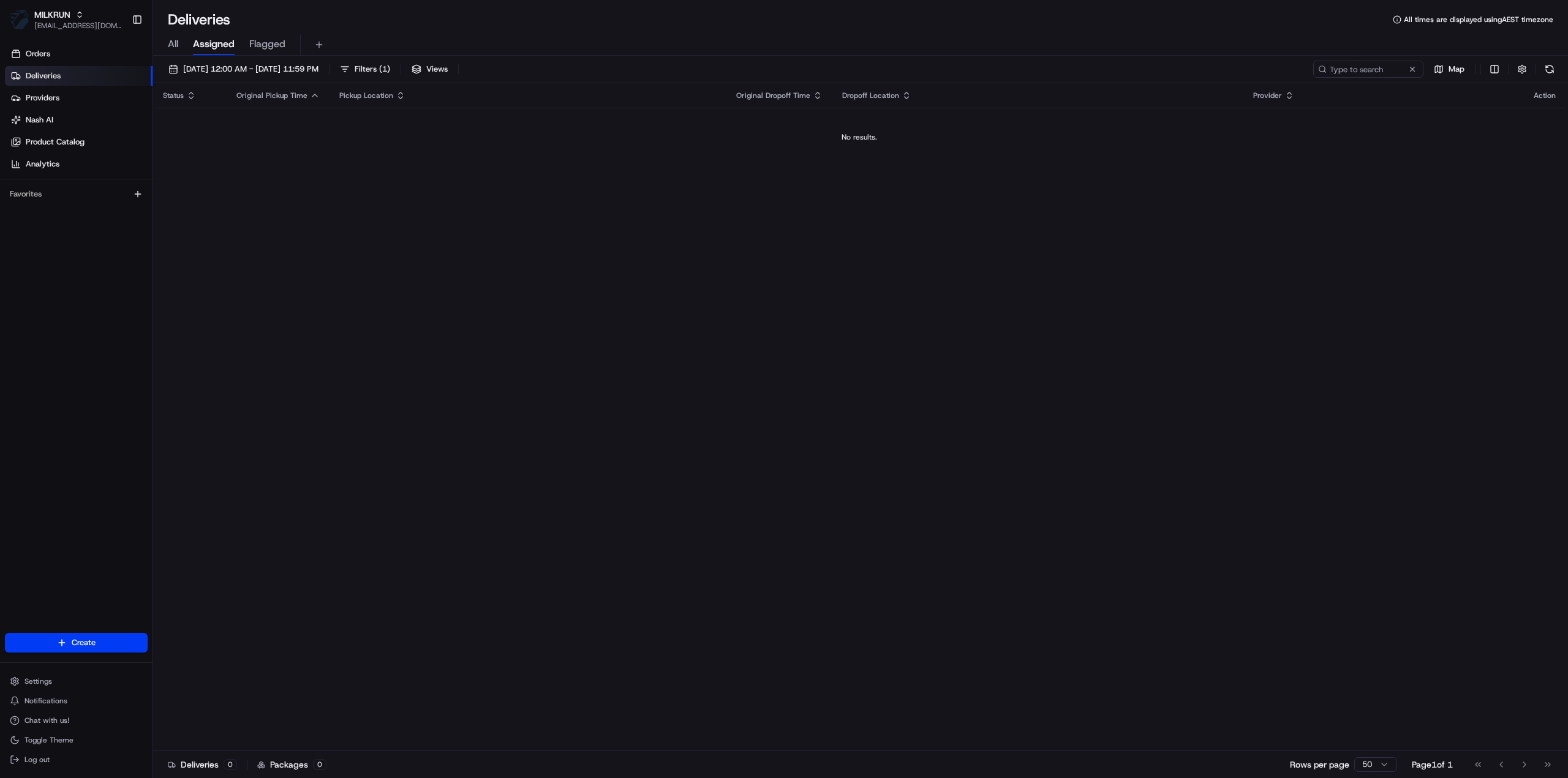
click at [174, 42] on span "All" at bounding box center [173, 44] width 10 height 15
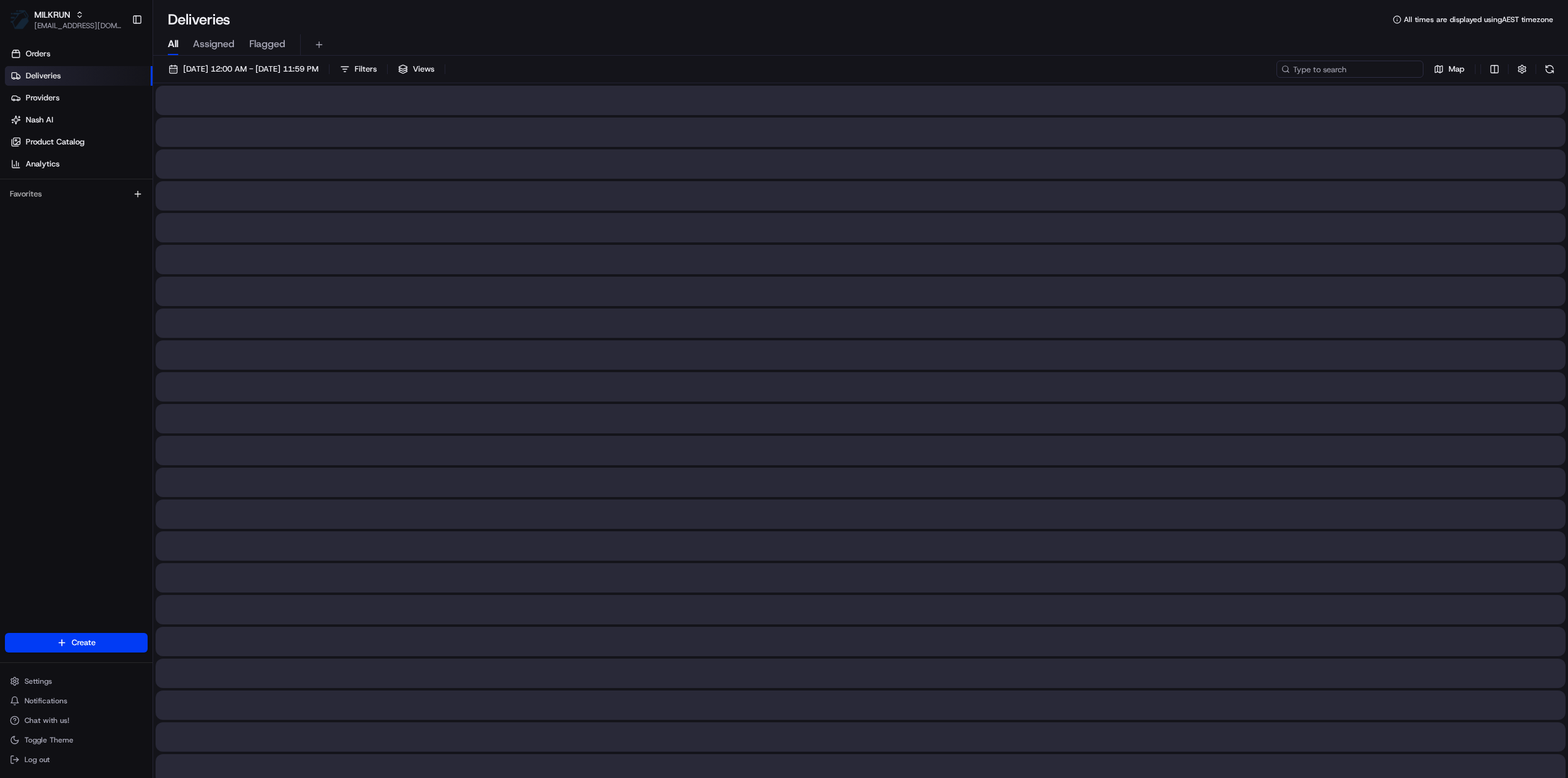
click at [1359, 71] on input at bounding box center [1349, 70] width 147 height 17
paste input "10 Tomlin Place"
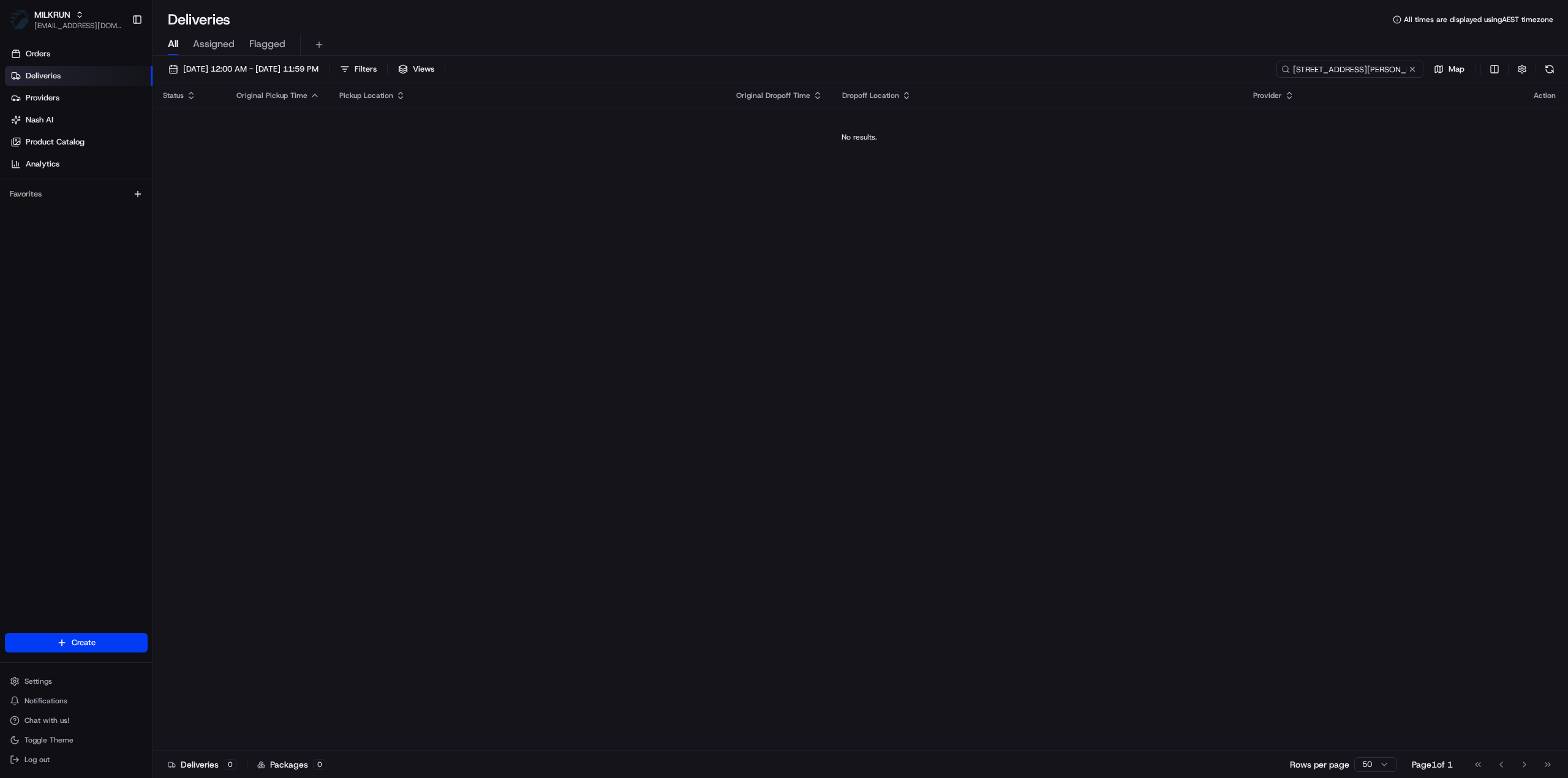
drag, startPoint x: 1365, startPoint y: 65, endPoint x: 1371, endPoint y: 71, distance: 8.5
click at [1365, 67] on input "10 Tomlin Place" at bounding box center [1349, 70] width 147 height 17
paste input "Mangere East,Auckland 2024"
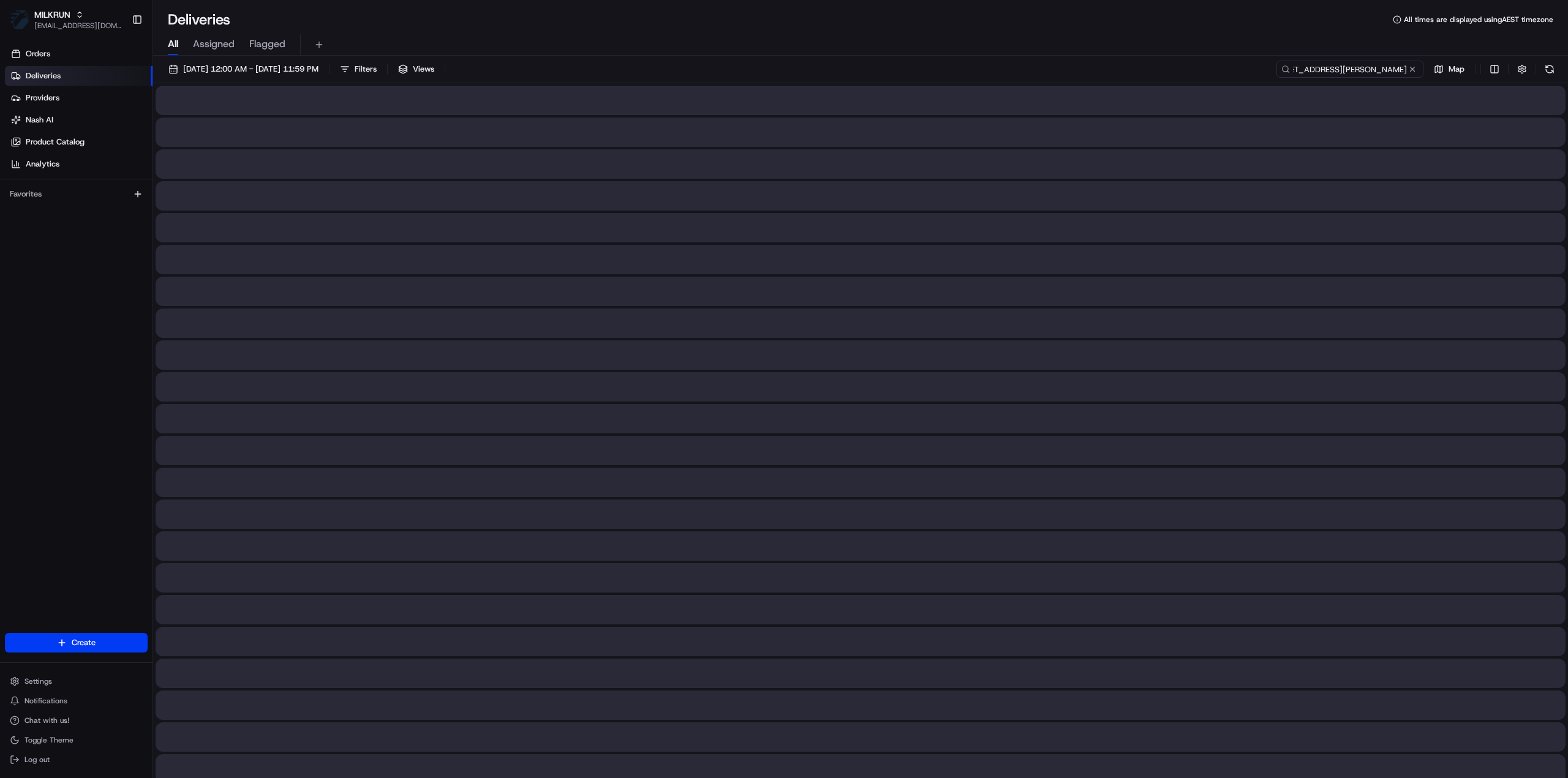
type input "10 Tomlin Place Mangere East,Auckland 2024"
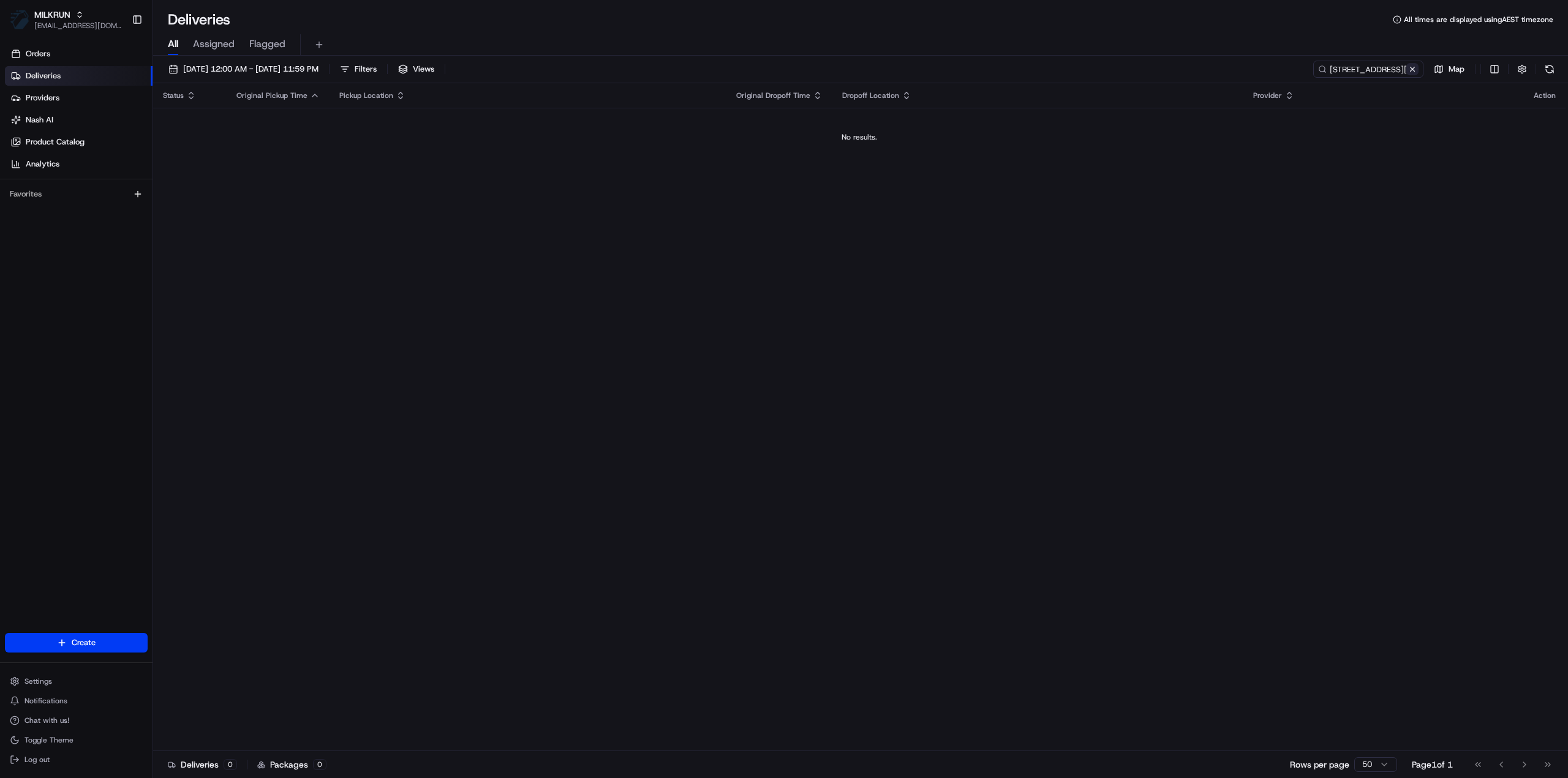
click at [1415, 71] on button at bounding box center [1412, 69] width 12 height 12
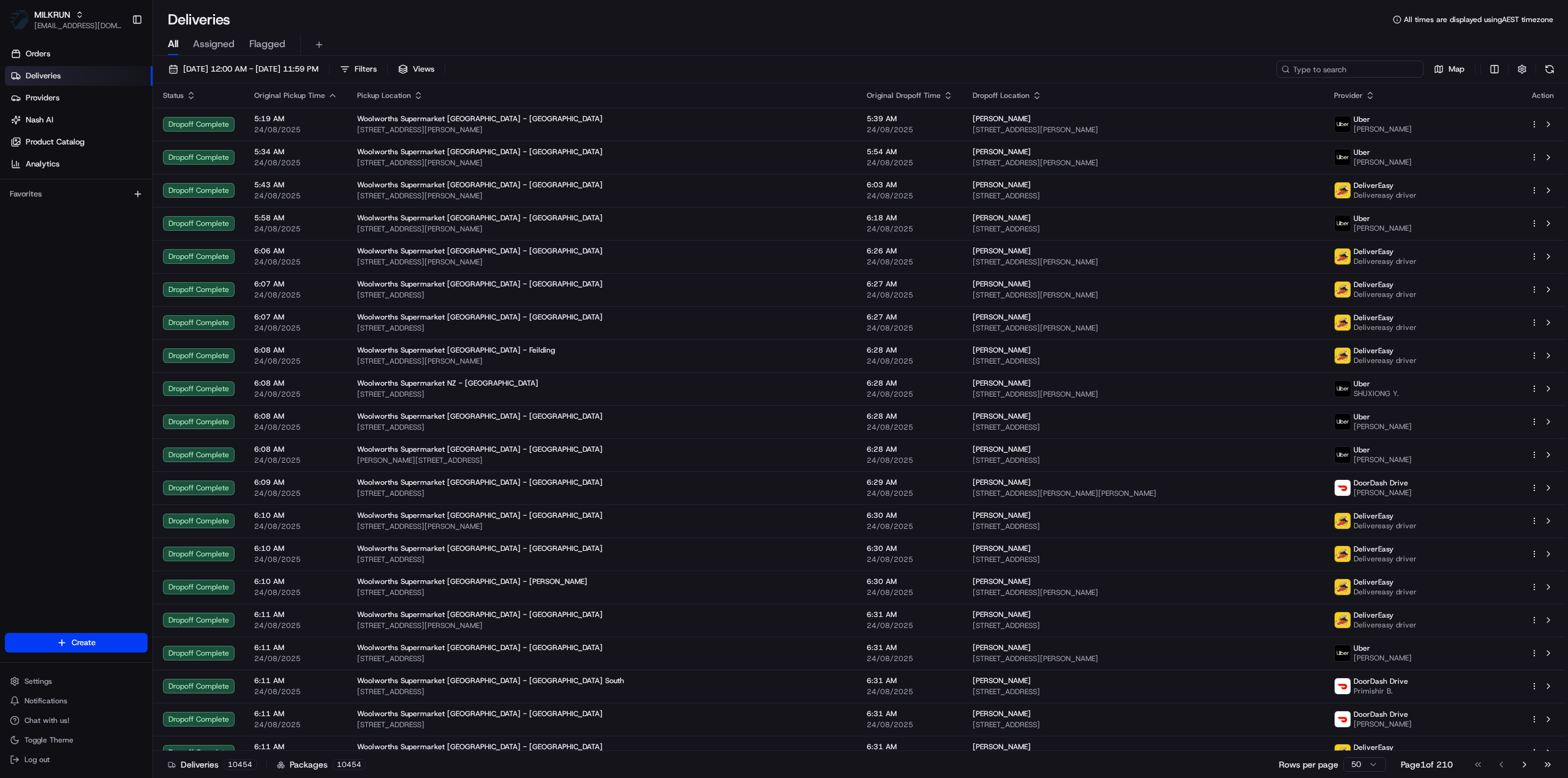
click at [1341, 72] on input at bounding box center [1349, 70] width 147 height 17
paste input "Joanna Aka"
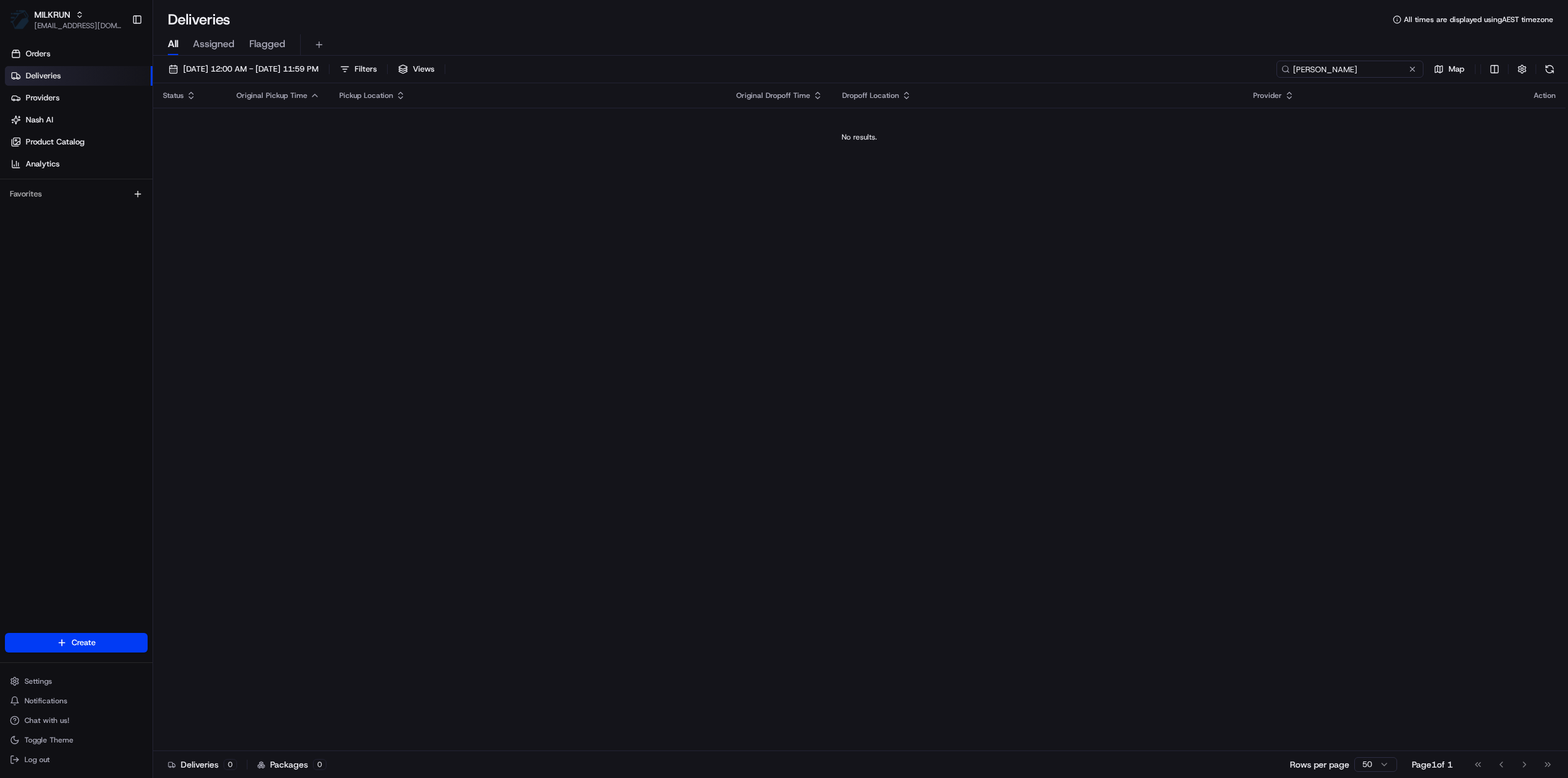
type input "Joanna Aka"
click at [610, 250] on div "Status Original Pickup Time Pickup Location Original Dropoff Time Dropoff Locat…" at bounding box center [859, 417] width 1412 height 668
click at [925, 274] on div "Status Original Pickup Time Pickup Location Original Dropoff Time Dropoff Locat…" at bounding box center [859, 417] width 1412 height 668
click at [204, 41] on span "Assigned" at bounding box center [214, 44] width 42 height 15
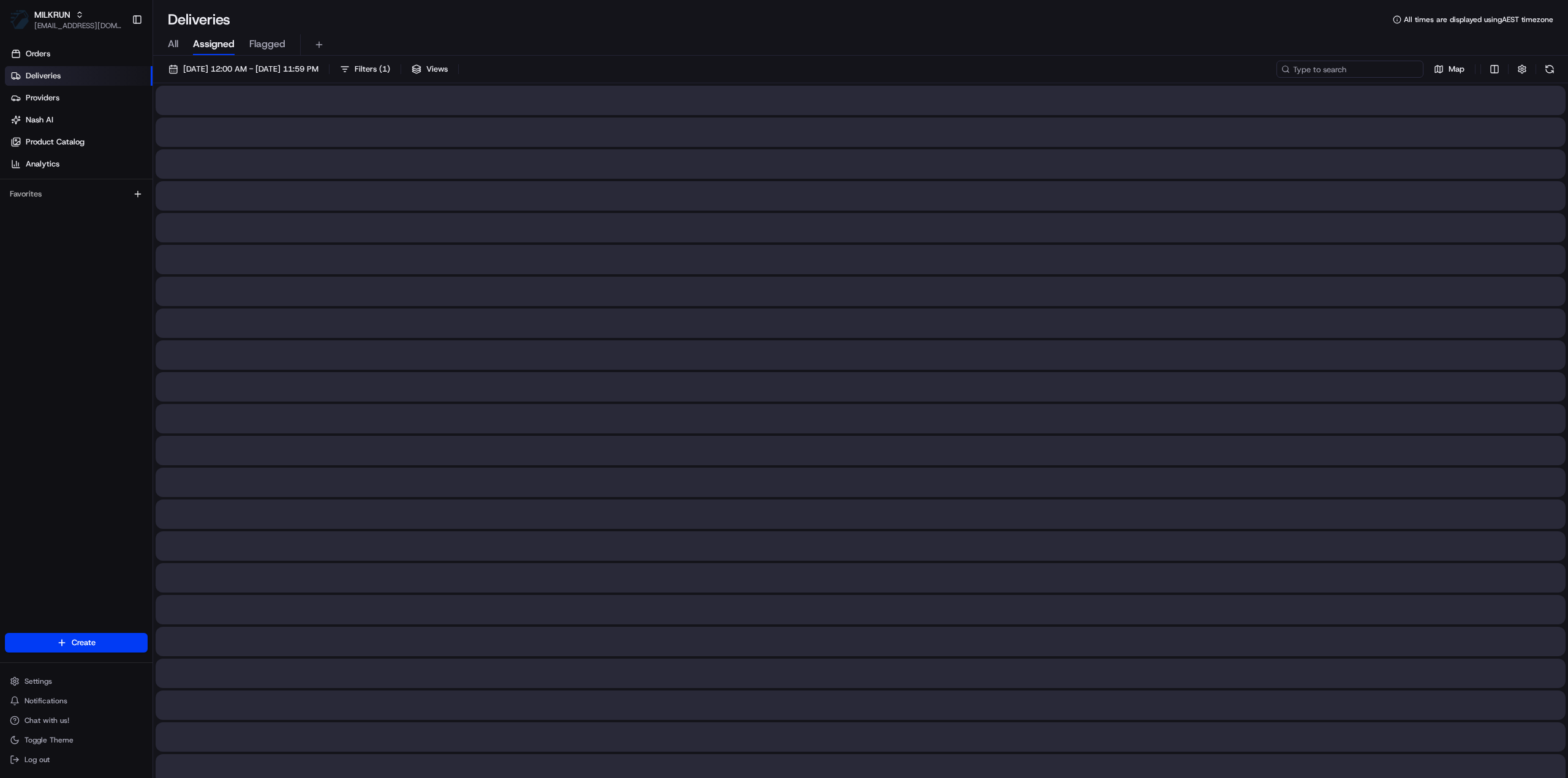
click at [1371, 73] on input at bounding box center [1349, 70] width 147 height 17
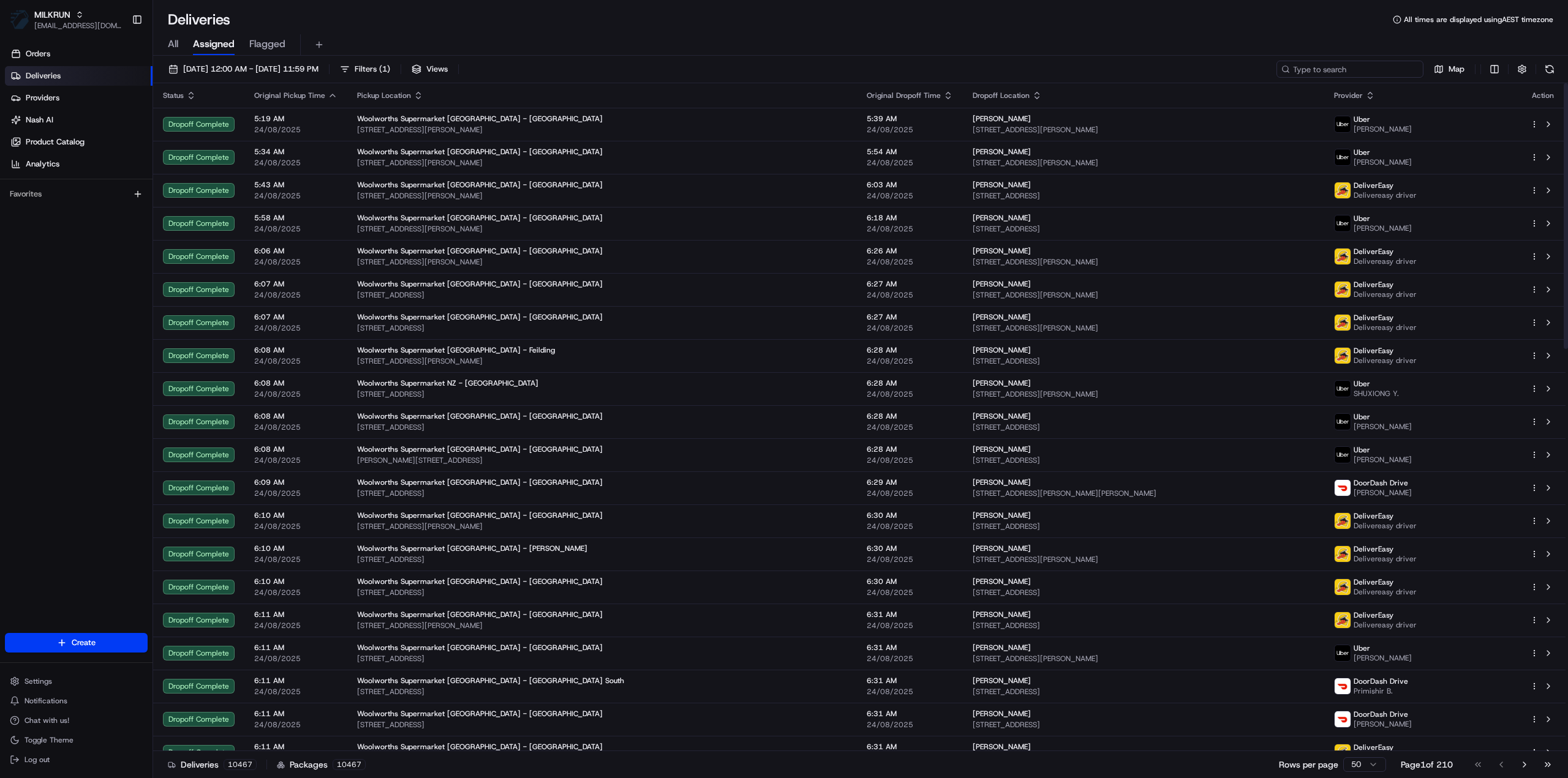
paste input "Joanna Aka"
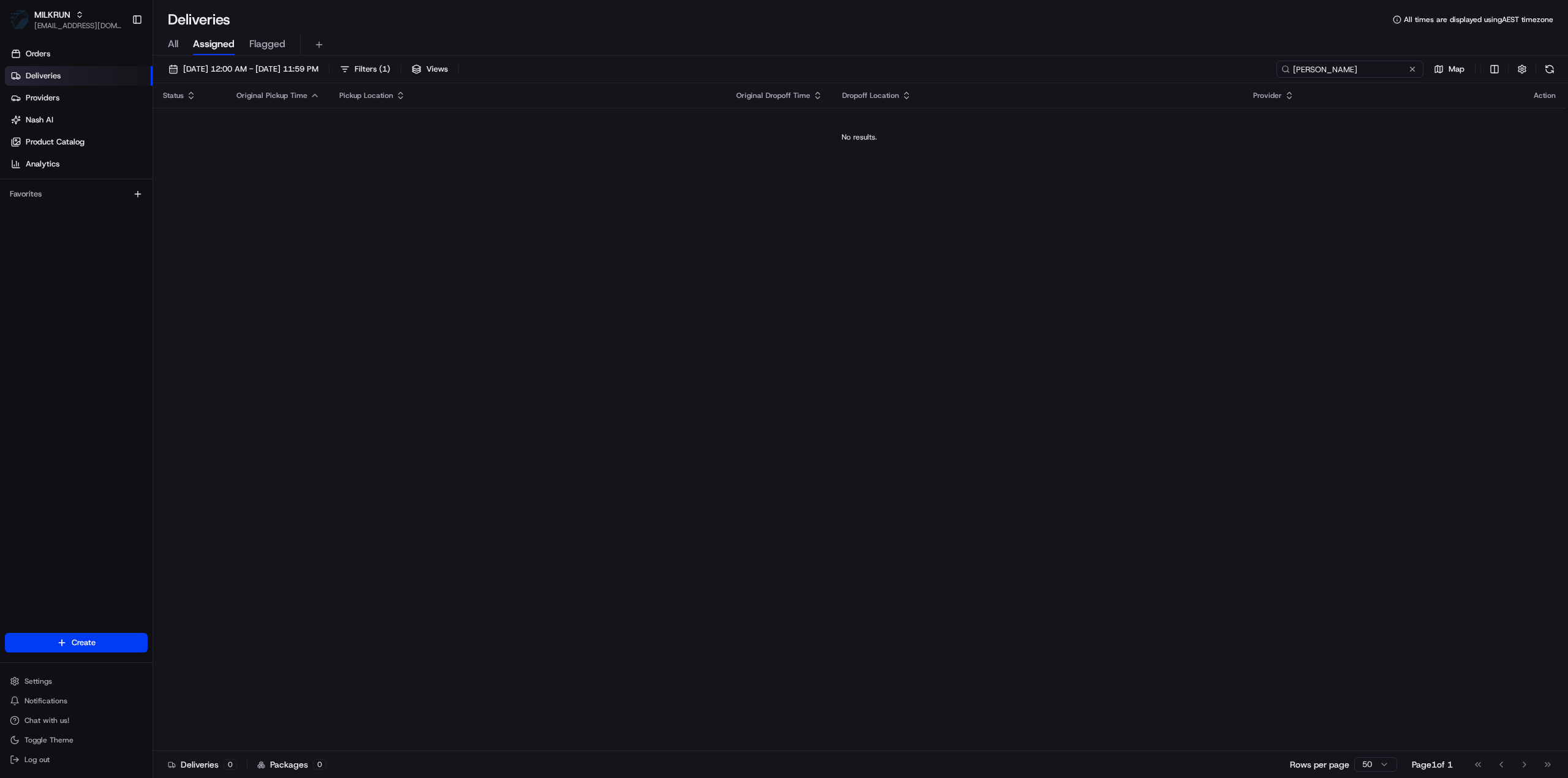
drag, startPoint x: 1335, startPoint y: 73, endPoint x: 1065, endPoint y: 57, distance: 270.5
click at [1062, 57] on div "24/08/2025 12:00 AM - 24/08/2025 11:59 PM Filters ( 1 ) Views Joanna Aka Map St…" at bounding box center [860, 418] width 1415 height 725
paste input "CD43919133"
type input "CD43919133"
click at [174, 41] on span "All" at bounding box center [173, 44] width 10 height 15
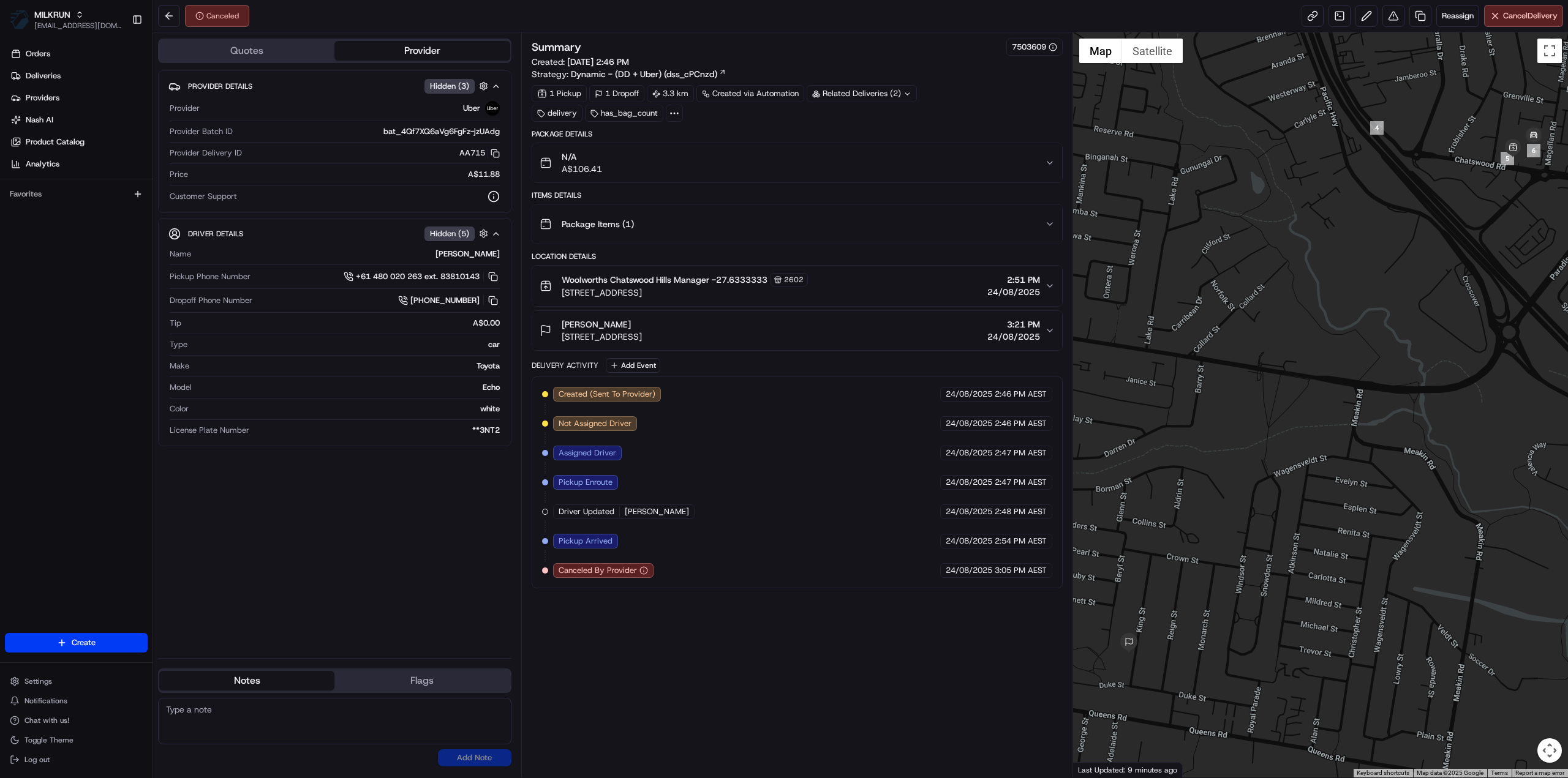
drag, startPoint x: 767, startPoint y: 642, endPoint x: 761, endPoint y: 639, distance: 6.7
click at [765, 644] on div "Summary 7503609 Created: [DATE] 2:46 PM Strategy: Dynamic - (DD + Uber) (dss_cP…" at bounding box center [797, 404] width 531 height 733
